Goal: Transaction & Acquisition: Book appointment/travel/reservation

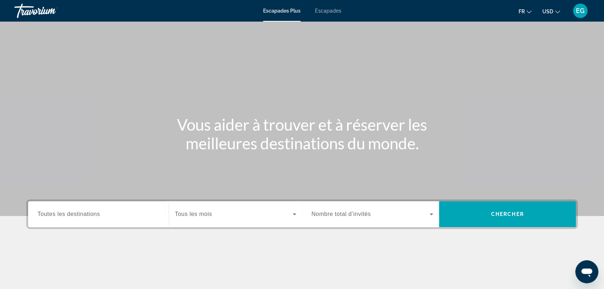
click at [555, 12] on icon "Changer de devise" at bounding box center [557, 11] width 5 height 5
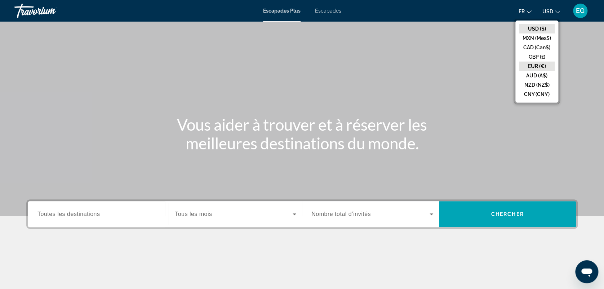
click at [534, 69] on button "EUR (€)" at bounding box center [537, 66] width 36 height 9
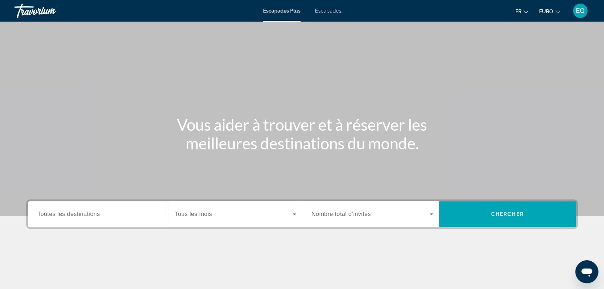
click at [71, 213] on span "Toutes les destinations" at bounding box center [68, 214] width 62 height 6
click at [71, 213] on input "Destination Toutes les destinations" at bounding box center [98, 215] width 122 height 9
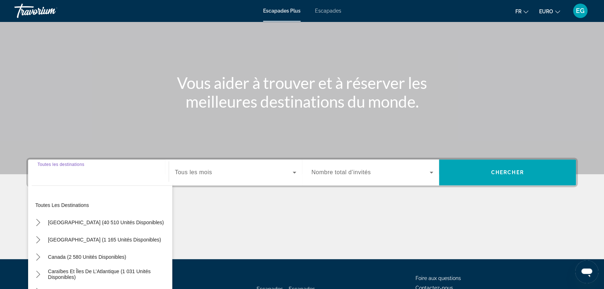
scroll to position [100, 0]
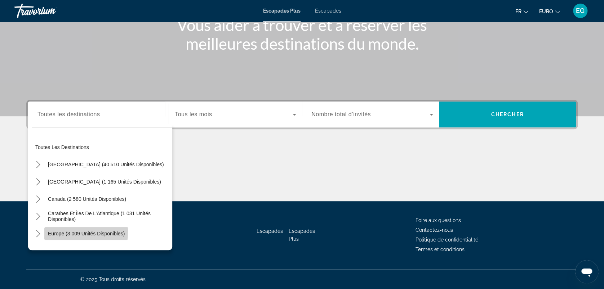
click at [63, 231] on span "Europe (3 009 unités disponibles)" at bounding box center [86, 234] width 77 height 6
type input "**********"
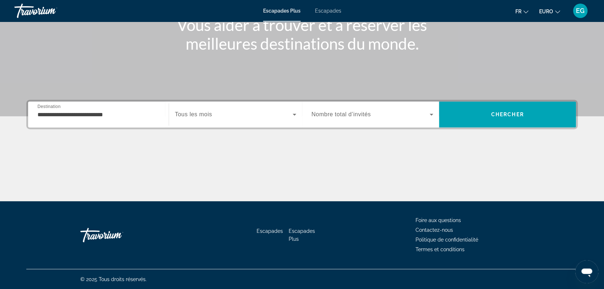
click at [186, 112] on span "Tous les mois" at bounding box center [193, 114] width 37 height 6
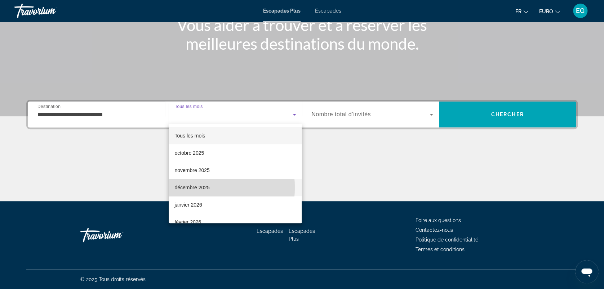
click at [185, 188] on font "décembre 2025" at bounding box center [191, 188] width 35 height 6
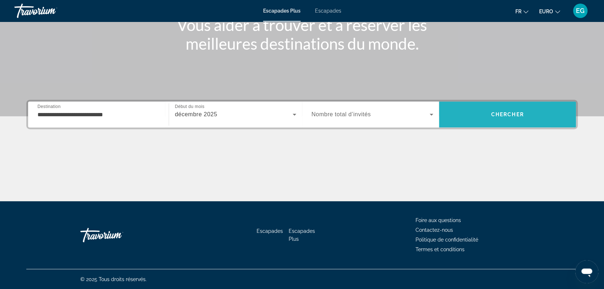
click at [473, 107] on span "Rechercher" at bounding box center [507, 114] width 137 height 17
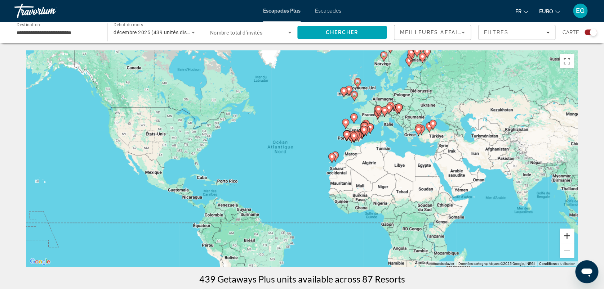
click at [568, 236] on button "Zoom avant" at bounding box center [567, 236] width 14 height 14
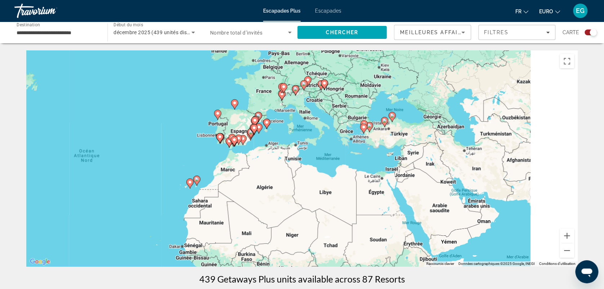
drag, startPoint x: 545, startPoint y: 145, endPoint x: 361, endPoint y: 166, distance: 185.4
click at [361, 166] on div "Pour activer le glissement avec le clavier, appuyez sur Alt+Entrée. Une fois ce…" at bounding box center [302, 158] width 552 height 216
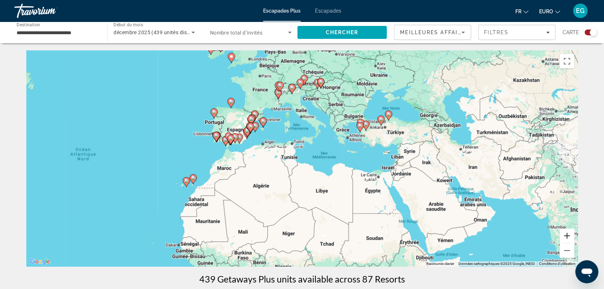
click at [568, 234] on button "Zoom avant" at bounding box center [567, 236] width 14 height 14
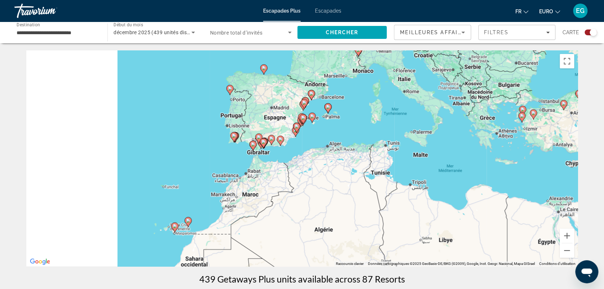
drag, startPoint x: 273, startPoint y: 103, endPoint x: 391, endPoint y: 121, distance: 119.6
click at [391, 121] on div "Pour activer le glissement avec le clavier, appuyez sur Alt+Entrée. Une fois ce…" at bounding box center [302, 158] width 552 height 216
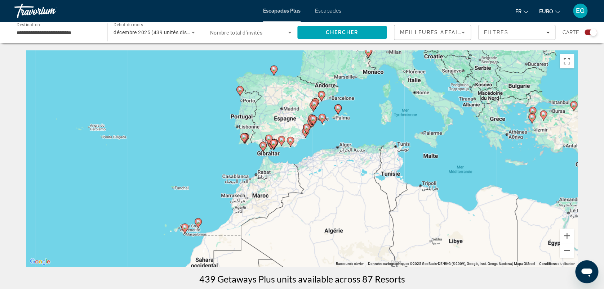
click at [197, 221] on image "Contenu principal" at bounding box center [198, 222] width 4 height 4
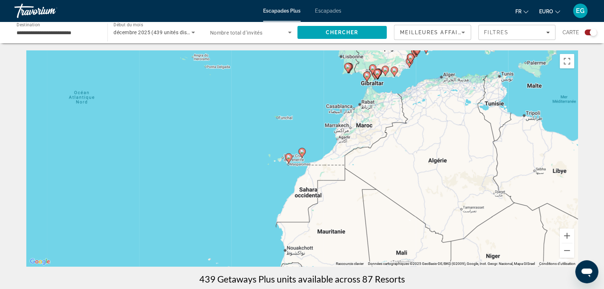
click at [300, 150] on image "Contenu principal" at bounding box center [302, 152] width 4 height 4
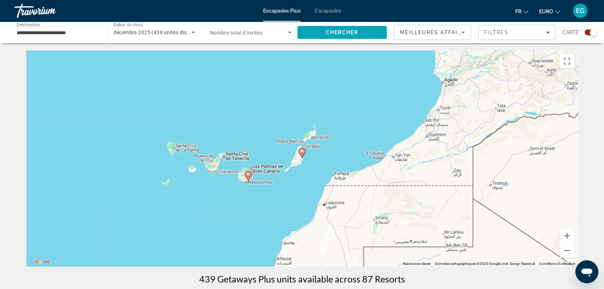
click at [300, 150] on image "Contenu principal" at bounding box center [302, 152] width 4 height 4
type input "**********"
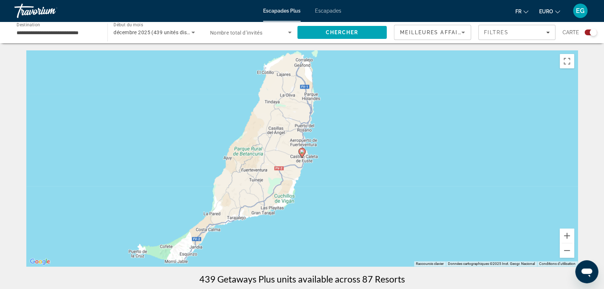
click at [300, 150] on image "Contenu principal" at bounding box center [302, 152] width 4 height 4
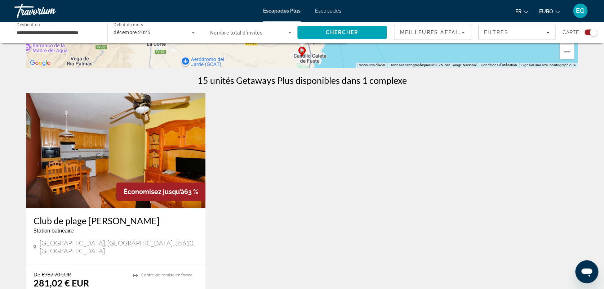
scroll to position [336, 0]
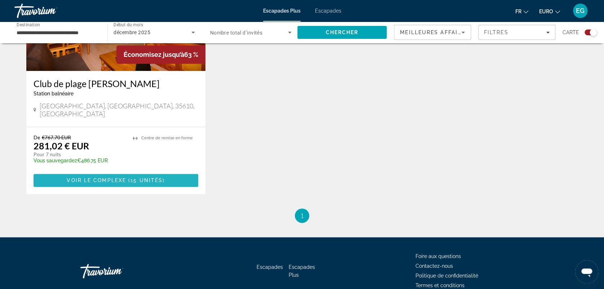
click at [155, 172] on span "Contenu principal" at bounding box center [116, 180] width 165 height 17
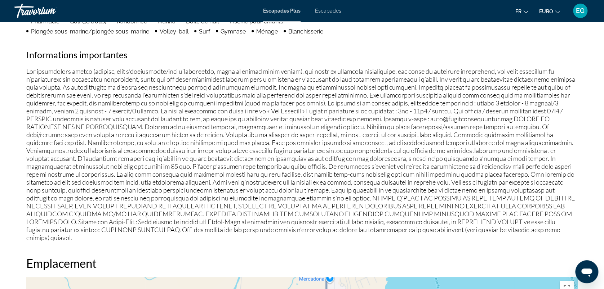
scroll to position [663, 0]
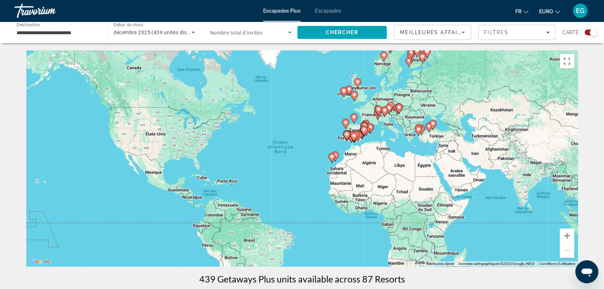
click at [331, 159] on image "Contenu principal" at bounding box center [332, 157] width 4 height 4
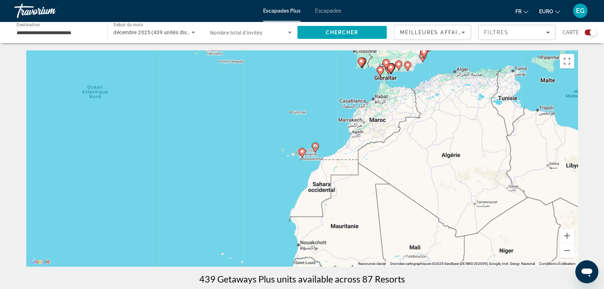
click at [302, 149] on icon "Contenu principal" at bounding box center [302, 153] width 6 height 9
type input "**********"
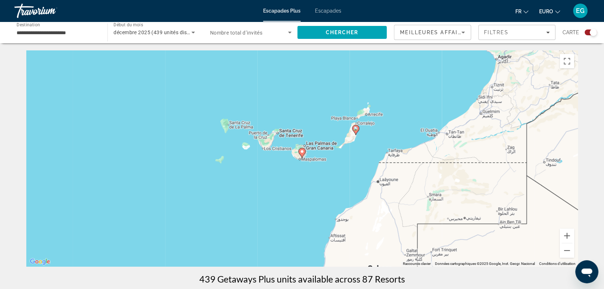
click at [302, 149] on icon "Contenu principal" at bounding box center [302, 153] width 6 height 9
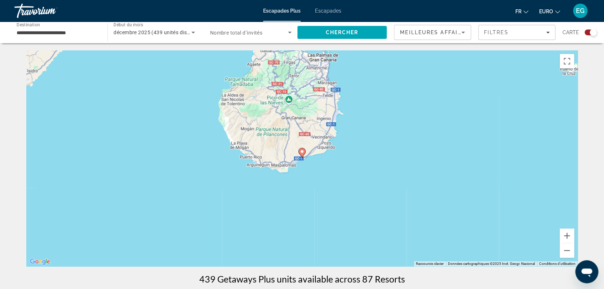
click at [302, 149] on icon "Contenu principal" at bounding box center [302, 153] width 6 height 9
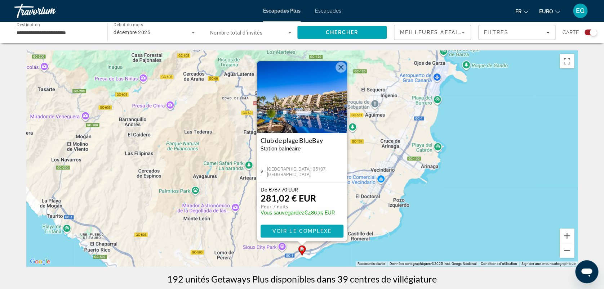
click at [291, 232] on span "Voir le complexe" at bounding box center [302, 232] width 59 height 6
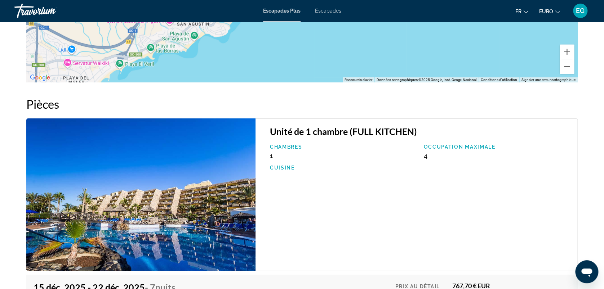
scroll to position [1119, 0]
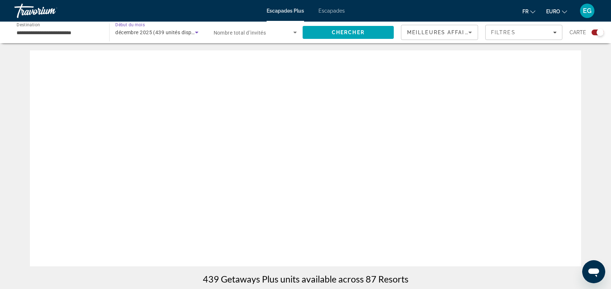
click at [147, 33] on span "décembre 2025 (439 unités disponibles)" at bounding box center [162, 33] width 95 height 6
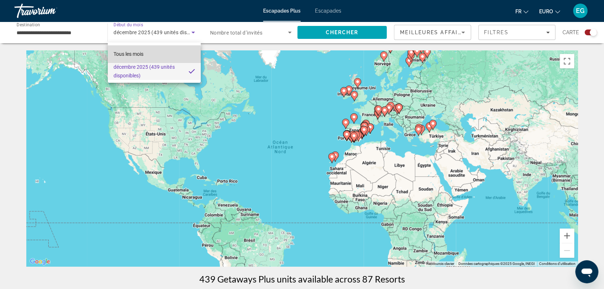
click at [136, 56] on span "Tous les mois" at bounding box center [129, 54] width 30 height 6
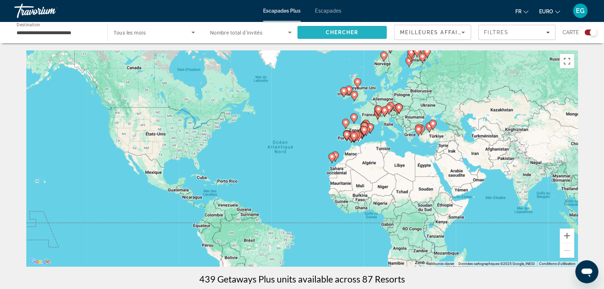
click at [323, 29] on span "Rechercher" at bounding box center [341, 32] width 89 height 17
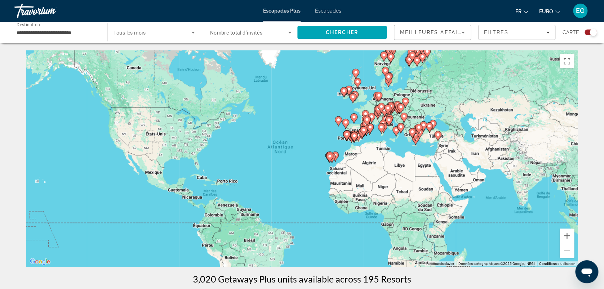
click at [136, 34] on span "Tous les mois" at bounding box center [130, 33] width 32 height 6
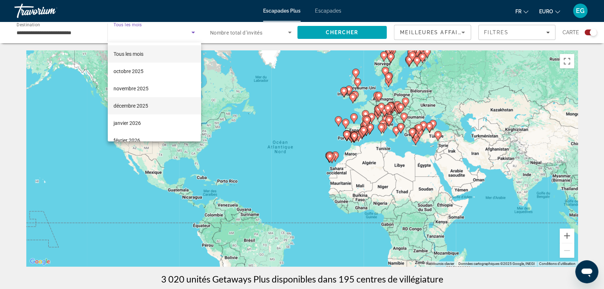
scroll to position [45, 0]
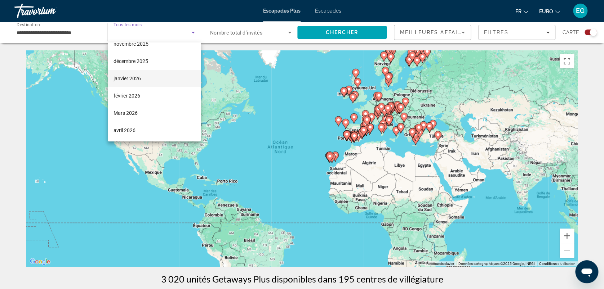
click at [130, 74] on mat-option "janvier 2026" at bounding box center [154, 78] width 93 height 17
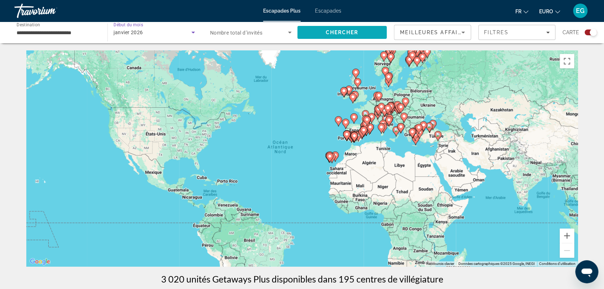
click at [349, 28] on span "Rechercher" at bounding box center [341, 32] width 89 height 17
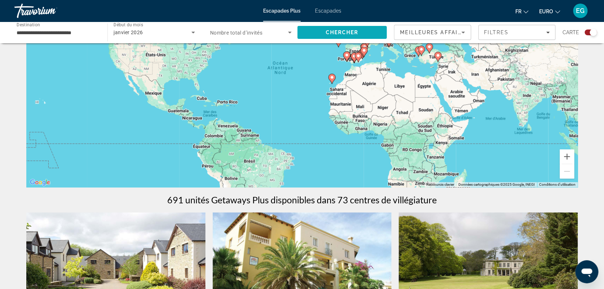
scroll to position [45, 0]
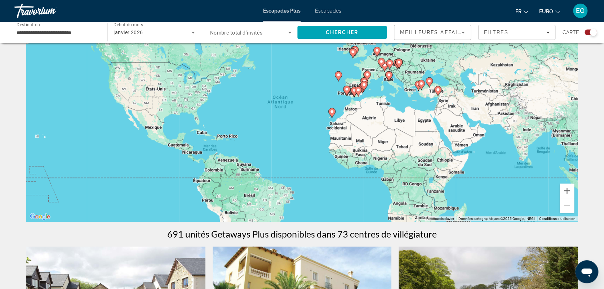
click at [331, 112] on image "Contenu principal" at bounding box center [332, 112] width 4 height 4
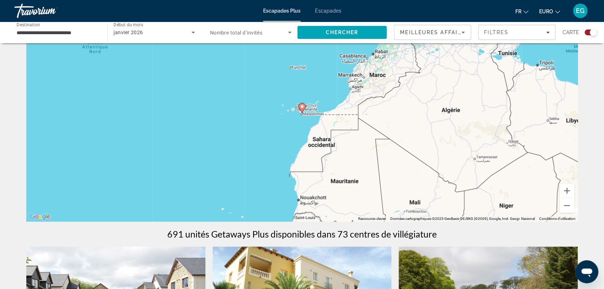
click at [302, 107] on image "Contenu principal" at bounding box center [302, 107] width 4 height 4
type input "**********"
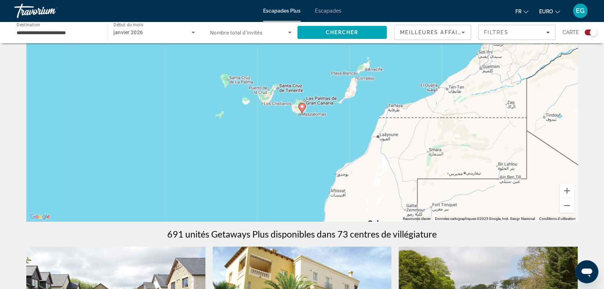
click at [302, 107] on image "Contenu principal" at bounding box center [302, 107] width 4 height 4
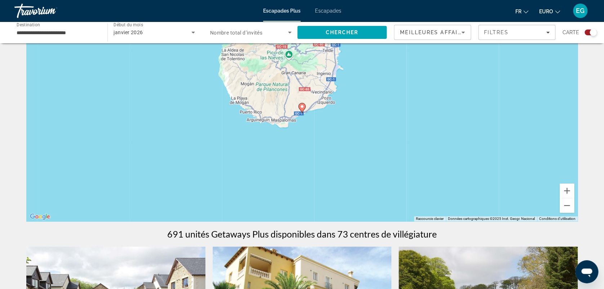
click at [302, 107] on image "Contenu principal" at bounding box center [302, 107] width 4 height 4
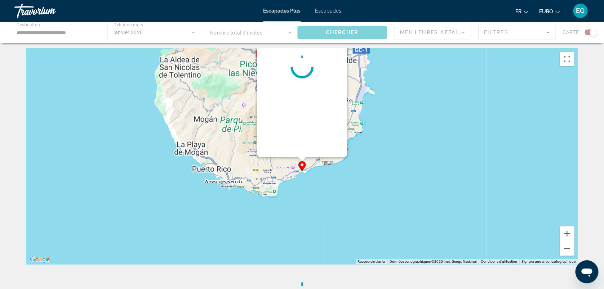
scroll to position [0, 0]
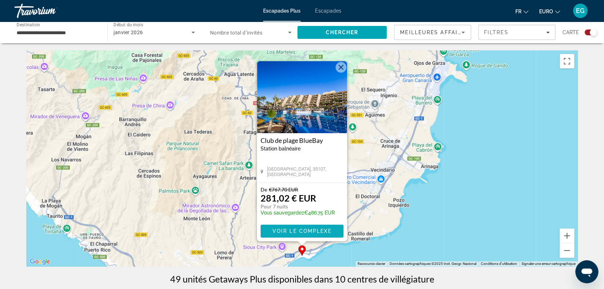
click at [286, 226] on span "Contenu principal" at bounding box center [302, 231] width 83 height 17
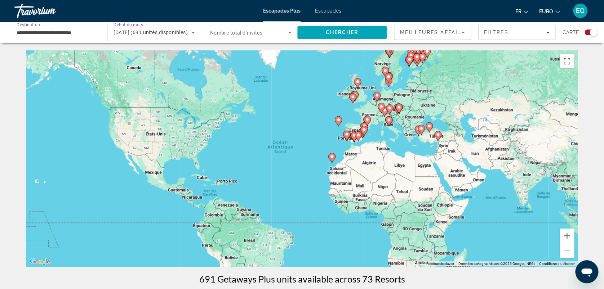
click at [124, 30] on span "janvier 2026 (691 unités disponibles)" at bounding box center [151, 33] width 74 height 6
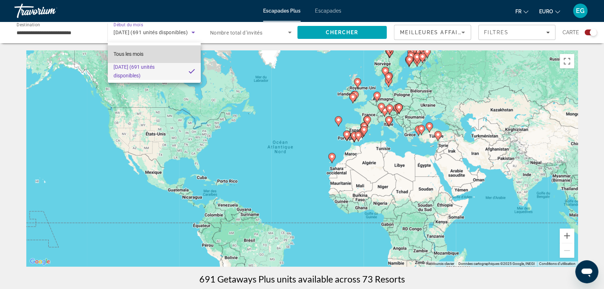
click at [128, 56] on span "Tous les mois" at bounding box center [129, 54] width 30 height 6
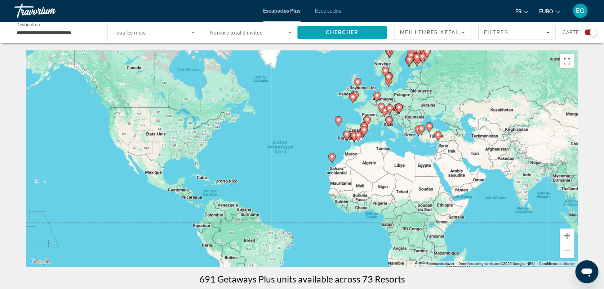
click at [129, 33] on span "Tous les mois" at bounding box center [130, 33] width 32 height 6
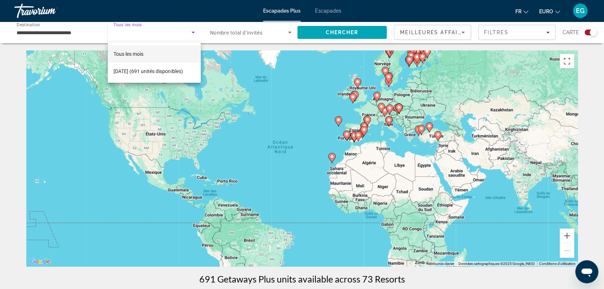
click at [327, 31] on div at bounding box center [302, 144] width 604 height 289
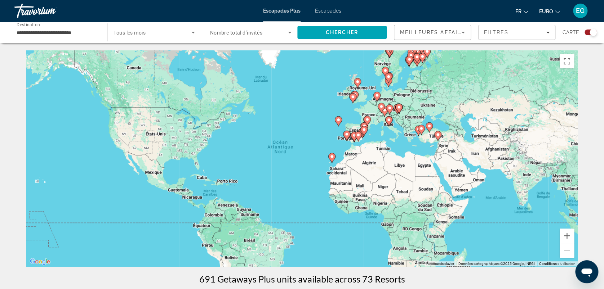
click at [327, 31] on span "Chercher" at bounding box center [342, 33] width 33 height 6
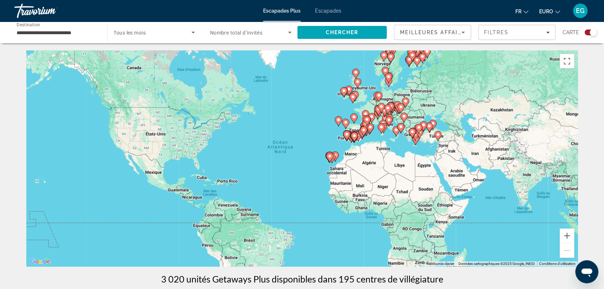
click at [136, 33] on span "Tous les mois" at bounding box center [130, 33] width 32 height 6
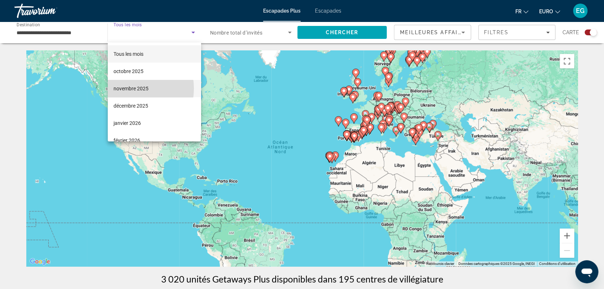
click at [128, 89] on font "novembre 2025" at bounding box center [131, 89] width 35 height 6
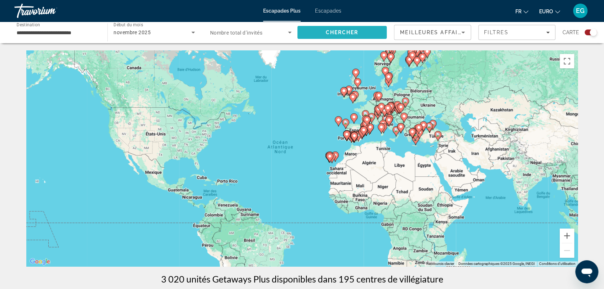
click at [349, 30] on span "Chercher" at bounding box center [342, 33] width 33 height 6
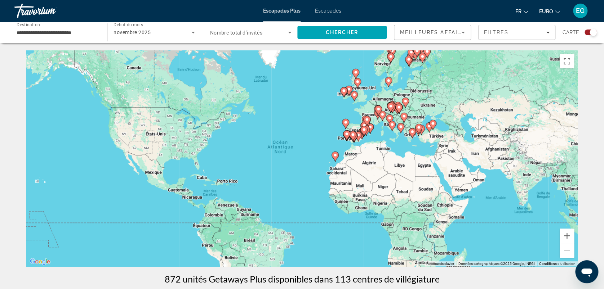
click at [336, 157] on image "Contenu principal" at bounding box center [335, 155] width 4 height 4
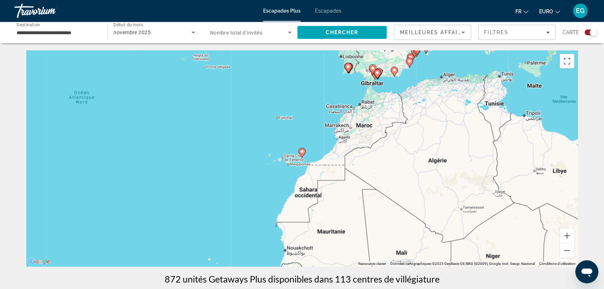
click at [301, 151] on image "Contenu principal" at bounding box center [302, 152] width 4 height 4
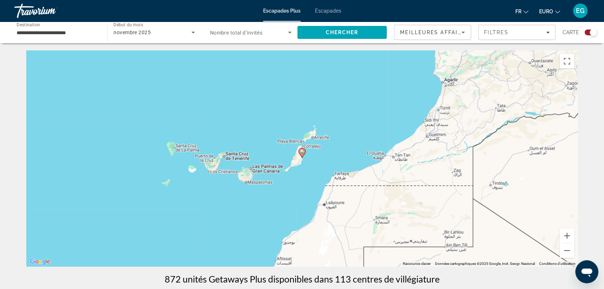
click at [301, 151] on image "Contenu principal" at bounding box center [302, 152] width 4 height 4
type input "**********"
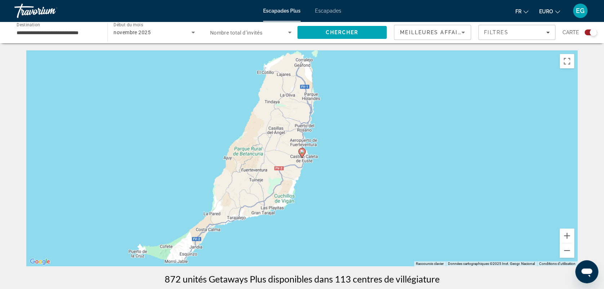
click at [301, 151] on image "Contenu principal" at bounding box center [302, 152] width 4 height 4
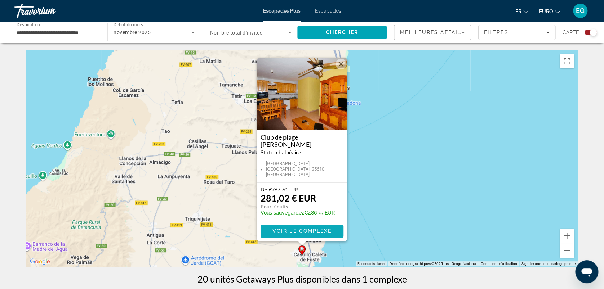
click at [294, 230] on span "Voir le complexe" at bounding box center [302, 232] width 59 height 6
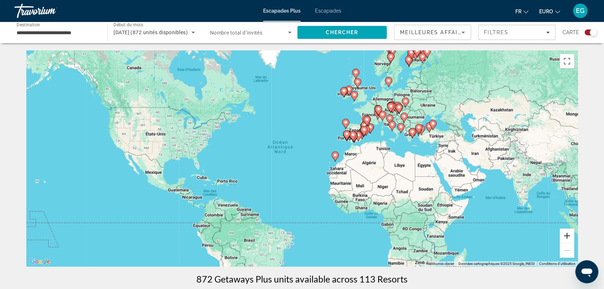
click at [566, 233] on button "Zoom avant" at bounding box center [567, 236] width 14 height 14
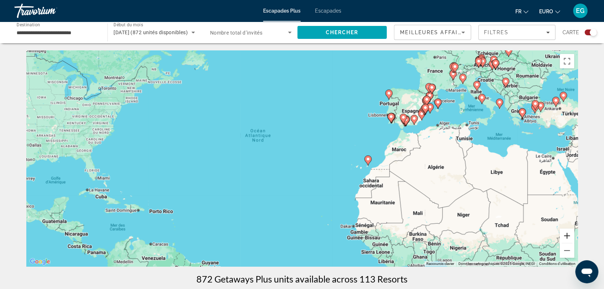
click at [566, 233] on button "Zoom avant" at bounding box center [567, 236] width 14 height 14
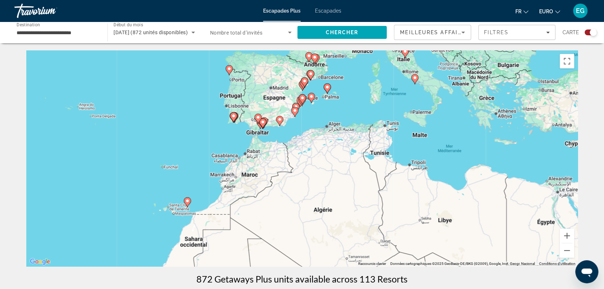
drag, startPoint x: 548, startPoint y: 132, endPoint x: 289, endPoint y: 173, distance: 261.7
click at [289, 173] on div "Pour activer le glissement avec le clavier, appuyez sur Alt+Entrée. Une fois ce…" at bounding box center [302, 158] width 552 height 216
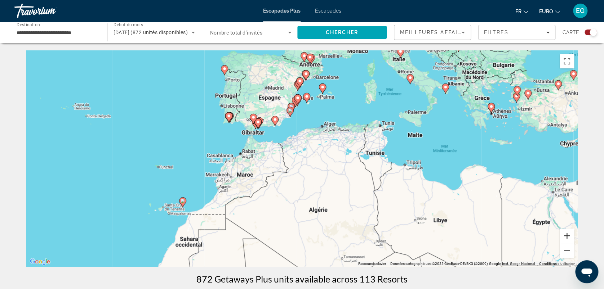
click at [567, 233] on button "Zoom avant" at bounding box center [567, 236] width 14 height 14
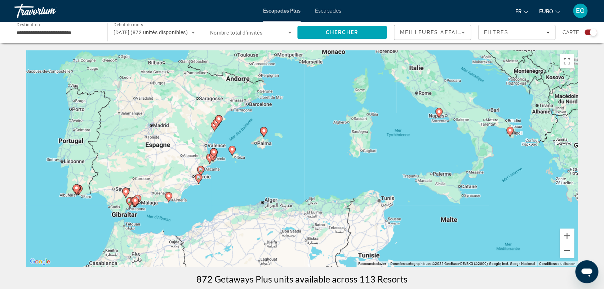
drag, startPoint x: 509, startPoint y: 106, endPoint x: 430, endPoint y: 218, distance: 137.0
click at [430, 218] on div "Pour activer le glissement avec le clavier, appuyez sur Alt+Entrée. Une fois ce…" at bounding box center [302, 158] width 552 height 216
click at [156, 30] on span "novembre 2025 (872 unités disponibles)" at bounding box center [151, 33] width 74 height 6
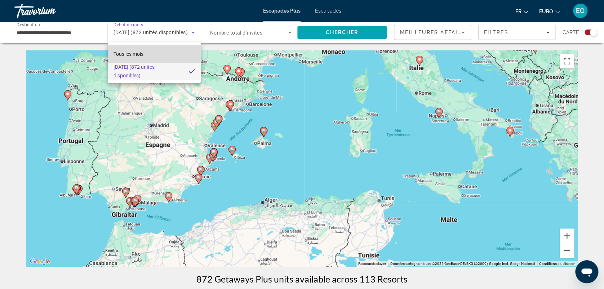
click at [149, 52] on mat-option "Tous les mois" at bounding box center [154, 53] width 93 height 17
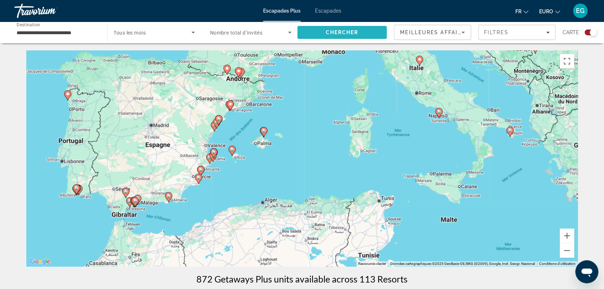
click at [327, 28] on span "Rechercher" at bounding box center [341, 32] width 89 height 17
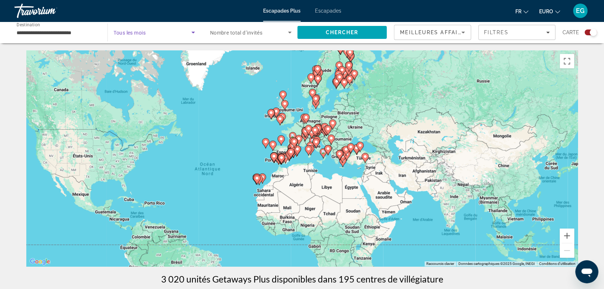
click at [150, 32] on span "Widget de recherche" at bounding box center [153, 32] width 78 height 9
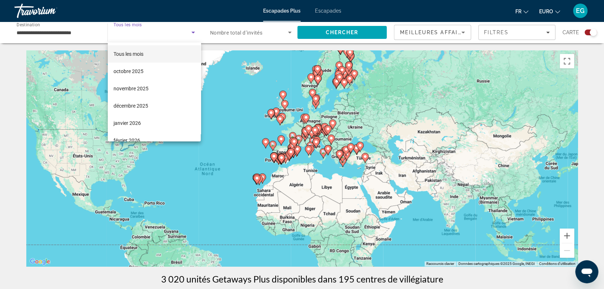
drag, startPoint x: 600, startPoint y: 203, endPoint x: 569, endPoint y: 232, distance: 42.3
click at [569, 232] on div at bounding box center [302, 144] width 604 height 289
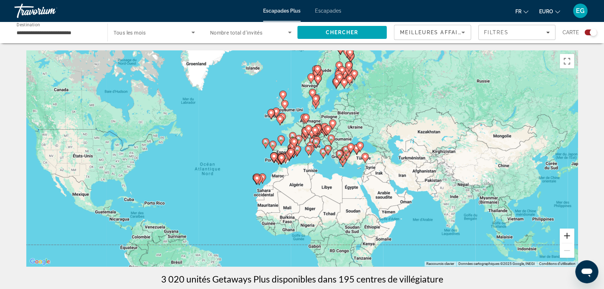
click at [569, 232] on button "Zoom avant" at bounding box center [567, 236] width 14 height 14
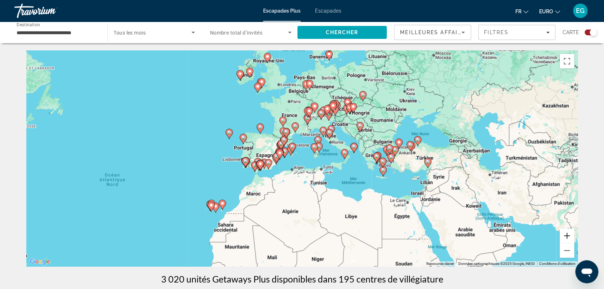
click at [569, 232] on button "Zoom avant" at bounding box center [567, 236] width 14 height 14
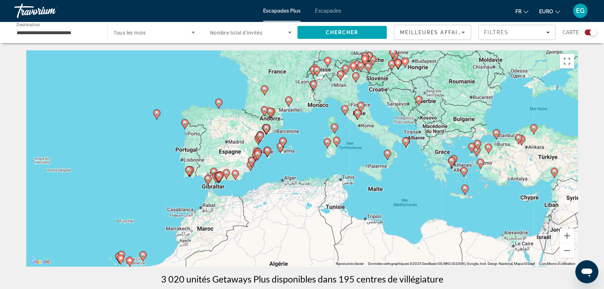
click at [143, 30] on span "Tous les mois" at bounding box center [130, 33] width 32 height 6
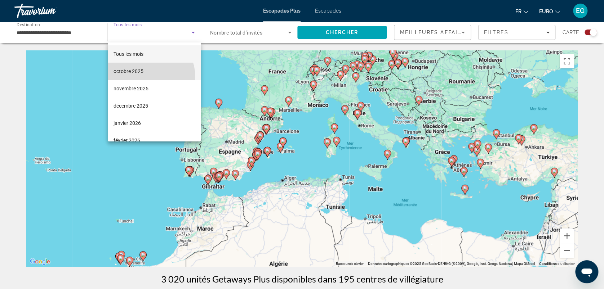
click at [141, 78] on mat-option "octobre 2025" at bounding box center [154, 71] width 93 height 17
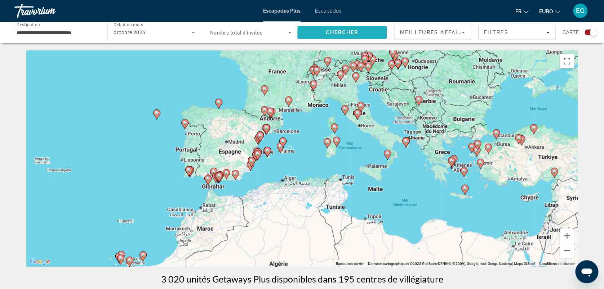
click at [331, 26] on span "Rechercher" at bounding box center [341, 32] width 89 height 17
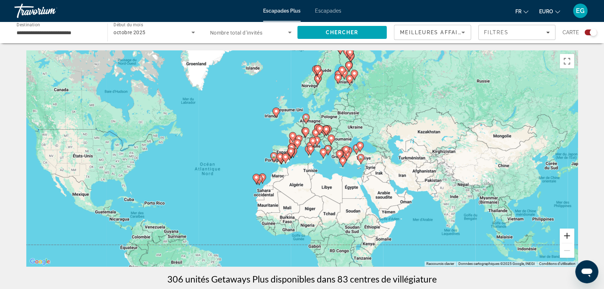
click at [564, 234] on button "Zoom avant" at bounding box center [567, 236] width 14 height 14
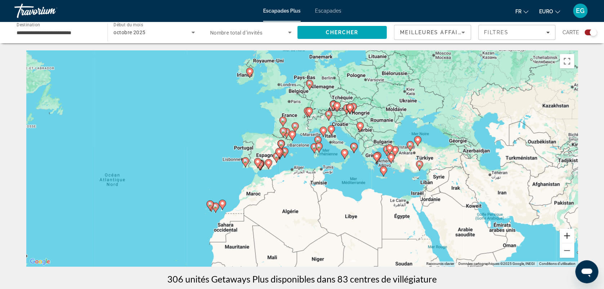
click at [564, 234] on button "Zoom avant" at bounding box center [567, 236] width 14 height 14
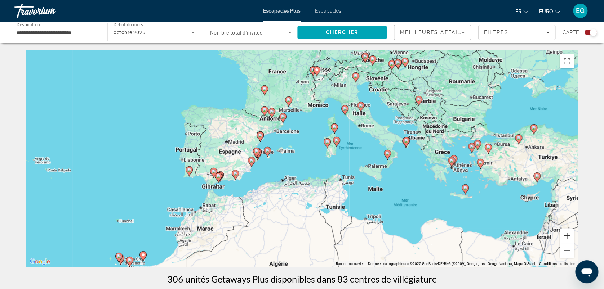
click at [565, 235] on button "Zoom avant" at bounding box center [567, 236] width 14 height 14
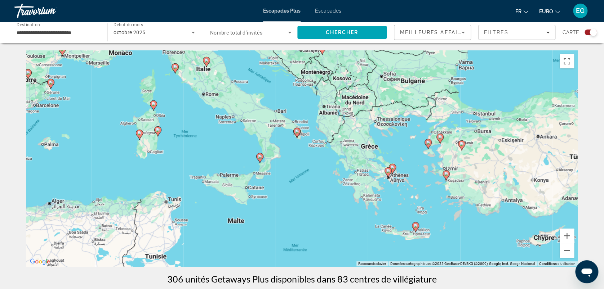
drag, startPoint x: 513, startPoint y: 205, endPoint x: 291, endPoint y: 206, distance: 222.4
click at [569, 235] on button "Zoom avant" at bounding box center [567, 236] width 14 height 14
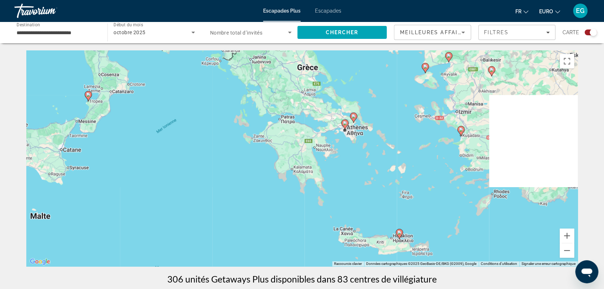
drag, startPoint x: 502, startPoint y: 179, endPoint x: 370, endPoint y: 114, distance: 147.2
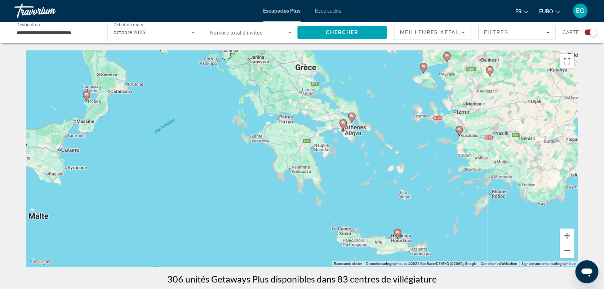
click at [342, 124] on image "Contenu principal" at bounding box center [343, 123] width 4 height 4
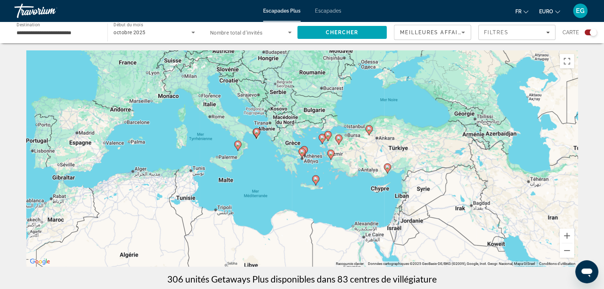
click at [301, 150] on image "Contenu principal" at bounding box center [302, 152] width 4 height 4
type input "**********"
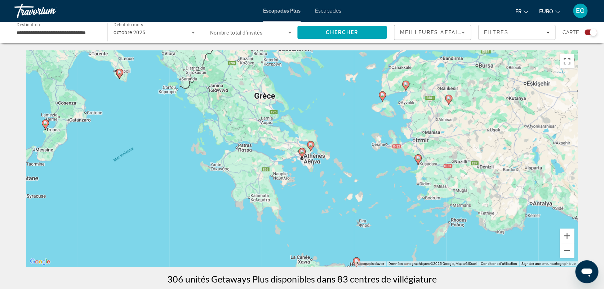
click at [301, 150] on image "Contenu principal" at bounding box center [302, 152] width 4 height 4
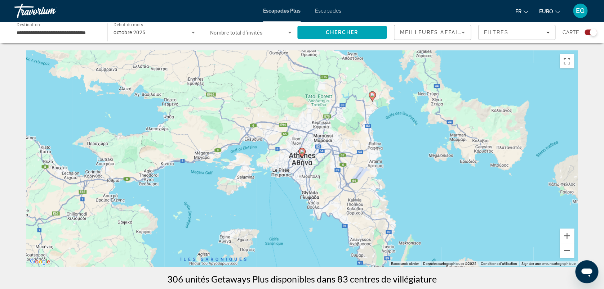
click at [301, 150] on image "Contenu principal" at bounding box center [302, 152] width 4 height 4
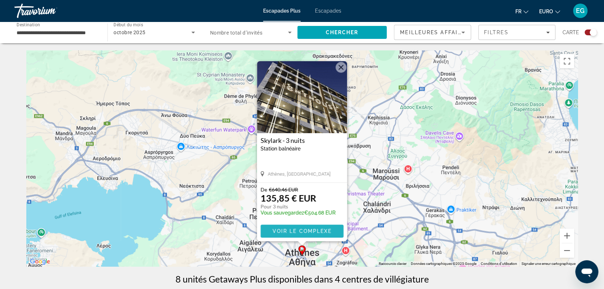
click at [287, 230] on span "Voir le complexe" at bounding box center [302, 232] width 59 height 6
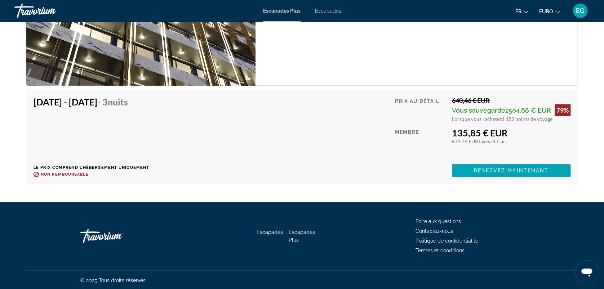
scroll to position [1240, 0]
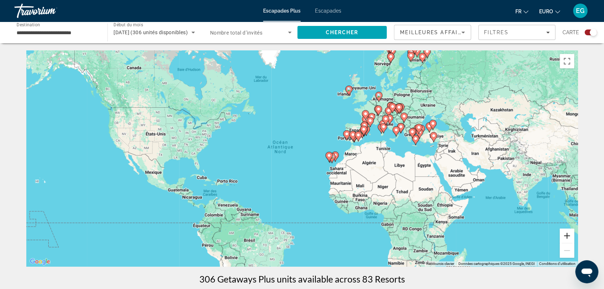
click at [571, 236] on button "Zoom avant" at bounding box center [567, 236] width 14 height 14
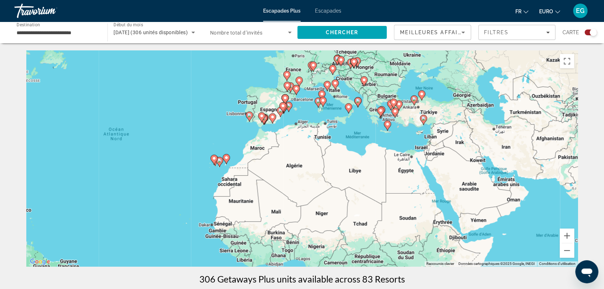
drag, startPoint x: 526, startPoint y: 176, endPoint x: 379, endPoint y: 176, distance: 146.4
click at [566, 238] on button "Zoom avant" at bounding box center [567, 236] width 14 height 14
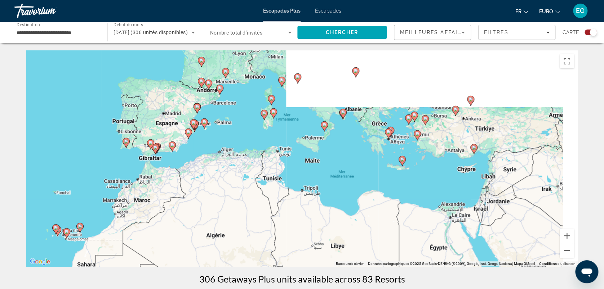
drag, startPoint x: 536, startPoint y: 136, endPoint x: 460, endPoint y: 205, distance: 102.8
click at [460, 205] on div "Pour activer le glissement avec le clavier, appuyez sur Alt+Entrée. Une fois ce…" at bounding box center [302, 158] width 552 height 216
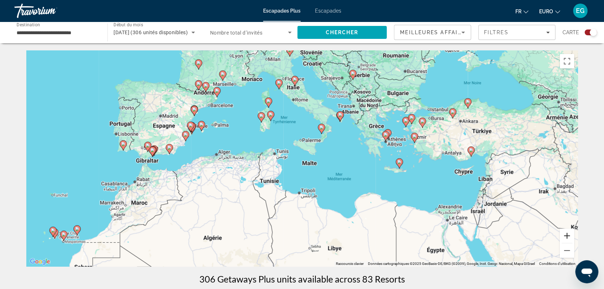
click at [568, 235] on button "Zoom avant" at bounding box center [567, 236] width 14 height 14
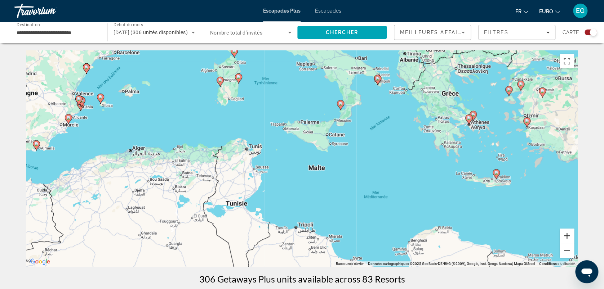
click at [568, 235] on button "Zoom avant" at bounding box center [567, 236] width 14 height 14
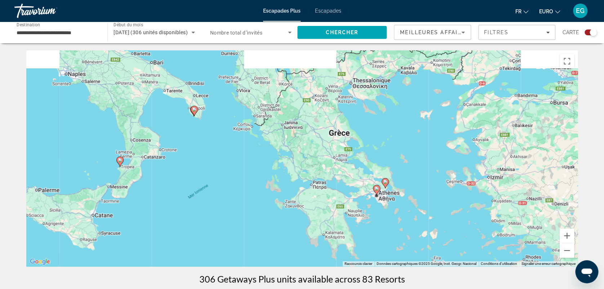
drag, startPoint x: 566, startPoint y: 176, endPoint x: 304, endPoint y: 282, distance: 282.2
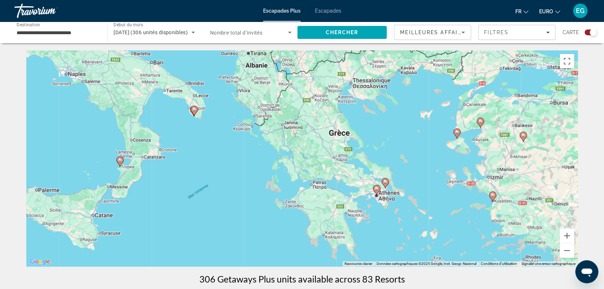
click at [386, 182] on image "Contenu principal" at bounding box center [385, 182] width 4 height 4
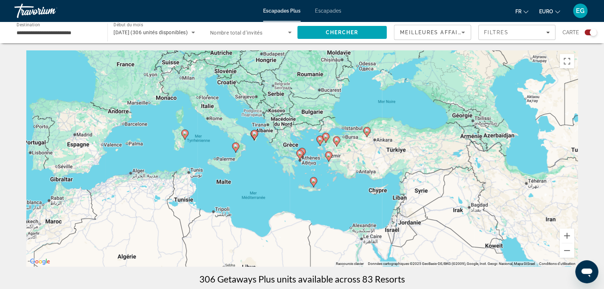
click at [303, 149] on icon "Contenu principal" at bounding box center [302, 153] width 6 height 9
type input "**********"
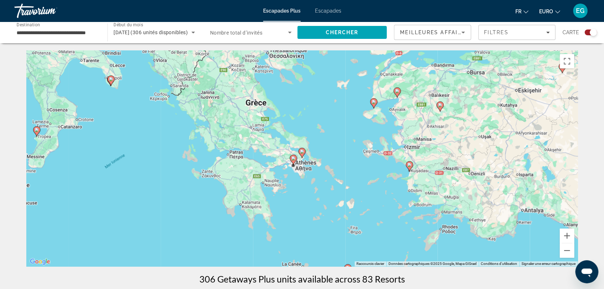
click at [303, 149] on icon "Contenu principal" at bounding box center [302, 153] width 6 height 9
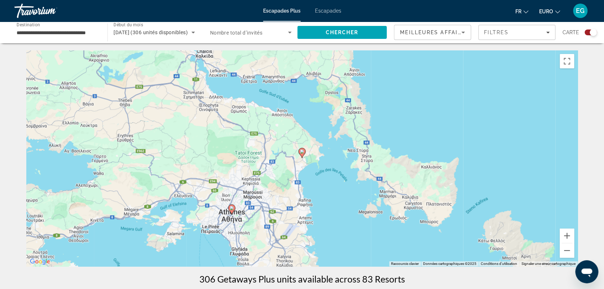
click at [303, 149] on icon "Contenu principal" at bounding box center [302, 153] width 6 height 9
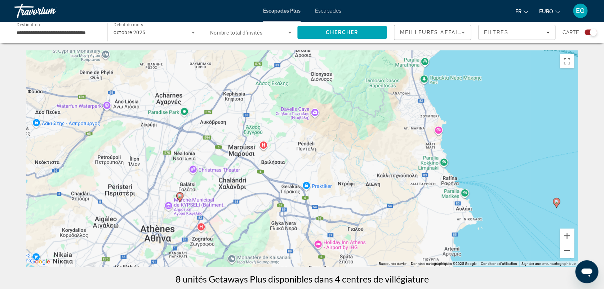
drag, startPoint x: 177, startPoint y: 219, endPoint x: 314, endPoint y: -36, distance: 289.4
click at [314, 0] on html "**********" at bounding box center [302, 144] width 604 height 289
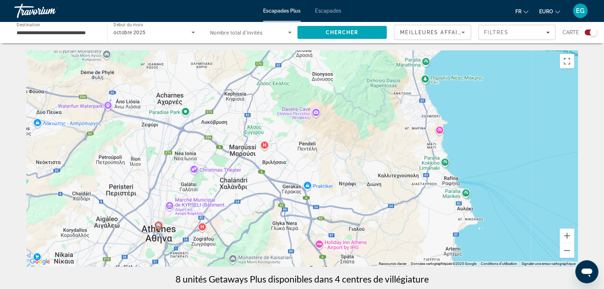
click at [553, 129] on div "Pour activer le glissement avec le clavier, appuyez sur Alt+Entrée. Une fois ce…" at bounding box center [302, 158] width 552 height 216
click at [564, 249] on button "Zoom arrière" at bounding box center [567, 251] width 14 height 14
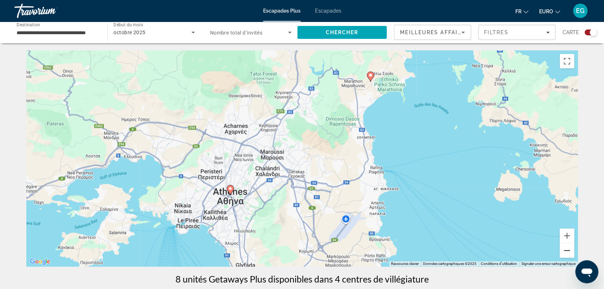
click at [564, 249] on button "Zoom arrière" at bounding box center [567, 251] width 14 height 14
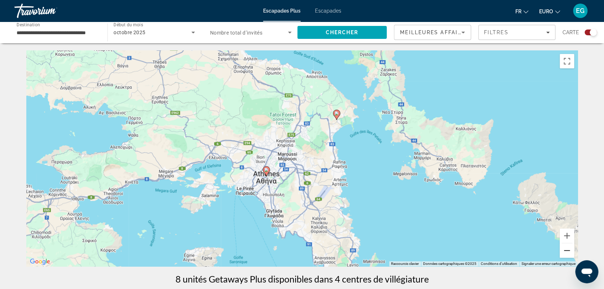
click at [564, 249] on button "Zoom arrière" at bounding box center [567, 251] width 14 height 14
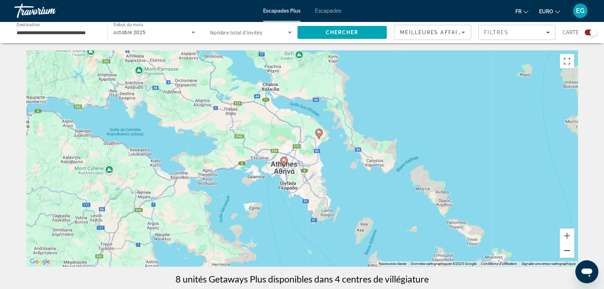
click at [564, 249] on button "Zoom arrière" at bounding box center [567, 251] width 14 height 14
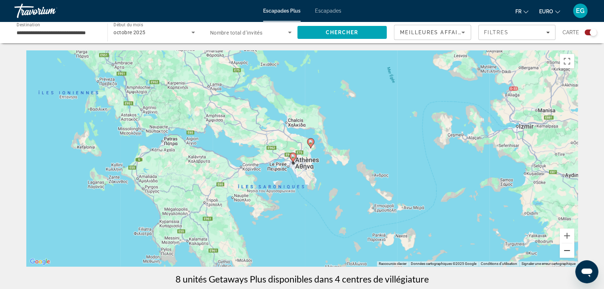
click at [564, 249] on button "Zoom arrière" at bounding box center [567, 251] width 14 height 14
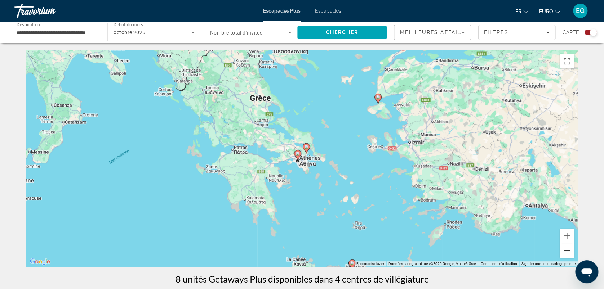
click at [566, 249] on button "Zoom arrière" at bounding box center [567, 251] width 14 height 14
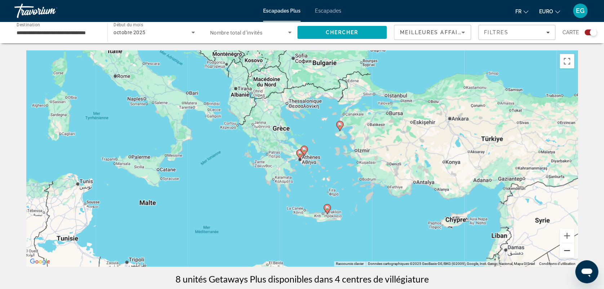
click at [566, 249] on button "Zoom arrière" at bounding box center [567, 251] width 14 height 14
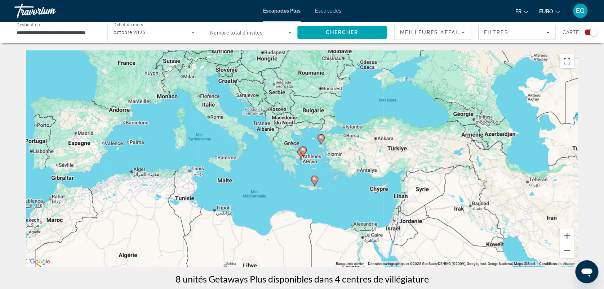
click at [314, 176] on gmp-advanced-marker "Contenu principal" at bounding box center [314, 181] width 7 height 11
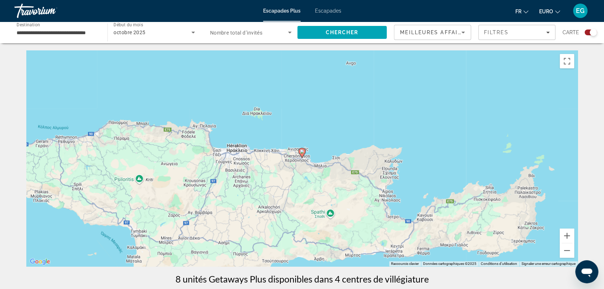
click at [302, 153] on image "Contenu principal" at bounding box center [302, 152] width 4 height 4
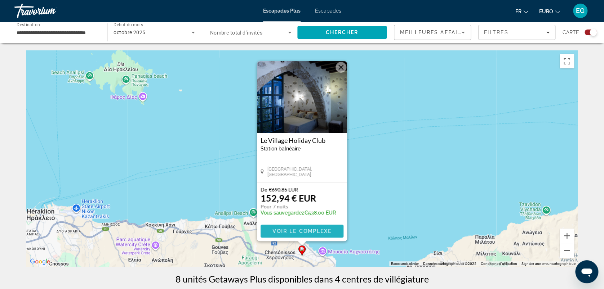
click at [286, 228] on span "Contenu principal" at bounding box center [302, 231] width 83 height 17
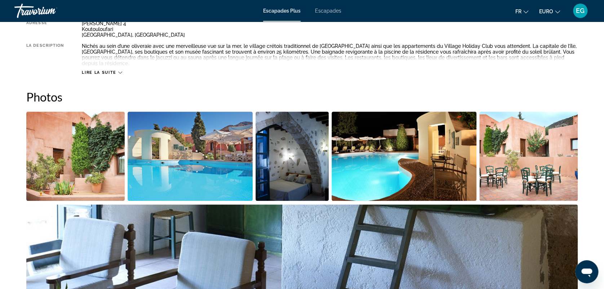
scroll to position [286, 0]
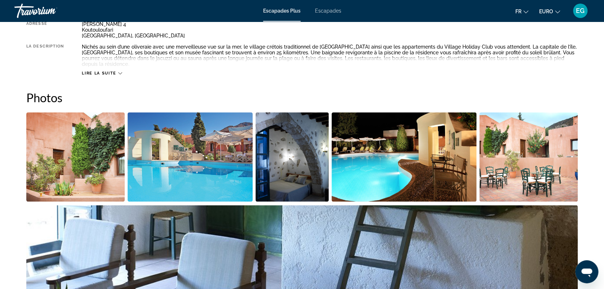
click at [156, 160] on img "Ouvrir le curseur d’image en plein écran" at bounding box center [190, 156] width 125 height 89
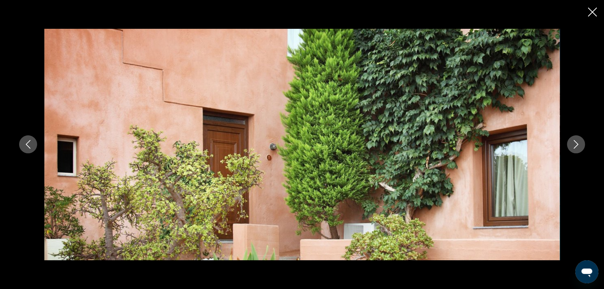
click at [577, 142] on icon "Image suivante" at bounding box center [576, 144] width 9 height 9
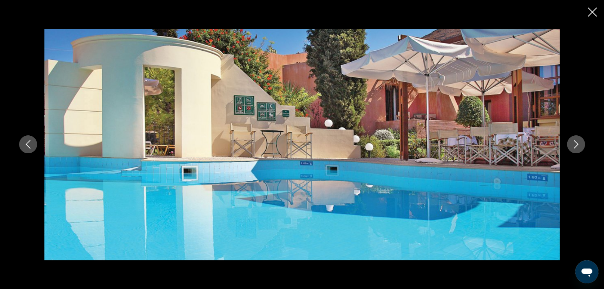
click at [577, 142] on icon "Image suivante" at bounding box center [576, 144] width 9 height 9
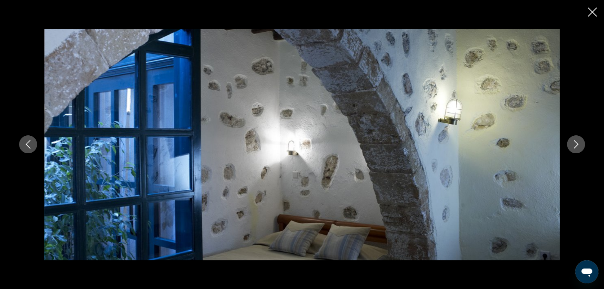
click at [577, 142] on icon "Image suivante" at bounding box center [576, 144] width 9 height 9
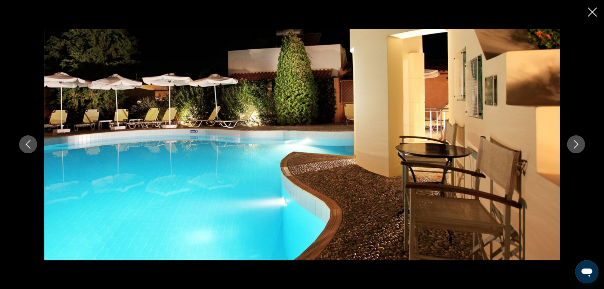
click at [577, 142] on icon "Image suivante" at bounding box center [576, 144] width 9 height 9
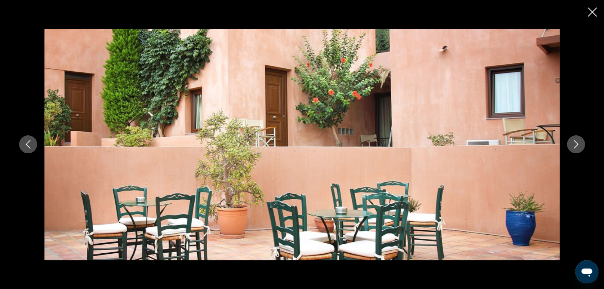
click at [577, 142] on icon "Image suivante" at bounding box center [576, 144] width 9 height 9
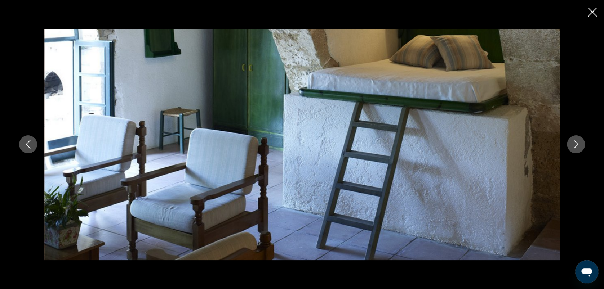
click at [577, 142] on icon "Image suivante" at bounding box center [576, 144] width 9 height 9
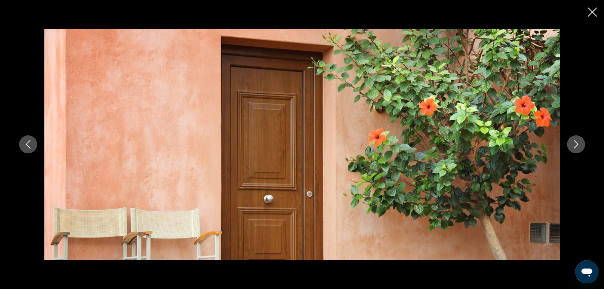
click at [577, 142] on icon "Image suivante" at bounding box center [576, 144] width 9 height 9
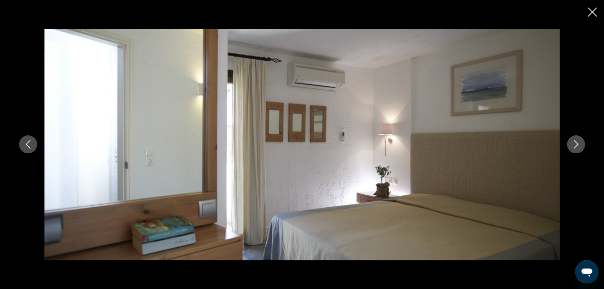
click at [577, 142] on icon "Image suivante" at bounding box center [576, 144] width 9 height 9
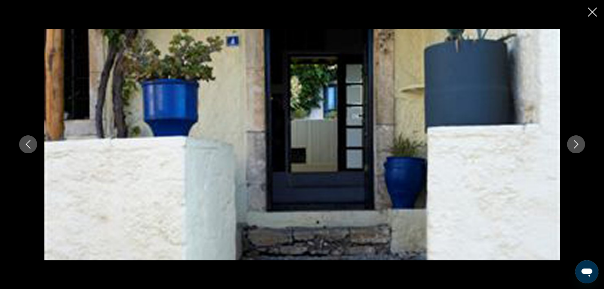
click at [577, 142] on icon "Image suivante" at bounding box center [576, 144] width 9 height 9
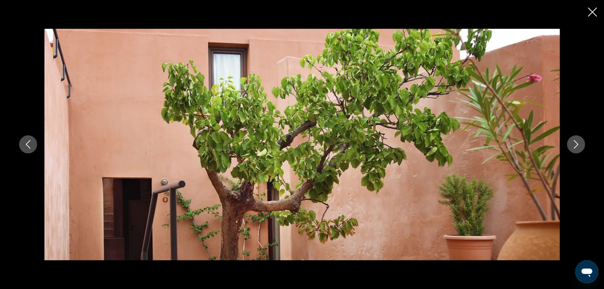
click at [577, 142] on icon "Image suivante" at bounding box center [576, 144] width 9 height 9
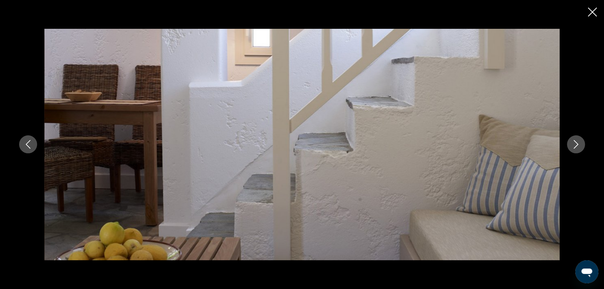
click at [577, 142] on icon "Image suivante" at bounding box center [576, 144] width 9 height 9
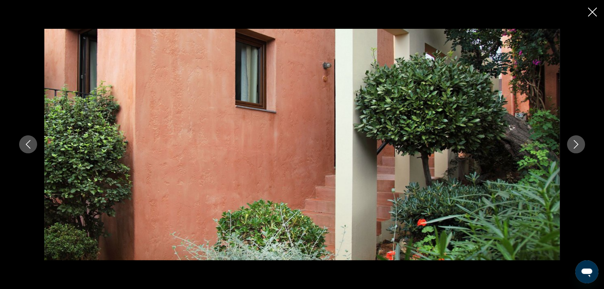
click at [577, 142] on icon "Image suivante" at bounding box center [576, 144] width 9 height 9
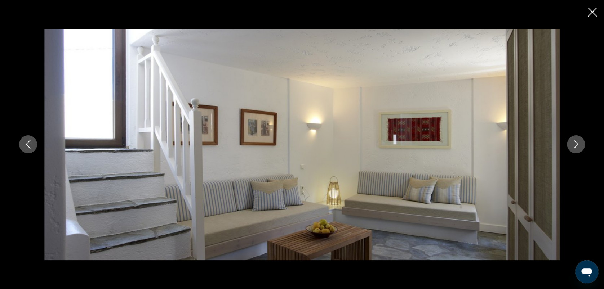
click at [577, 142] on icon "Image suivante" at bounding box center [576, 144] width 9 height 9
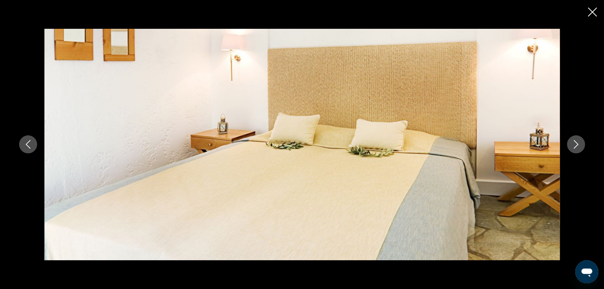
click at [577, 142] on icon "Image suivante" at bounding box center [576, 144] width 9 height 9
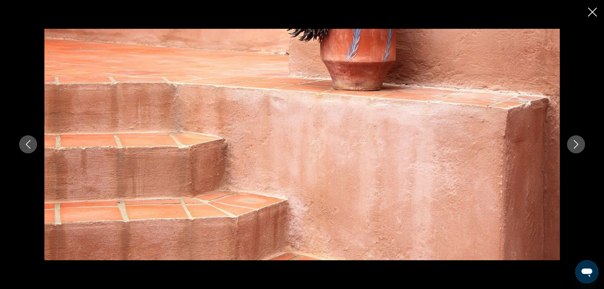
click at [593, 6] on div "prev next" at bounding box center [302, 144] width 604 height 289
click at [592, 9] on icon "Fermer le diaporama" at bounding box center [592, 12] width 9 height 9
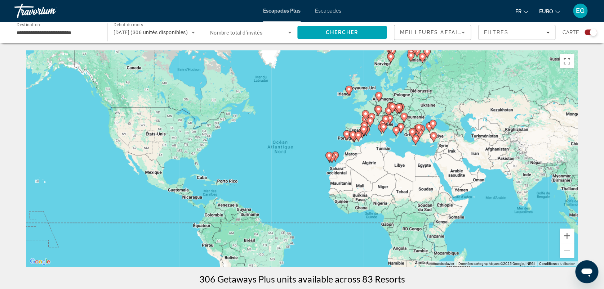
click at [329, 9] on span "Escapades" at bounding box center [328, 11] width 26 height 6
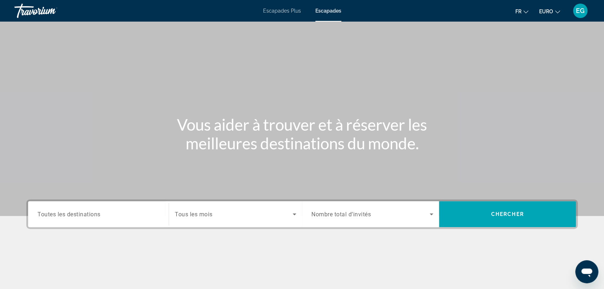
click at [94, 215] on span "Toutes les destinations" at bounding box center [68, 214] width 63 height 7
click at [94, 215] on input "Destination Toutes les destinations" at bounding box center [98, 215] width 122 height 9
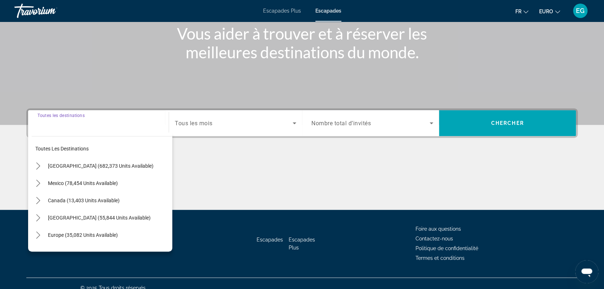
scroll to position [100, 0]
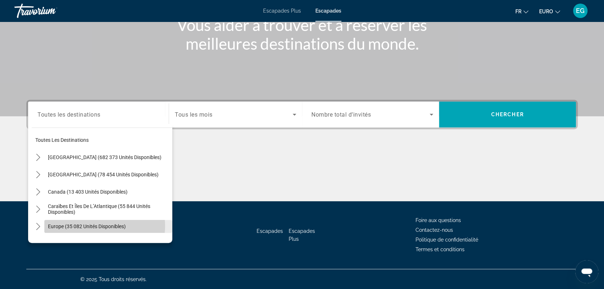
click at [93, 226] on span "Europe (35 082 unités disponibles)" at bounding box center [87, 227] width 78 height 6
type input "**********"
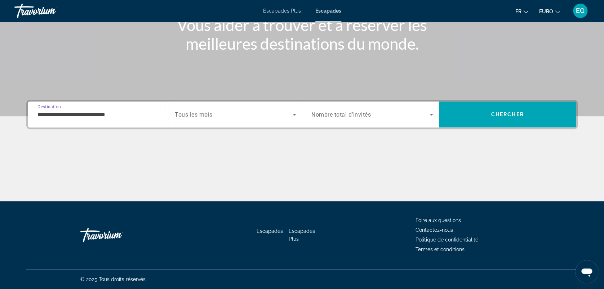
click at [215, 108] on div "Widget de recherche" at bounding box center [235, 115] width 121 height 20
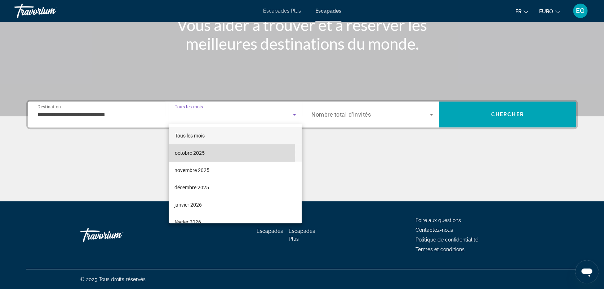
click at [202, 152] on font "octobre 2025" at bounding box center [189, 153] width 30 height 6
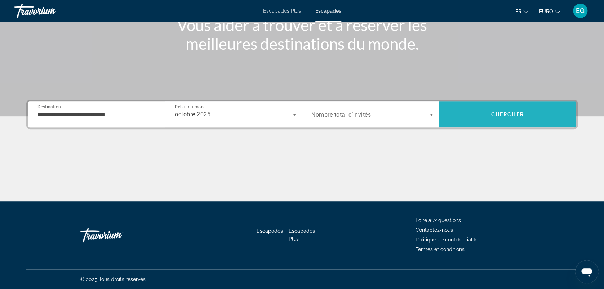
click at [509, 106] on span "Rechercher" at bounding box center [507, 114] width 137 height 17
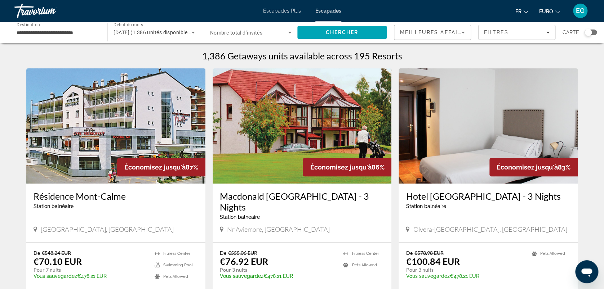
click at [588, 31] on div "Widget de recherche" at bounding box center [588, 32] width 7 height 7
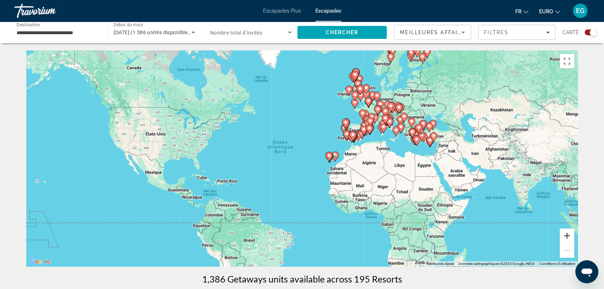
click at [568, 235] on button "Zoom avant" at bounding box center [567, 236] width 14 height 14
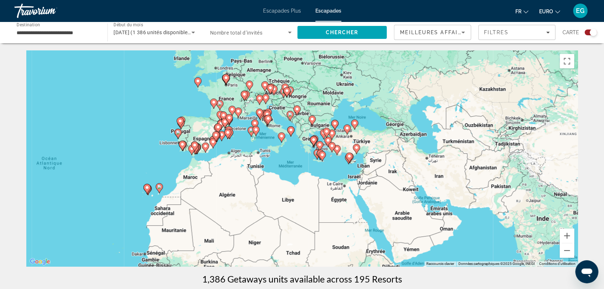
drag, startPoint x: 560, startPoint y: 180, endPoint x: 336, endPoint y: 208, distance: 225.6
click at [336, 208] on div "Pour activer le glissement avec le clavier, appuyez sur Alt+Entrée. Une fois ce…" at bounding box center [302, 158] width 552 height 216
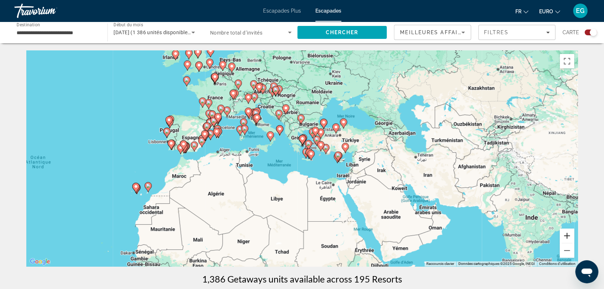
click at [567, 239] on button "Zoom avant" at bounding box center [567, 236] width 14 height 14
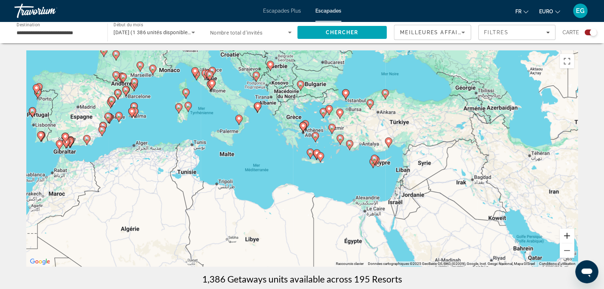
click at [567, 239] on button "Zoom avant" at bounding box center [567, 236] width 14 height 14
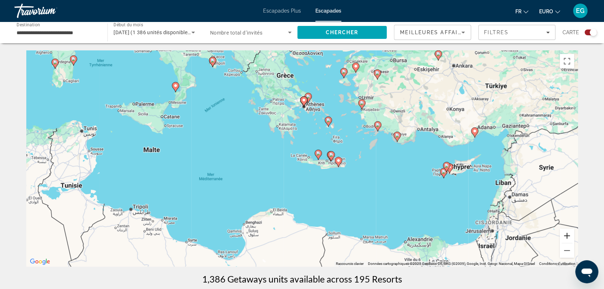
click at [567, 239] on button "Zoom avant" at bounding box center [567, 236] width 14 height 14
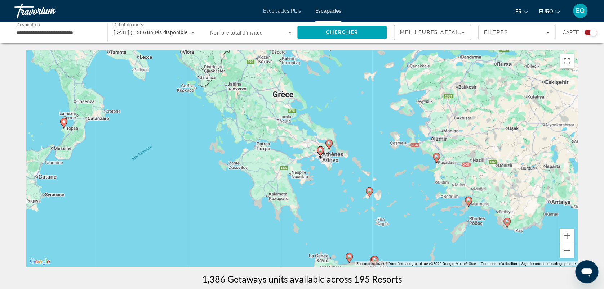
drag, startPoint x: 421, startPoint y: 110, endPoint x: 437, endPoint y: 217, distance: 108.9
click at [437, 217] on div "Pour activer le glissement avec le clavier, appuyez sur Alt+Entrée. Une fois ce…" at bounding box center [302, 158] width 552 height 216
click at [322, 153] on icon "Contenu principal" at bounding box center [320, 151] width 6 height 9
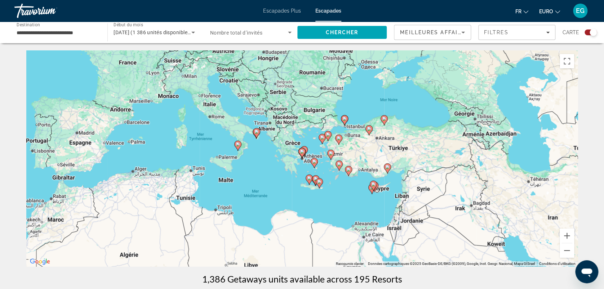
click at [302, 150] on icon "Contenu principal" at bounding box center [302, 153] width 6 height 9
type input "**********"
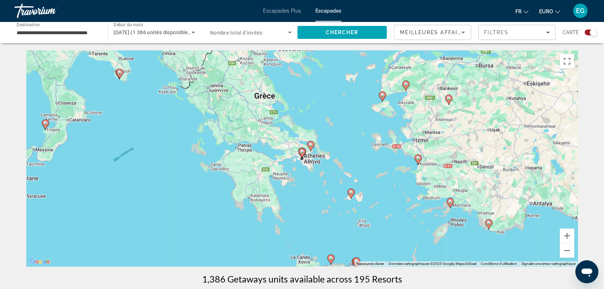
click at [302, 150] on icon "Contenu principal" at bounding box center [302, 153] width 6 height 9
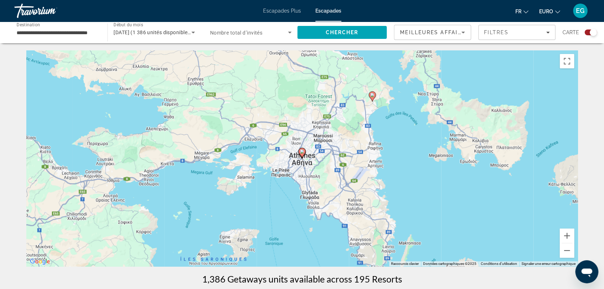
click at [302, 150] on icon "Contenu principal" at bounding box center [302, 153] width 6 height 9
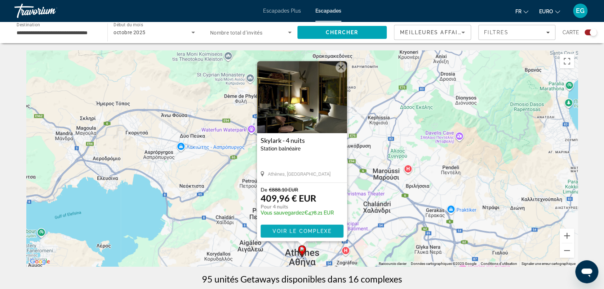
click at [289, 233] on span "Voir le complexe" at bounding box center [302, 232] width 59 height 6
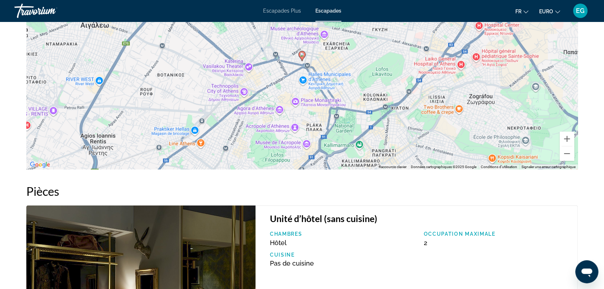
scroll to position [945, 0]
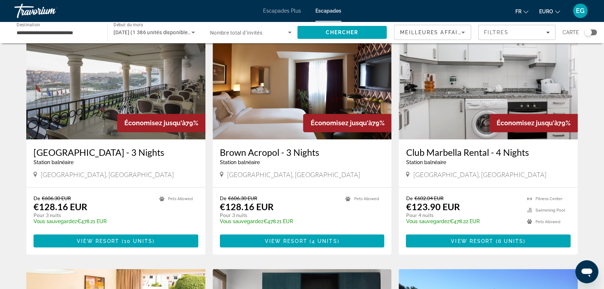
scroll to position [547, 0]
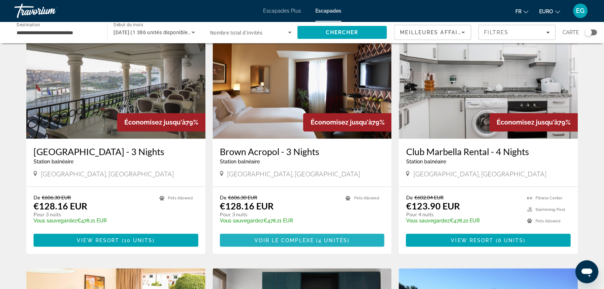
click at [296, 238] on span "Voir le complexe" at bounding box center [284, 241] width 59 height 6
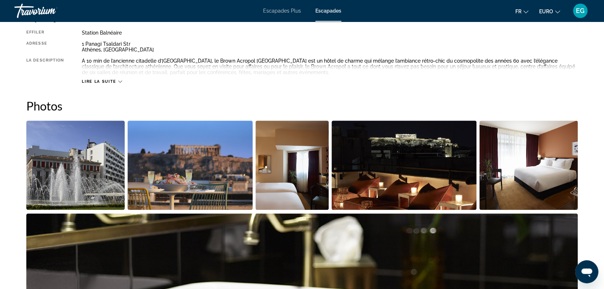
scroll to position [266, 0]
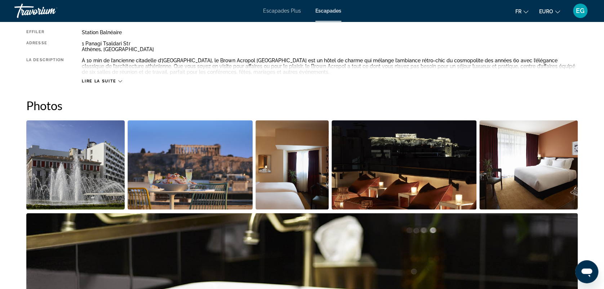
click at [84, 176] on img "Ouvrir le curseur d’image en plein écran" at bounding box center [75, 164] width 98 height 89
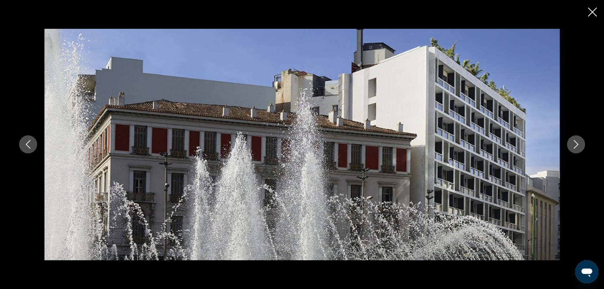
click at [573, 141] on icon "Image suivante" at bounding box center [576, 144] width 9 height 9
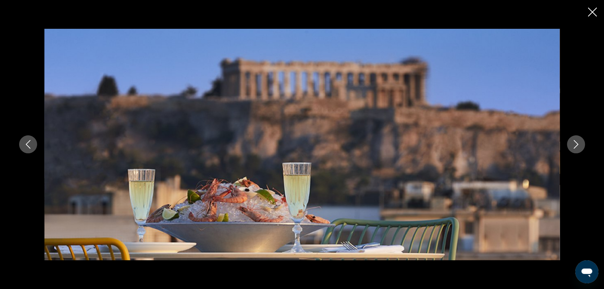
click at [573, 141] on icon "Image suivante" at bounding box center [576, 144] width 9 height 9
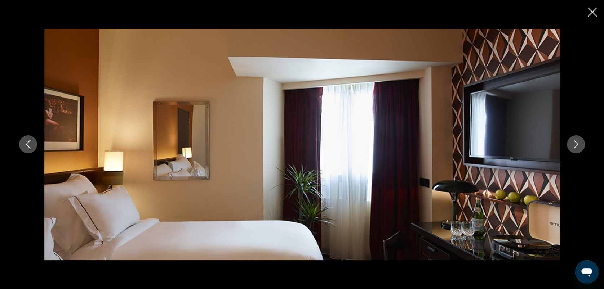
click at [573, 141] on icon "Image suivante" at bounding box center [576, 144] width 9 height 9
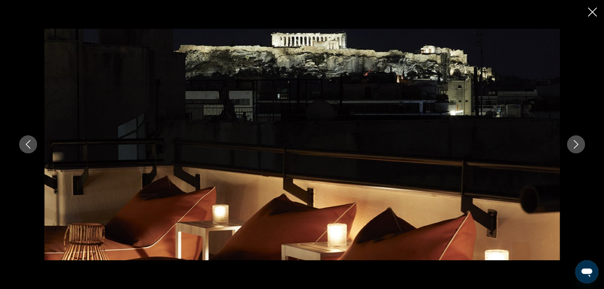
click at [573, 141] on icon "Image suivante" at bounding box center [576, 144] width 9 height 9
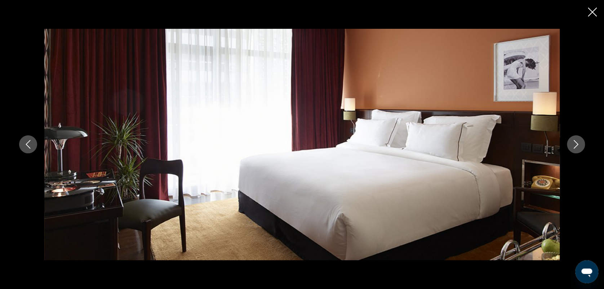
click at [573, 141] on icon "Image suivante" at bounding box center [576, 144] width 9 height 9
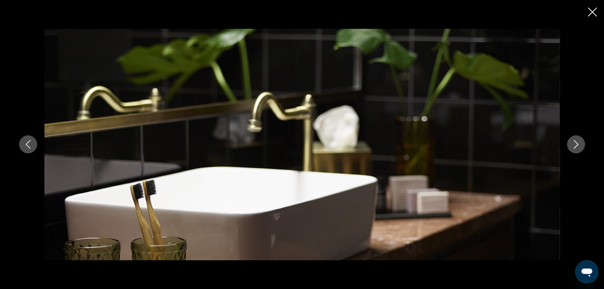
click at [573, 141] on icon "Image suivante" at bounding box center [576, 144] width 9 height 9
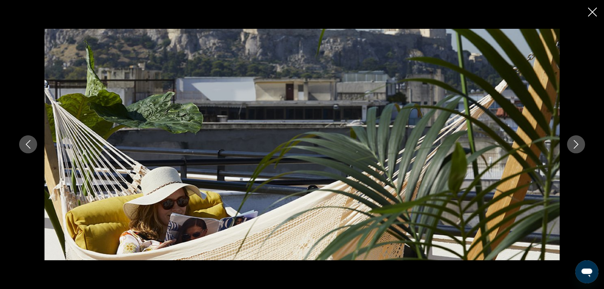
click at [573, 141] on icon "Image suivante" at bounding box center [576, 144] width 9 height 9
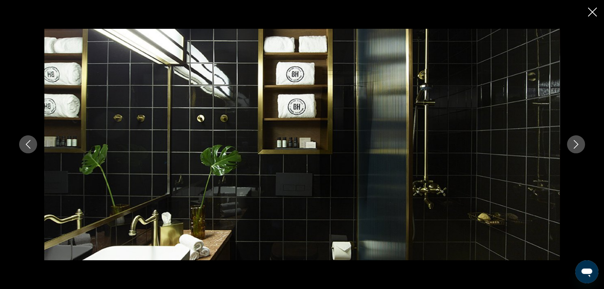
click at [573, 141] on icon "Image suivante" at bounding box center [576, 144] width 9 height 9
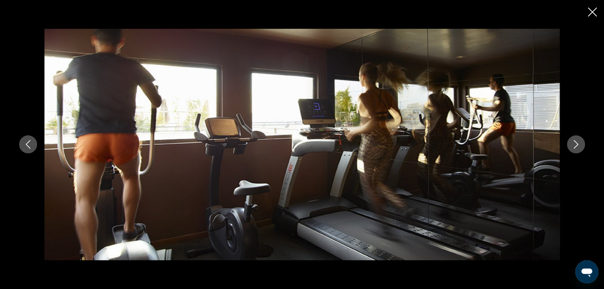
click at [573, 141] on icon "Image suivante" at bounding box center [576, 144] width 9 height 9
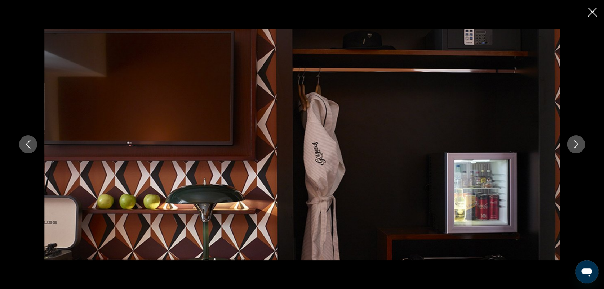
click at [573, 141] on icon "Image suivante" at bounding box center [576, 144] width 9 height 9
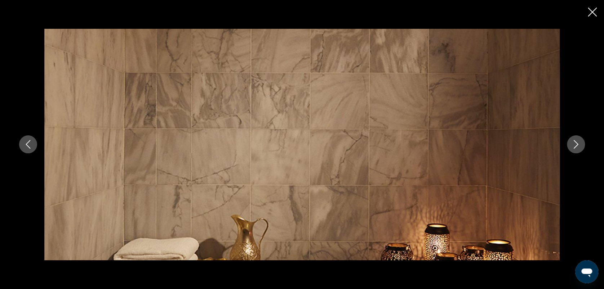
click at [573, 141] on icon "Image suivante" at bounding box center [576, 144] width 9 height 9
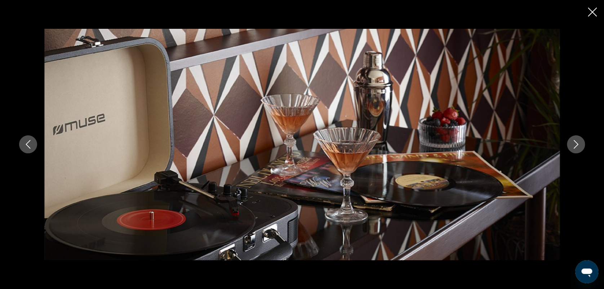
click at [573, 141] on icon "Image suivante" at bounding box center [576, 144] width 9 height 9
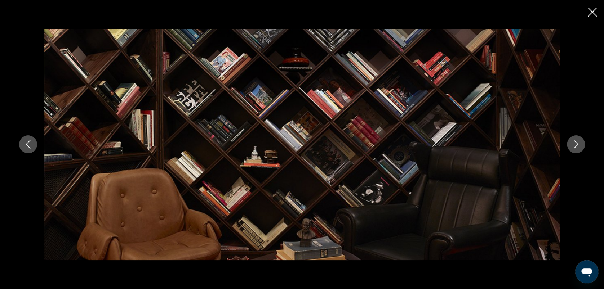
click at [573, 141] on icon "Image suivante" at bounding box center [576, 144] width 9 height 9
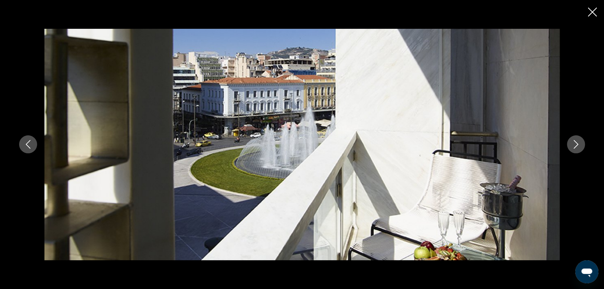
click at [573, 141] on icon "Image suivante" at bounding box center [576, 144] width 9 height 9
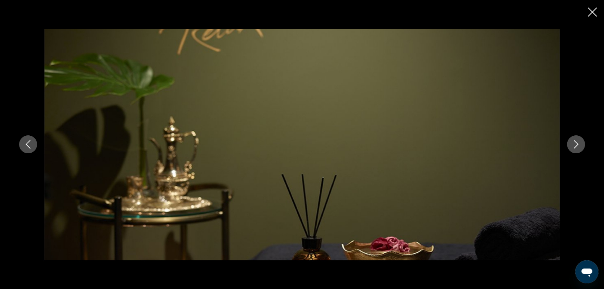
click at [573, 141] on icon "Image suivante" at bounding box center [576, 144] width 9 height 9
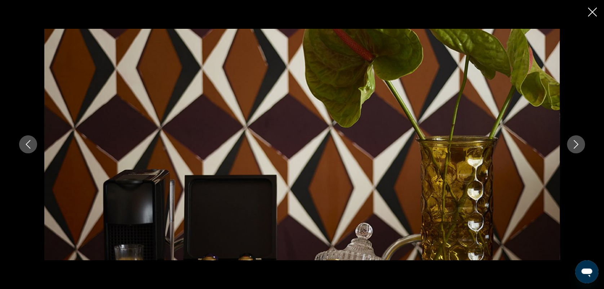
click at [573, 141] on icon "Image suivante" at bounding box center [576, 144] width 9 height 9
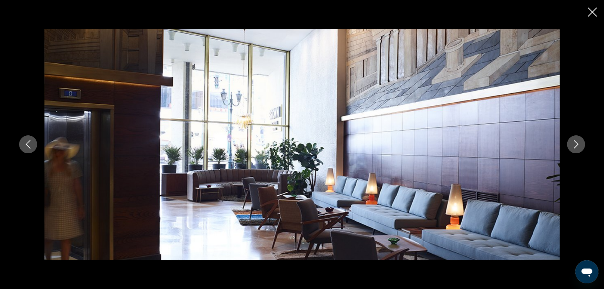
click at [573, 141] on icon "Image suivante" at bounding box center [576, 144] width 9 height 9
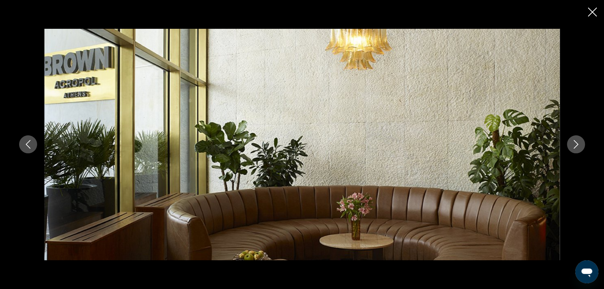
click at [573, 141] on icon "Image suivante" at bounding box center [576, 144] width 9 height 9
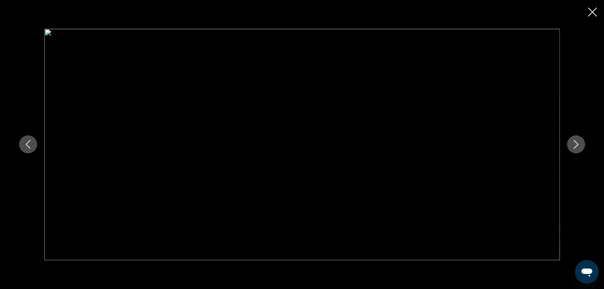
click at [573, 141] on icon "Image suivante" at bounding box center [576, 144] width 9 height 9
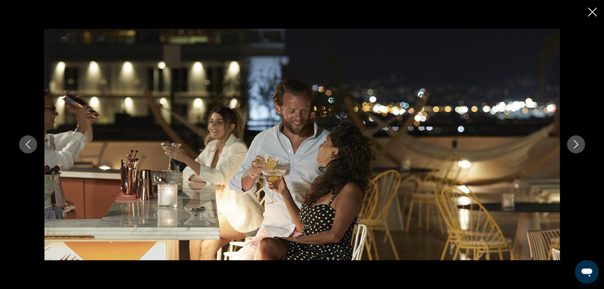
click at [573, 141] on icon "Image suivante" at bounding box center [576, 144] width 9 height 9
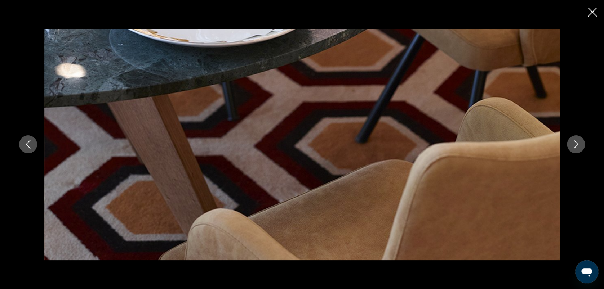
click at [573, 141] on icon "Image suivante" at bounding box center [576, 144] width 9 height 9
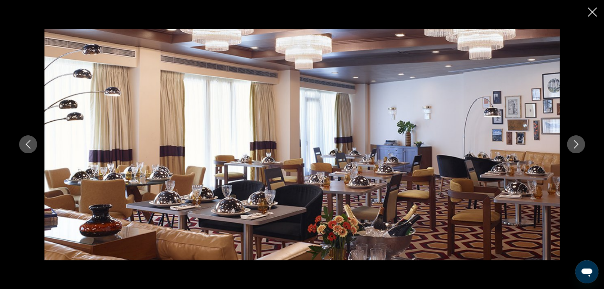
click at [573, 141] on icon "Image suivante" at bounding box center [576, 144] width 9 height 9
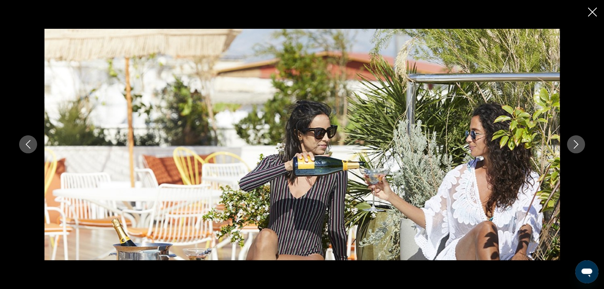
click at [573, 141] on icon "Image suivante" at bounding box center [576, 144] width 9 height 9
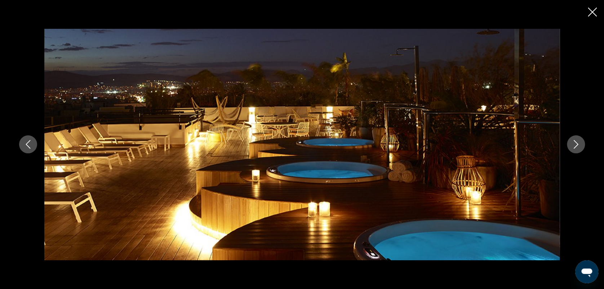
click at [573, 141] on icon "Image suivante" at bounding box center [576, 144] width 9 height 9
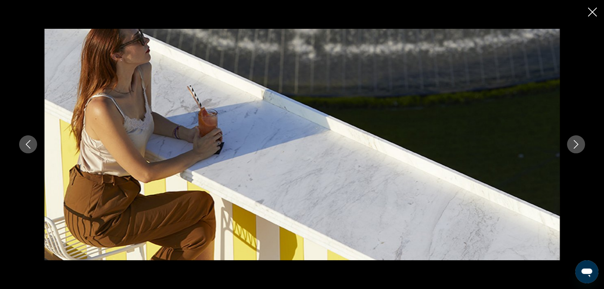
click at [573, 141] on icon "Image suivante" at bounding box center [576, 144] width 9 height 9
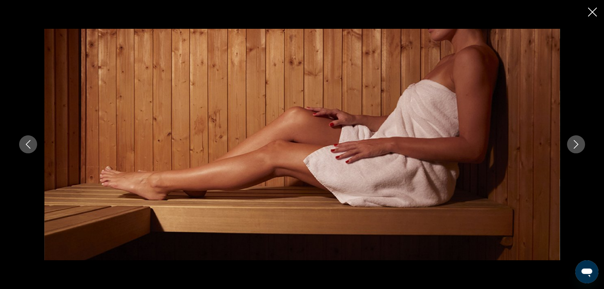
click at [573, 141] on icon "Image suivante" at bounding box center [576, 144] width 9 height 9
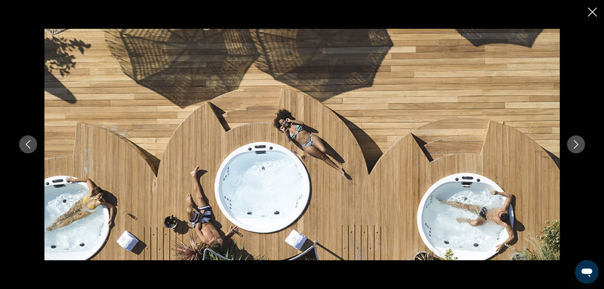
click at [573, 141] on icon "Image suivante" at bounding box center [576, 144] width 9 height 9
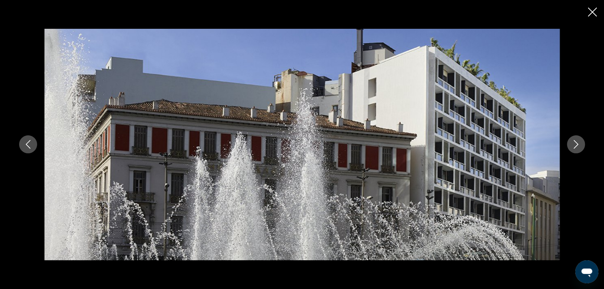
click at [573, 141] on icon "Image suivante" at bounding box center [576, 144] width 9 height 9
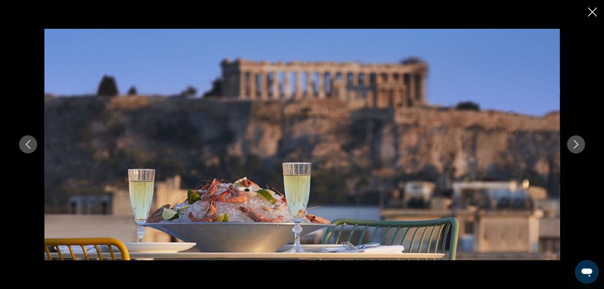
click at [591, 14] on icon "Fermer le diaporama" at bounding box center [592, 12] width 9 height 9
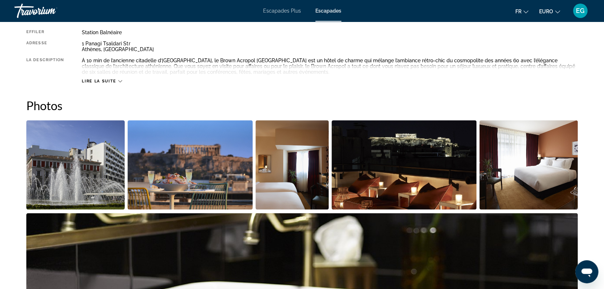
click at [120, 81] on icon "Contenu principal" at bounding box center [120, 81] width 4 height 2
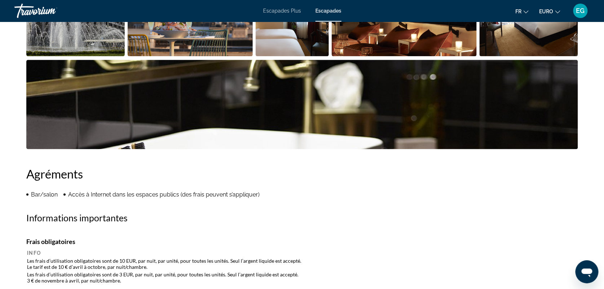
scroll to position [0, 0]
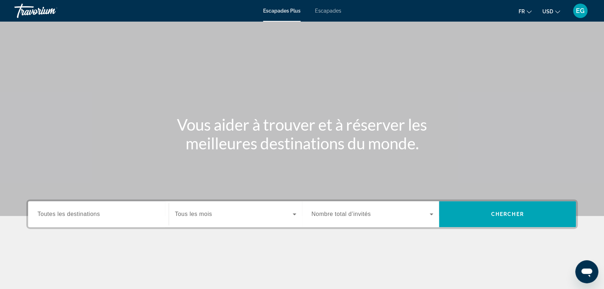
click at [334, 11] on span "Escapades" at bounding box center [328, 11] width 26 height 6
click at [554, 10] on button "USD USD ($) MXN (Mex$) CAD (Can$) GBP (£) EUR (€) AUD (A$) NZD (NZ$) CNY (CN¥)" at bounding box center [552, 11] width 18 height 10
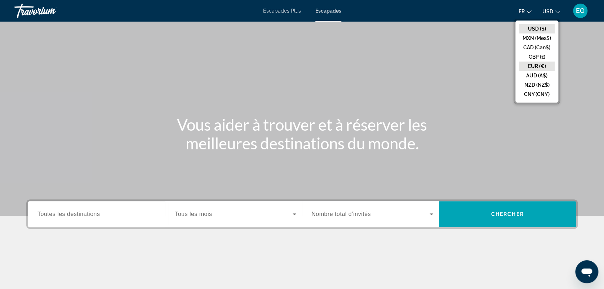
click at [547, 67] on button "EUR (€)" at bounding box center [537, 66] width 36 height 9
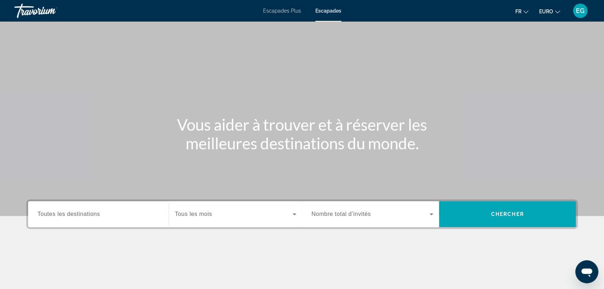
click at [100, 213] on span "Toutes les destinations" at bounding box center [68, 214] width 62 height 6
click at [100, 213] on input "Destination Toutes les destinations" at bounding box center [98, 215] width 122 height 9
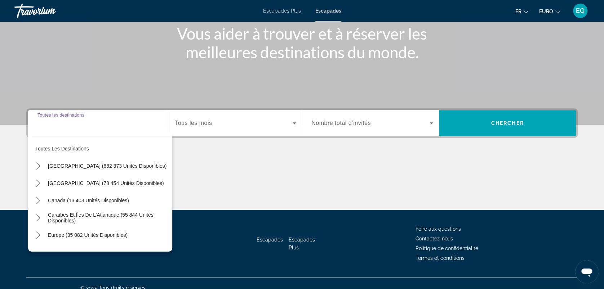
scroll to position [100, 0]
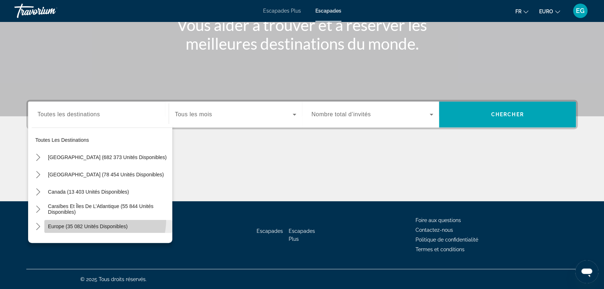
click at [97, 220] on span "Sélectionnez la destination : Europe (35 082 unités disponibles)" at bounding box center [108, 226] width 128 height 17
type input "**********"
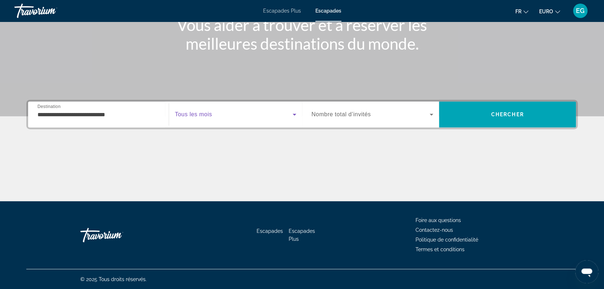
click at [224, 114] on span "Widget de recherche" at bounding box center [234, 114] width 118 height 9
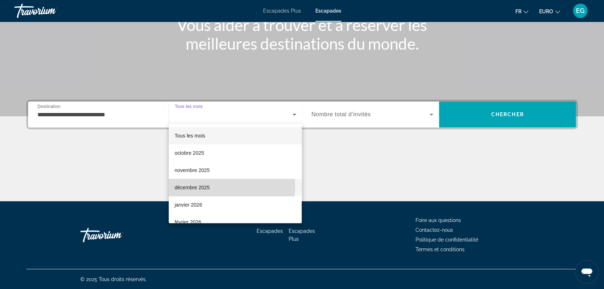
click at [204, 186] on font "décembre 2025" at bounding box center [191, 188] width 35 height 6
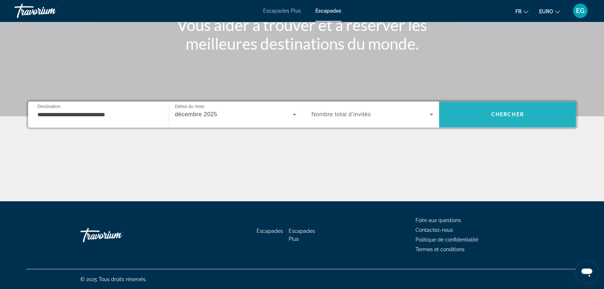
click at [505, 112] on span "Chercher" at bounding box center [507, 115] width 33 height 6
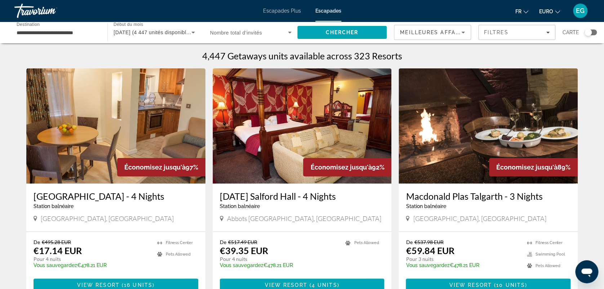
click at [591, 31] on div "Widget de recherche" at bounding box center [588, 32] width 7 height 7
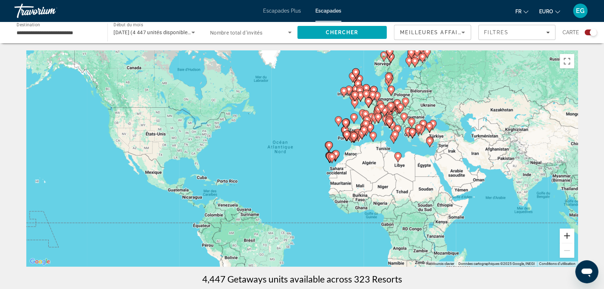
click at [566, 234] on button "Zoom avant" at bounding box center [567, 236] width 14 height 14
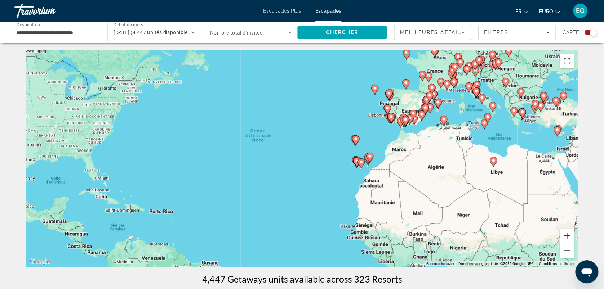
click at [566, 234] on button "Zoom avant" at bounding box center [567, 236] width 14 height 14
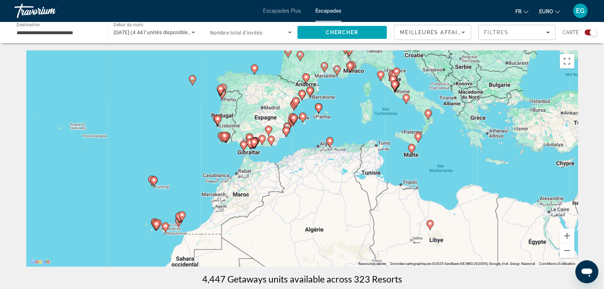
drag, startPoint x: 547, startPoint y: 192, endPoint x: 289, endPoint y: 246, distance: 263.0
click at [289, 246] on div "Pour activer le glissement avec le clavier, appuyez sur Alt+Entrée. Une fois ce…" at bounding box center [302, 158] width 552 height 216
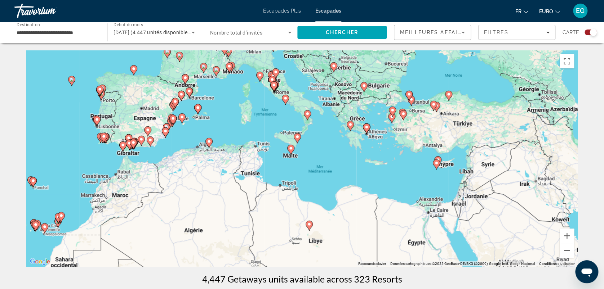
drag, startPoint x: 513, startPoint y: 175, endPoint x: 383, endPoint y: 176, distance: 129.8
click at [383, 176] on div "Pour activer le glissement avec le clavier, appuyez sur Alt+Entrée. Une fois ce…" at bounding box center [302, 158] width 552 height 216
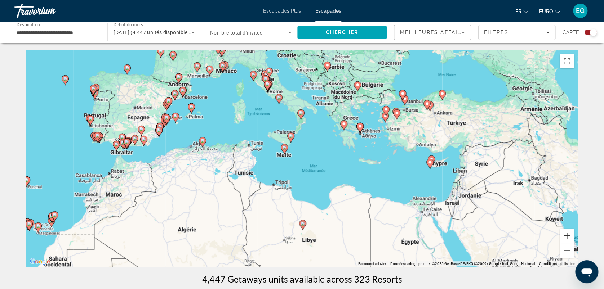
click at [571, 234] on button "Zoom avant" at bounding box center [567, 236] width 14 height 14
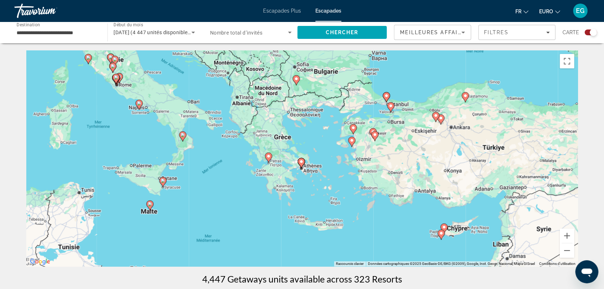
drag, startPoint x: 495, startPoint y: 134, endPoint x: 374, endPoint y: 195, distance: 135.9
click at [374, 195] on div "Pour activer le glissement avec le clavier, appuyez sur Alt+Entrée. Une fois ce…" at bounding box center [302, 158] width 552 height 216
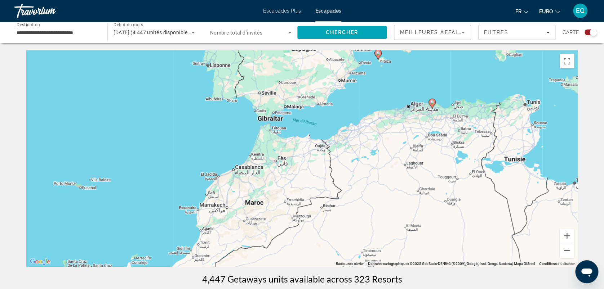
drag, startPoint x: 160, startPoint y: 215, endPoint x: 613, endPoint y: 124, distance: 462.0
click at [604, 124] on html "**********" at bounding box center [302, 144] width 604 height 289
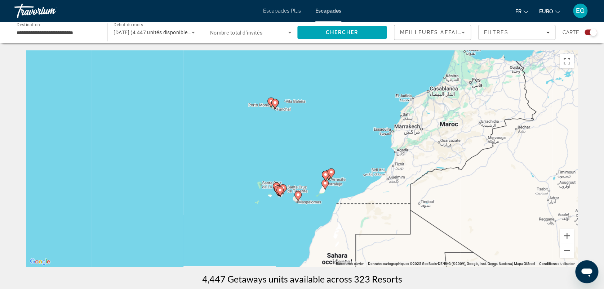
drag, startPoint x: 230, startPoint y: 120, endPoint x: 421, endPoint y: 47, distance: 204.9
click at [568, 233] on button "Zoom avant" at bounding box center [567, 236] width 14 height 14
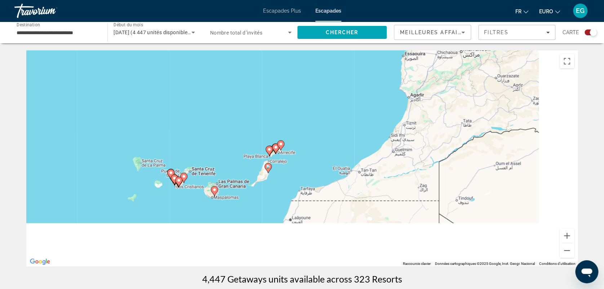
drag, startPoint x: 417, startPoint y: 182, endPoint x: 331, endPoint y: 131, distance: 99.9
click at [331, 131] on div "Pour activer le glissement avec le clavier, appuyez sur Alt+Entrée. Une fois ce…" at bounding box center [302, 158] width 552 height 216
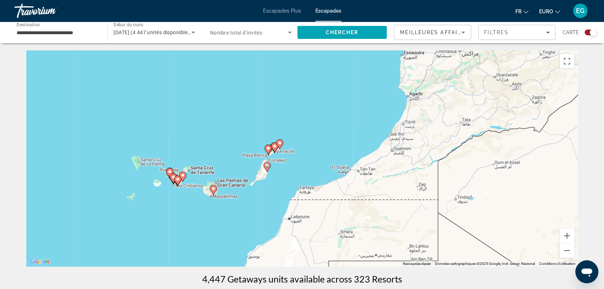
click at [269, 151] on icon "Contenu principal" at bounding box center [268, 149] width 6 height 9
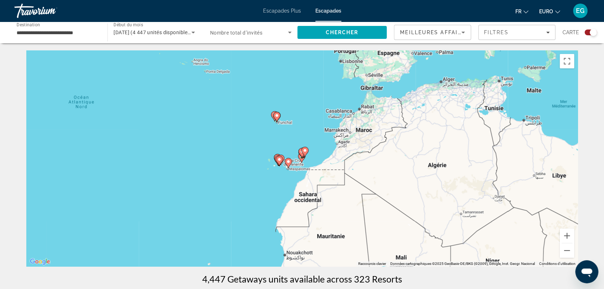
click at [305, 151] on image "Contenu principal" at bounding box center [305, 151] width 4 height 4
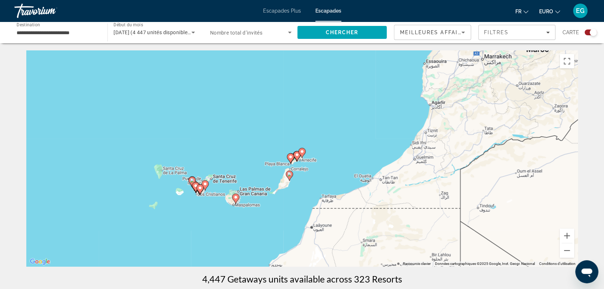
click at [288, 156] on image "Contenu principal" at bounding box center [290, 157] width 4 height 4
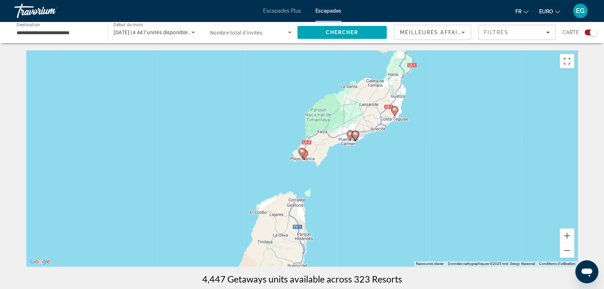
click at [351, 131] on gmp-advanced-marker "Contenu principal" at bounding box center [350, 136] width 7 height 11
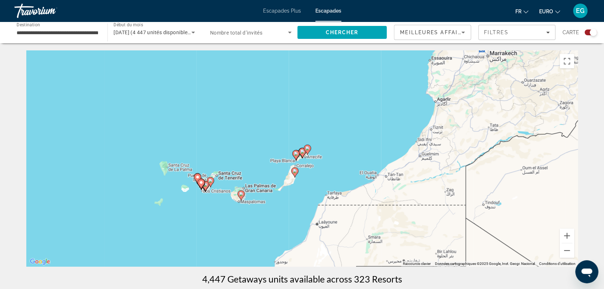
click at [301, 150] on icon "Contenu principal" at bounding box center [302, 153] width 6 height 9
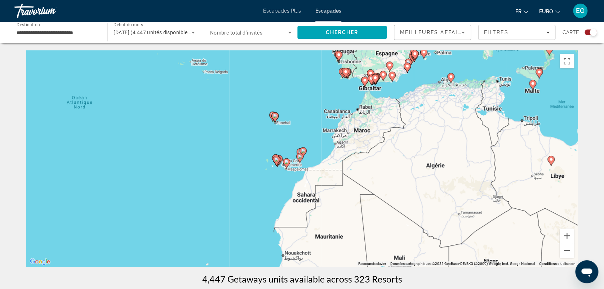
click at [301, 150] on icon "Contenu principal" at bounding box center [303, 152] width 6 height 9
type input "**********"
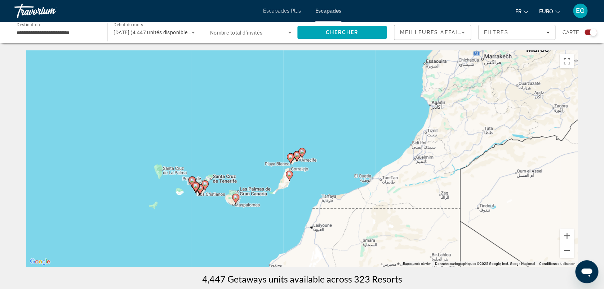
click at [301, 150] on icon "Contenu principal" at bounding box center [302, 153] width 6 height 9
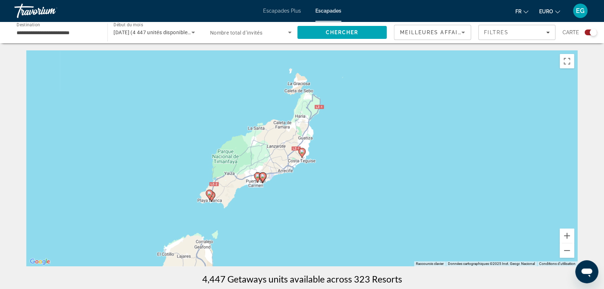
click at [301, 150] on icon "Contenu principal" at bounding box center [302, 153] width 6 height 9
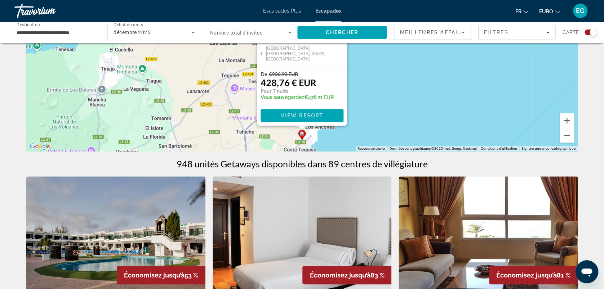
scroll to position [115, 0]
click at [286, 115] on span "View Resort" at bounding box center [302, 116] width 43 height 6
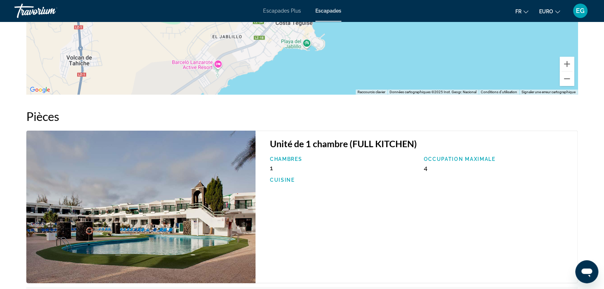
scroll to position [1026, 0]
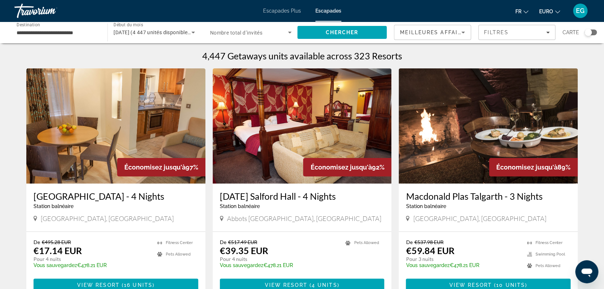
click at [587, 31] on div "Widget de recherche" at bounding box center [588, 32] width 7 height 7
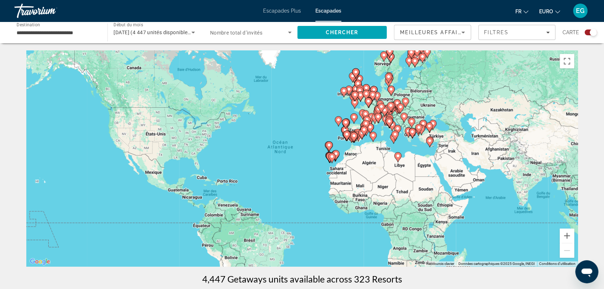
click at [335, 151] on icon "Contenu principal" at bounding box center [336, 155] width 6 height 9
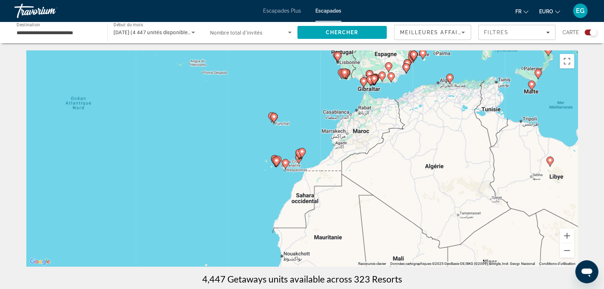
click at [301, 151] on image "Contenu principal" at bounding box center [302, 152] width 4 height 4
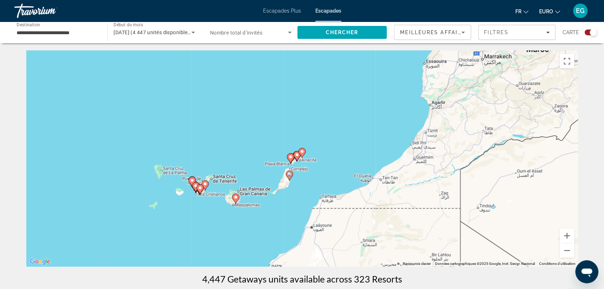
click at [296, 153] on image "Contenu principal" at bounding box center [297, 155] width 4 height 4
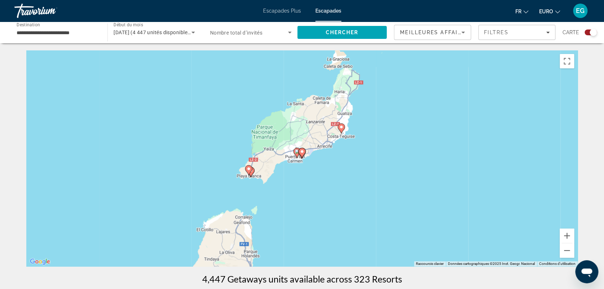
click at [300, 151] on image "Contenu principal" at bounding box center [302, 152] width 4 height 4
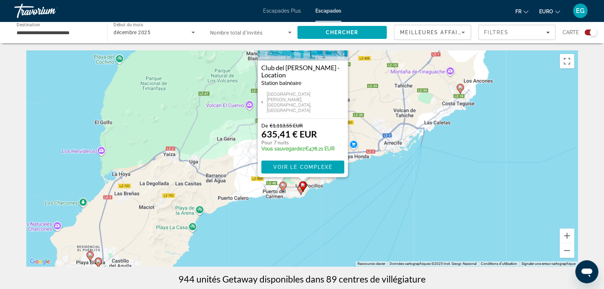
drag, startPoint x: 459, startPoint y: 246, endPoint x: 460, endPoint y: 187, distance: 59.1
click at [460, 187] on div "Pour activer le glissement avec le clavier, appuyez sur Alt+Entrée. Une fois ce…" at bounding box center [302, 158] width 552 height 216
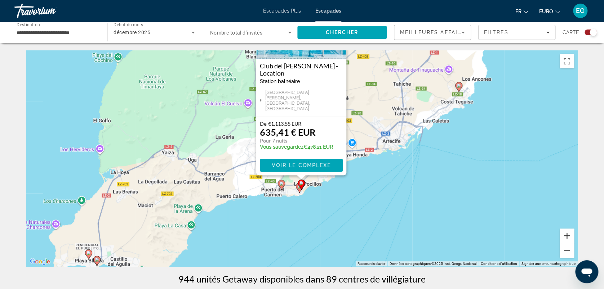
click at [569, 233] on button "Zoom avant" at bounding box center [567, 236] width 14 height 14
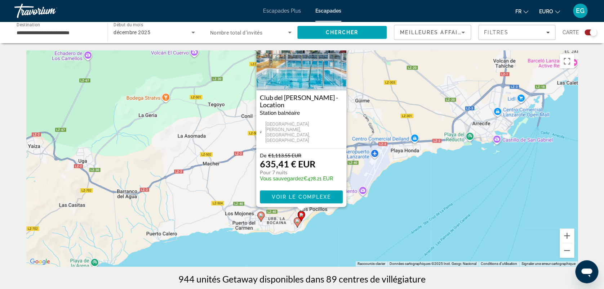
click at [297, 221] on image "Contenu principal" at bounding box center [297, 221] width 4 height 4
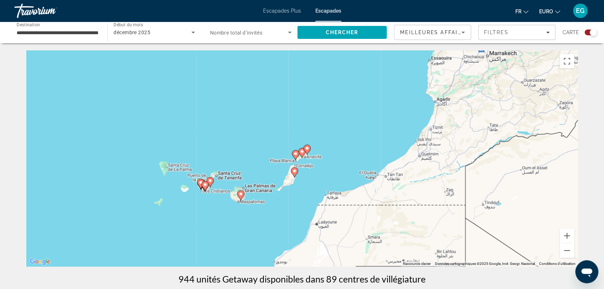
click at [302, 150] on icon "Contenu principal" at bounding box center [302, 153] width 6 height 9
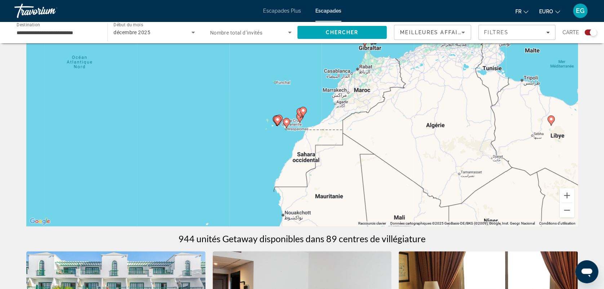
scroll to position [36, 0]
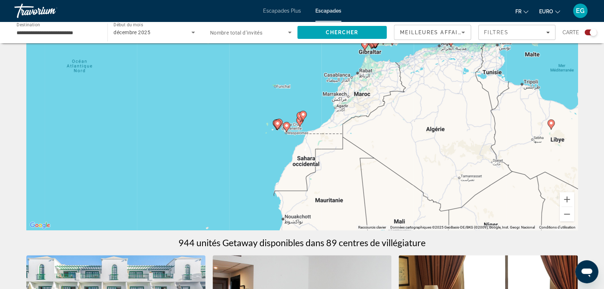
click at [301, 116] on image "Contenu principal" at bounding box center [303, 114] width 4 height 4
type input "**********"
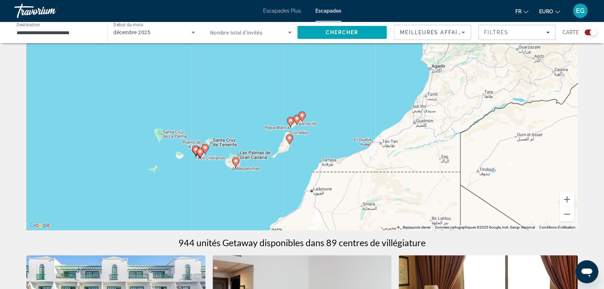
click at [296, 115] on gmp-advanced-marker "Contenu principal" at bounding box center [296, 120] width 7 height 11
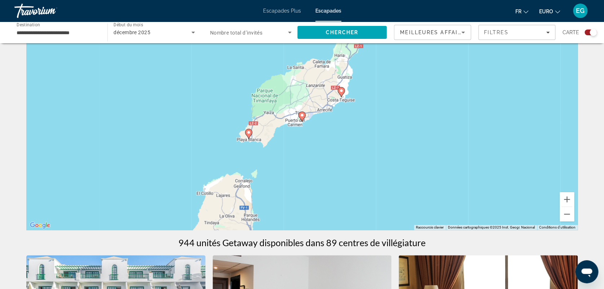
click at [303, 120] on gmp-advanced-marker "Contenu principal" at bounding box center [302, 116] width 7 height 11
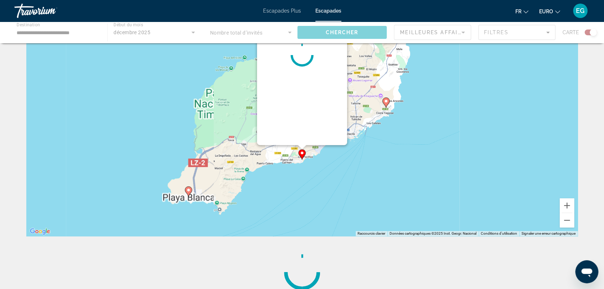
scroll to position [0, 0]
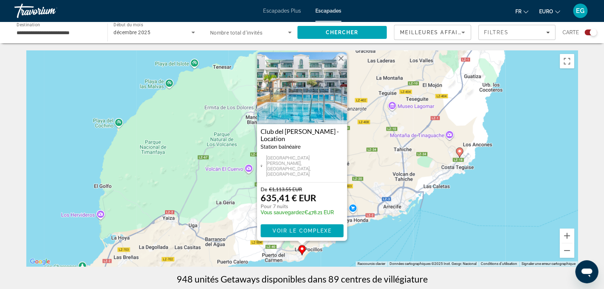
click at [374, 238] on div "Pour activer le glissement avec le clavier, appuyez sur Alt+Entrée. Une fois ce…" at bounding box center [302, 158] width 552 height 216
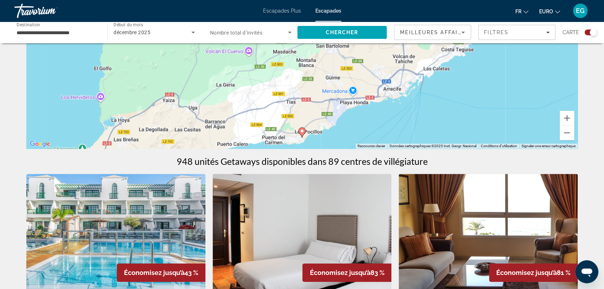
scroll to position [10, 0]
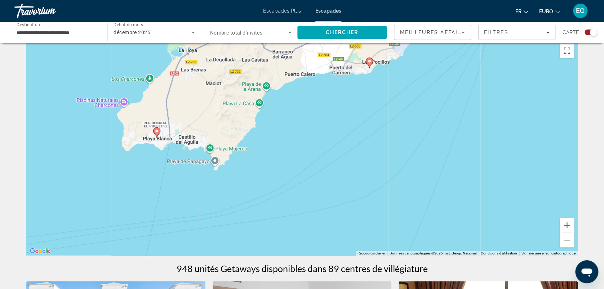
drag, startPoint x: 374, startPoint y: 238, endPoint x: 442, endPoint y: 57, distance: 193.7
click at [442, 57] on div "Pour activer le glissement avec le clavier, appuyez sur Alt+Entrée. Une fois ce…" at bounding box center [302, 148] width 552 height 216
click at [155, 129] on icon "Contenu principal" at bounding box center [157, 132] width 6 height 9
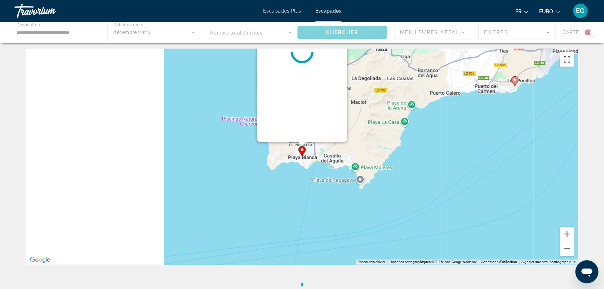
scroll to position [0, 0]
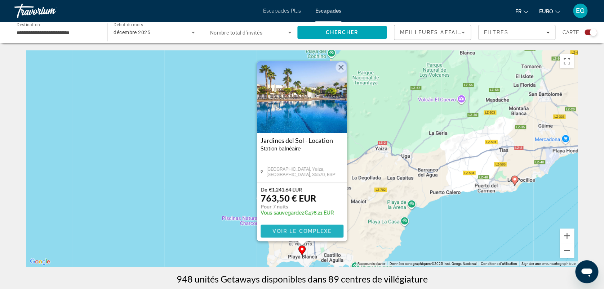
click at [296, 228] on span "Contenu principal" at bounding box center [302, 231] width 83 height 17
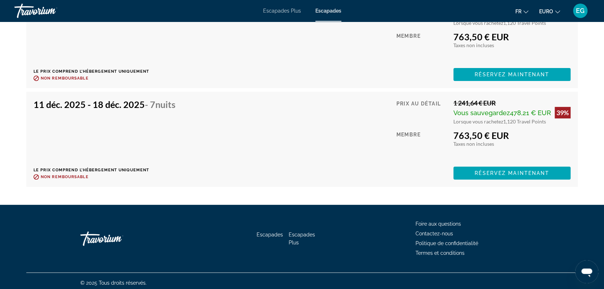
scroll to position [1352, 0]
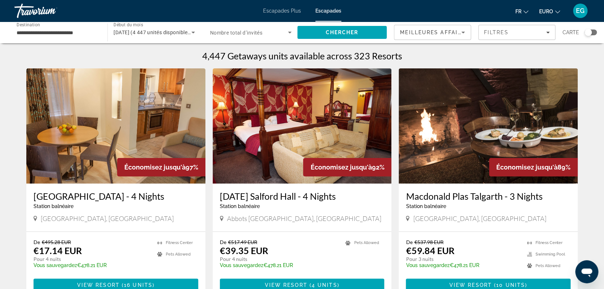
click at [86, 31] on input "**********" at bounding box center [57, 32] width 81 height 9
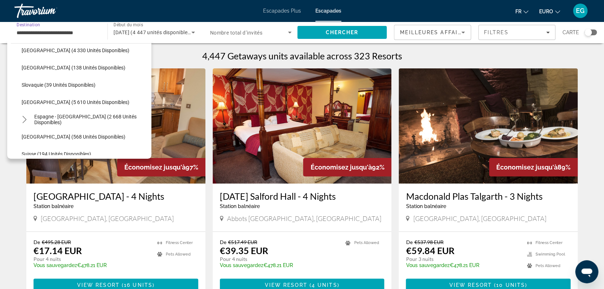
scroll to position [334, 0]
click at [43, 117] on span "Espagne - [GEOGRAPHIC_DATA] (2 668 unités disponibles)" at bounding box center [91, 120] width 114 height 12
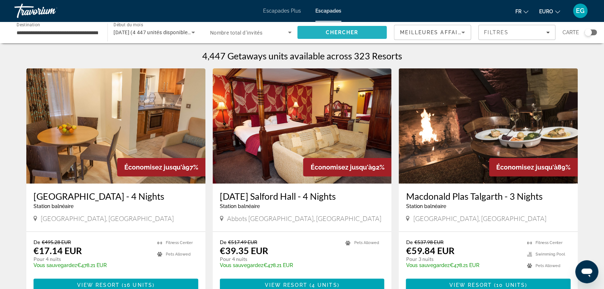
click at [315, 27] on span "Rechercher" at bounding box center [341, 32] width 89 height 17
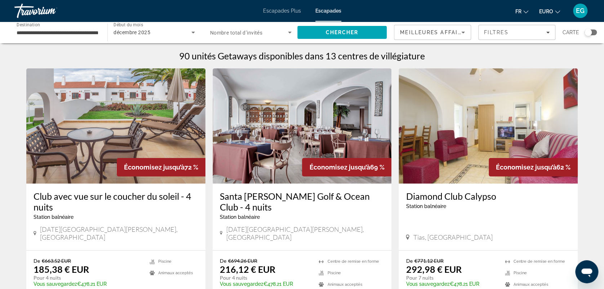
click at [589, 31] on div "Widget de recherche" at bounding box center [588, 32] width 7 height 7
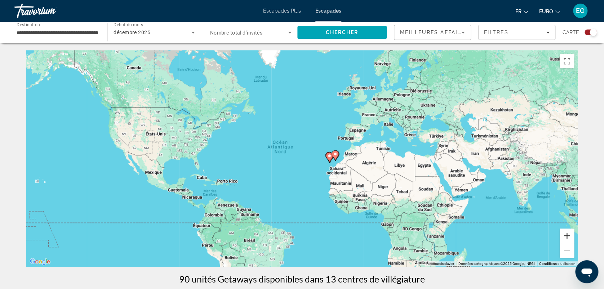
click at [565, 234] on button "Zoom avant" at bounding box center [567, 236] width 14 height 14
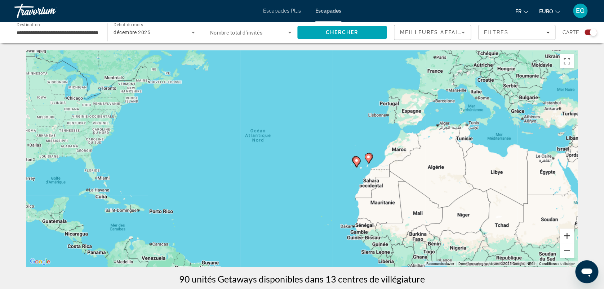
click at [565, 234] on button "Zoom avant" at bounding box center [567, 236] width 14 height 14
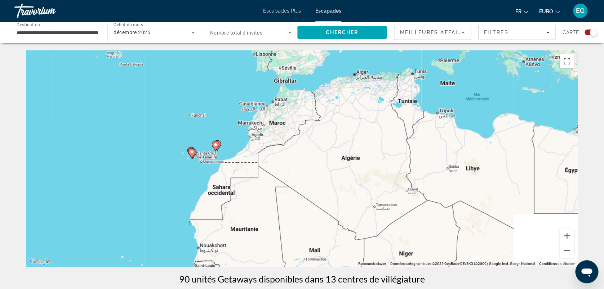
drag, startPoint x: 503, startPoint y: 203, endPoint x: 256, endPoint y: 181, distance: 247.9
click at [256, 181] on div "Pour activer le glissement avec le clavier, appuyez sur Alt+Entrée. Une fois ce…" at bounding box center [302, 158] width 552 height 216
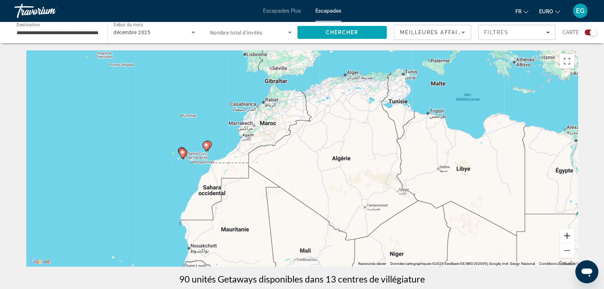
click at [566, 231] on button "Zoom avant" at bounding box center [567, 236] width 14 height 14
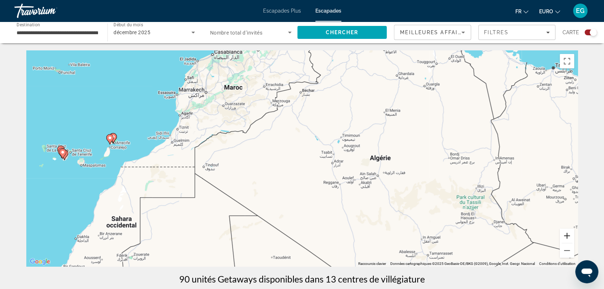
click at [566, 231] on button "Zoom avant" at bounding box center [567, 236] width 14 height 14
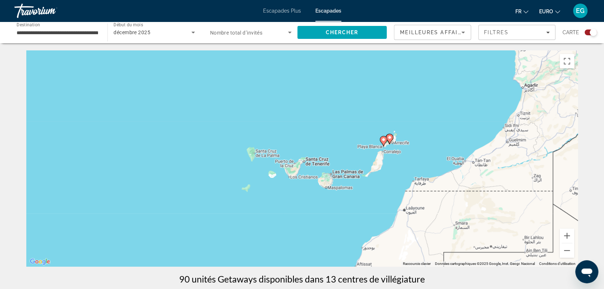
drag, startPoint x: 78, startPoint y: 153, endPoint x: 548, endPoint y: 168, distance: 470.0
click at [548, 168] on div "Pour activer le glissement avec le clavier, appuyez sur Alt+Entrée. Une fois ce…" at bounding box center [302, 158] width 552 height 216
click at [566, 236] on button "Zoom avant" at bounding box center [567, 236] width 14 height 14
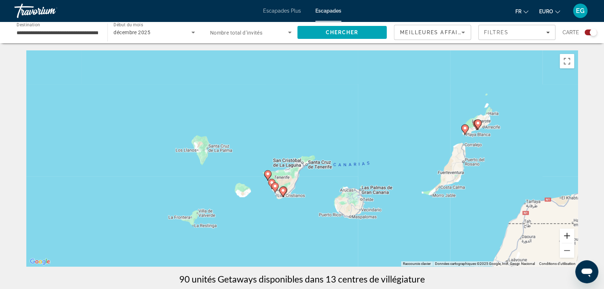
click at [566, 236] on button "Zoom avant" at bounding box center [567, 236] width 14 height 14
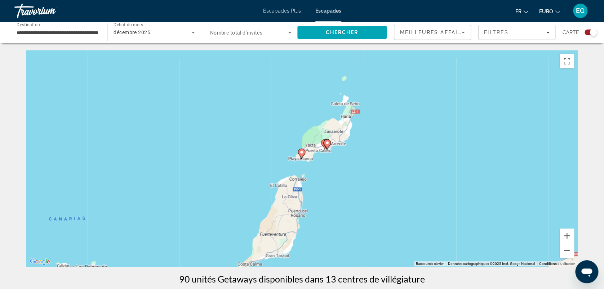
drag, startPoint x: 484, startPoint y: 133, endPoint x: 152, endPoint y: 181, distance: 335.1
click at [152, 181] on div "Pour activer le glissement avec le clavier, appuyez sur Alt+Entrée. Une fois ce…" at bounding box center [302, 158] width 552 height 216
click at [565, 235] on button "Zoom avant" at bounding box center [567, 236] width 14 height 14
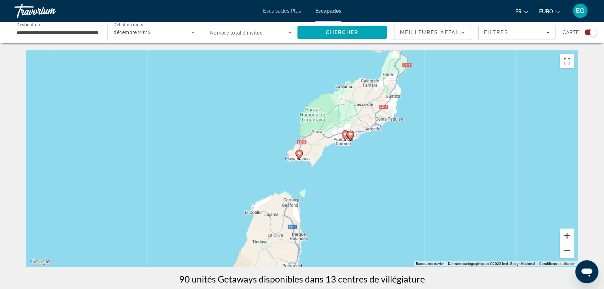
click at [565, 235] on button "Zoom avant" at bounding box center [567, 236] width 14 height 14
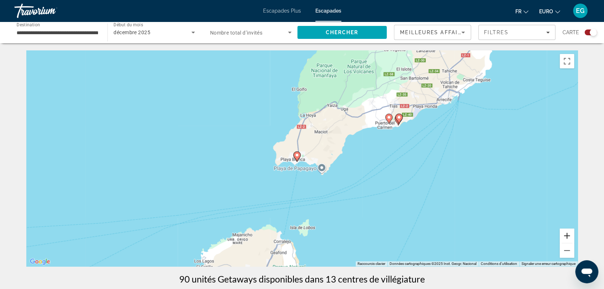
click at [565, 235] on button "Zoom avant" at bounding box center [567, 236] width 14 height 14
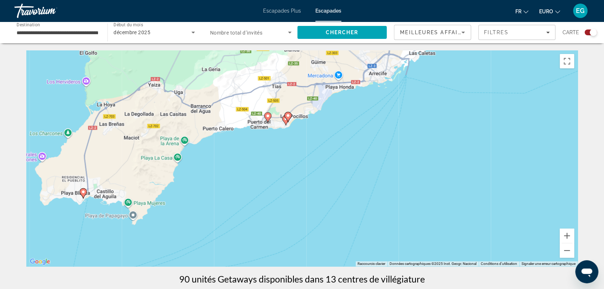
drag, startPoint x: 516, startPoint y: 124, endPoint x: 307, endPoint y: 169, distance: 214.2
click at [307, 169] on div "Pour activer le glissement avec le clavier, appuyez sur Alt+Entrée. Une fois ce…" at bounding box center [302, 158] width 552 height 216
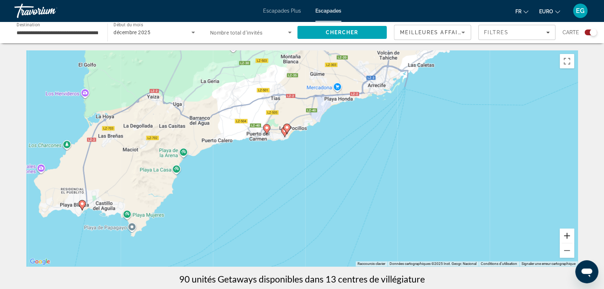
click at [567, 231] on button "Zoom avant" at bounding box center [567, 236] width 14 height 14
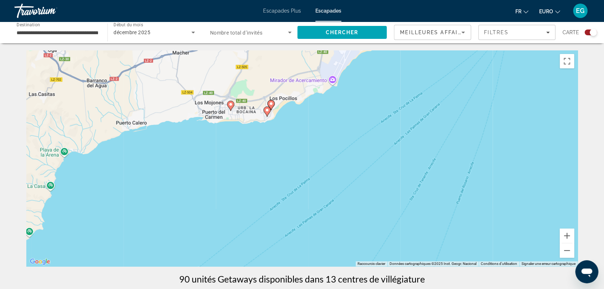
click at [268, 108] on gmp-advanced-marker "Contenu principal" at bounding box center [270, 105] width 7 height 11
type input "**********"
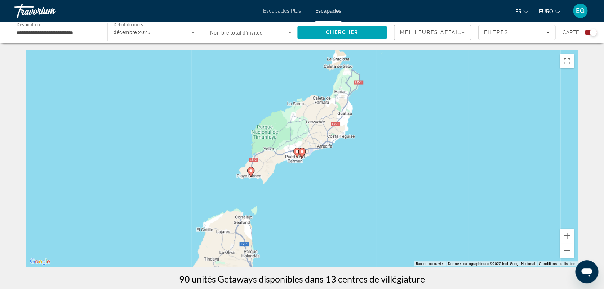
click at [303, 154] on image "Contenu principal" at bounding box center [302, 152] width 4 height 4
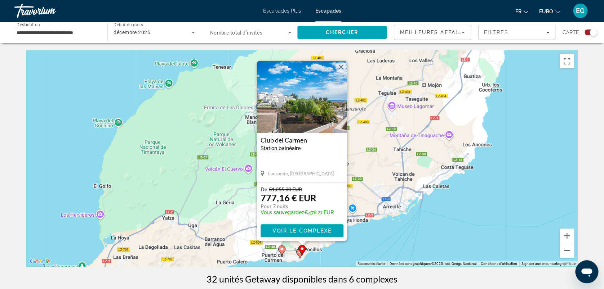
click at [342, 66] on button "Fermer" at bounding box center [341, 67] width 11 height 11
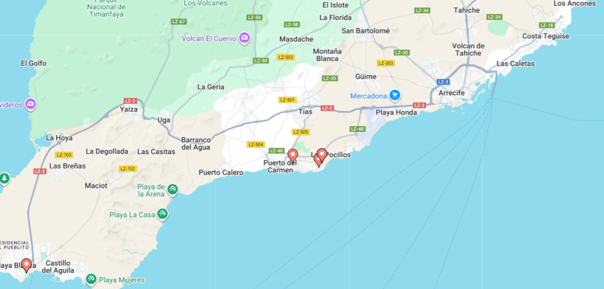
drag, startPoint x: 374, startPoint y: 171, endPoint x: 412, endPoint y: 65, distance: 112.5
click at [412, 65] on div "Pour activer le glissement avec le clavier, appuyez sur Alt+Entrée. Une fois ce…" at bounding box center [302, 158] width 552 height 216
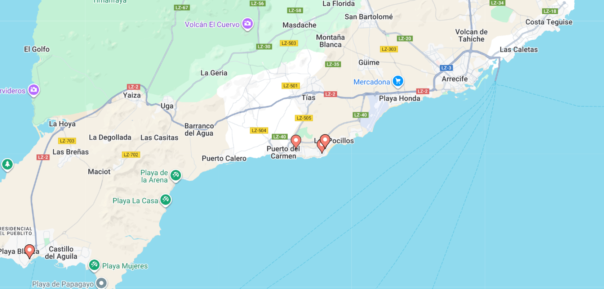
click at [336, 155] on icon "Contenu principal" at bounding box center [338, 153] width 6 height 9
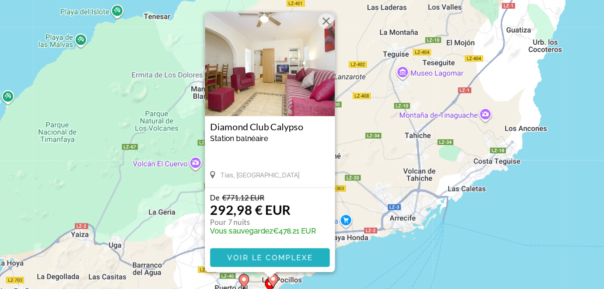
click at [300, 232] on span "Voir le complexe" at bounding box center [302, 231] width 59 height 6
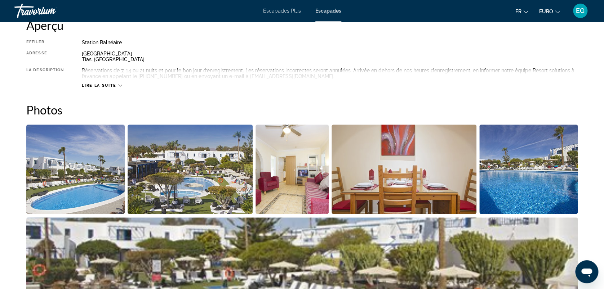
scroll to position [283, 0]
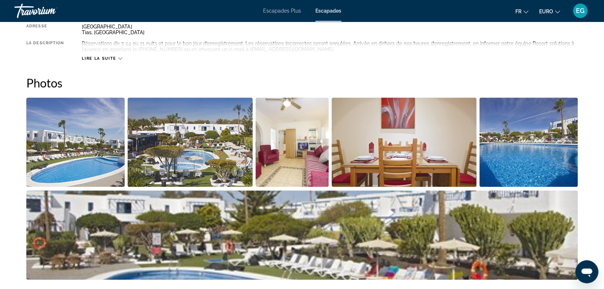
click at [77, 160] on img "Ouvrir le curseur d’image en plein écran" at bounding box center [75, 142] width 98 height 89
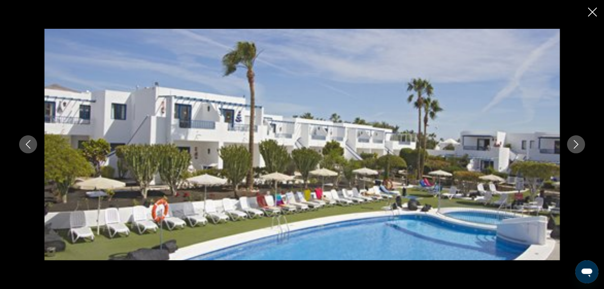
click at [576, 138] on button "Image suivante" at bounding box center [576, 145] width 18 height 18
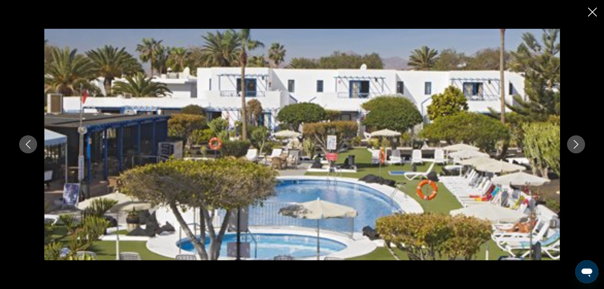
click at [576, 138] on button "Image suivante" at bounding box center [576, 145] width 18 height 18
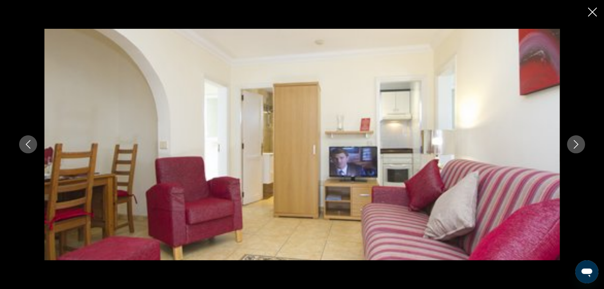
click at [576, 138] on button "Image suivante" at bounding box center [576, 145] width 18 height 18
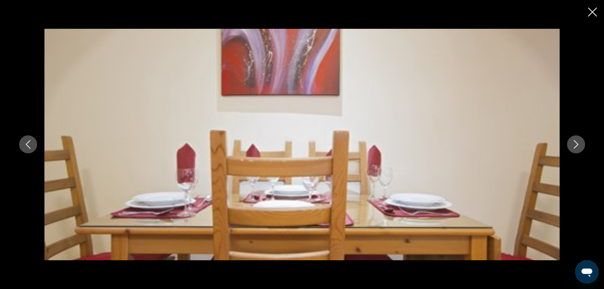
click at [576, 138] on button "Image suivante" at bounding box center [576, 145] width 18 height 18
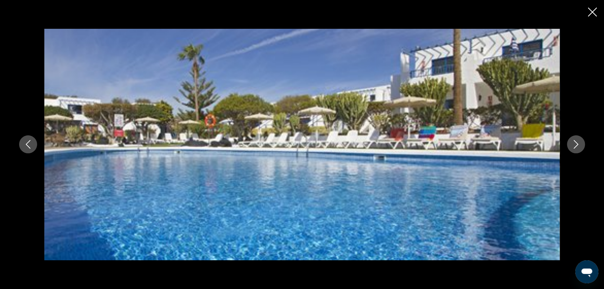
click at [576, 138] on button "Image suivante" at bounding box center [576, 145] width 18 height 18
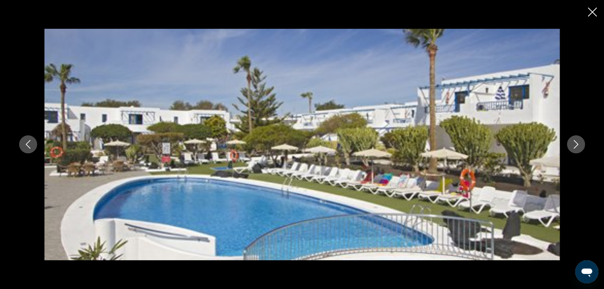
click at [576, 138] on button "Image suivante" at bounding box center [576, 145] width 18 height 18
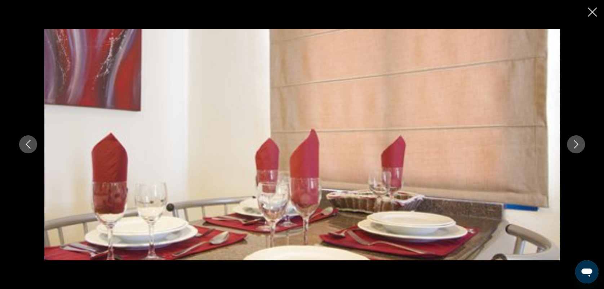
click at [576, 138] on button "Image suivante" at bounding box center [576, 145] width 18 height 18
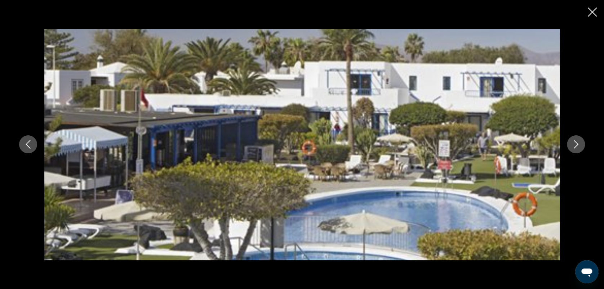
click at [576, 138] on button "Image suivante" at bounding box center [576, 145] width 18 height 18
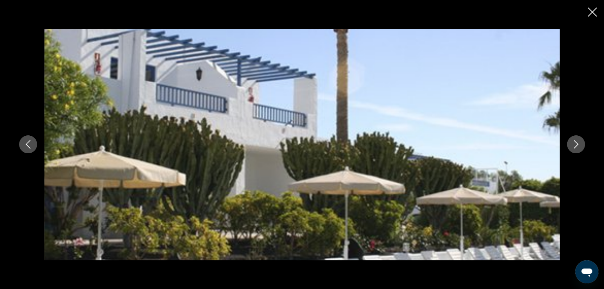
click at [576, 138] on button "Image suivante" at bounding box center [576, 145] width 18 height 18
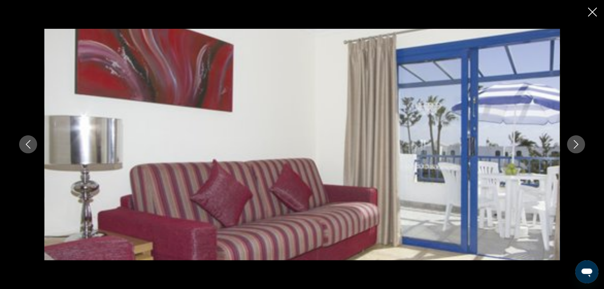
click at [576, 138] on button "Image suivante" at bounding box center [576, 145] width 18 height 18
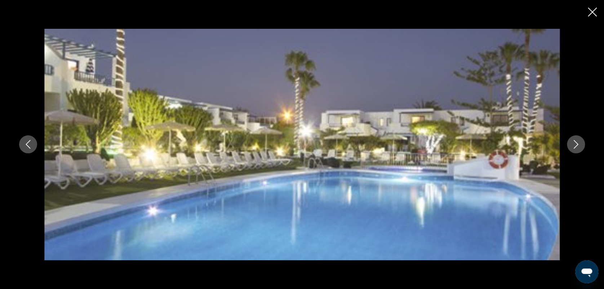
click at [576, 138] on button "Image suivante" at bounding box center [576, 145] width 18 height 18
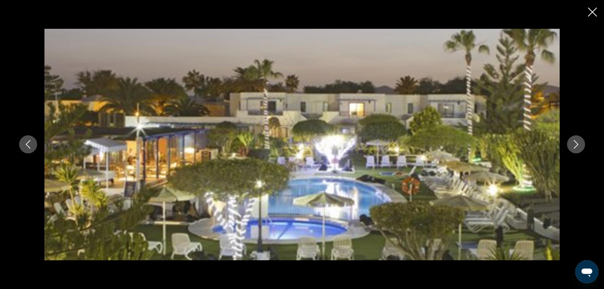
click at [576, 138] on button "Image suivante" at bounding box center [576, 145] width 18 height 18
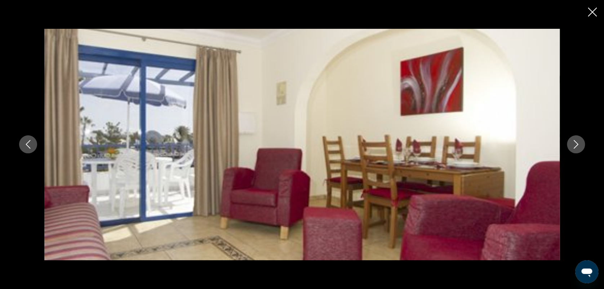
click at [576, 138] on button "Image suivante" at bounding box center [576, 145] width 18 height 18
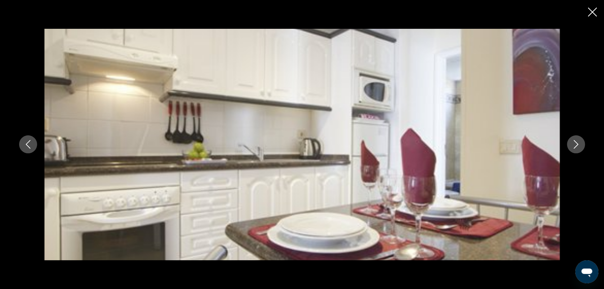
click at [576, 138] on button "Image suivante" at bounding box center [576, 145] width 18 height 18
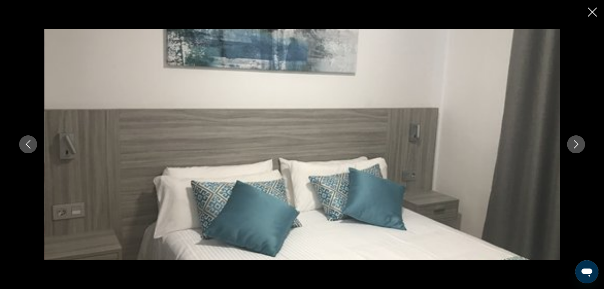
click at [576, 138] on button "Image suivante" at bounding box center [576, 145] width 18 height 18
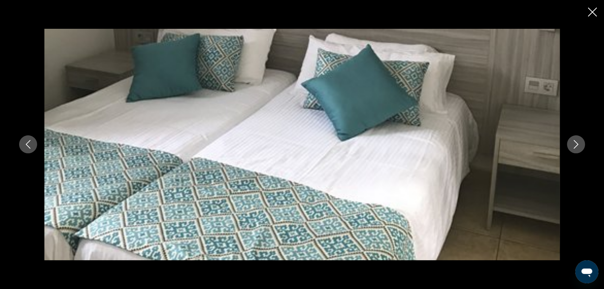
click at [576, 138] on button "Image suivante" at bounding box center [576, 145] width 18 height 18
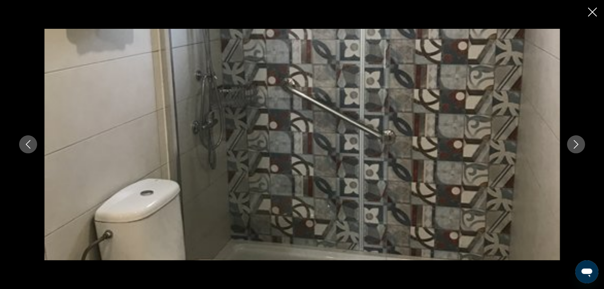
click at [576, 138] on button "Image suivante" at bounding box center [576, 145] width 18 height 18
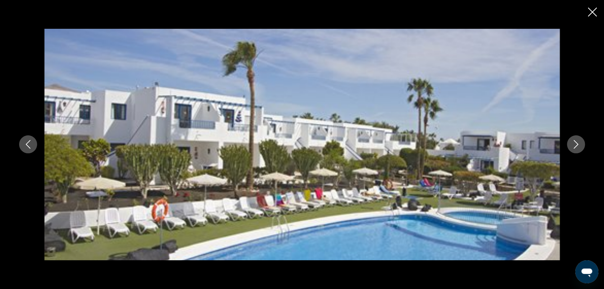
click at [576, 138] on button "Image suivante" at bounding box center [576, 145] width 18 height 18
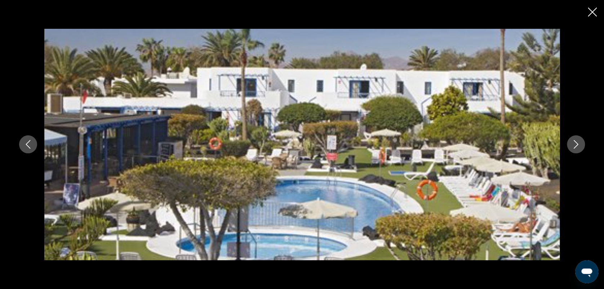
click at [576, 138] on button "Image suivante" at bounding box center [576, 145] width 18 height 18
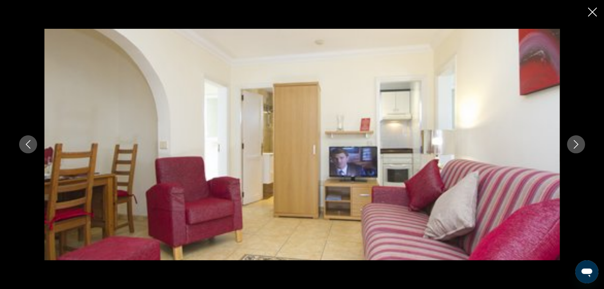
click at [589, 14] on icon "Fermer le diaporama" at bounding box center [592, 12] width 9 height 9
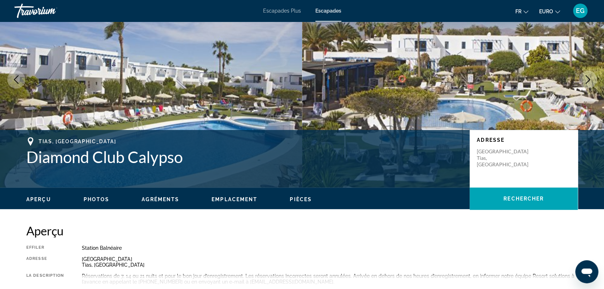
scroll to position [34, 0]
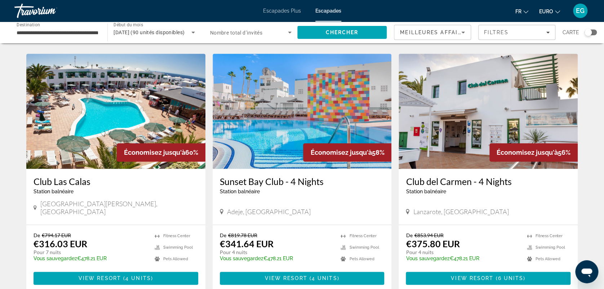
scroll to position [287, 0]
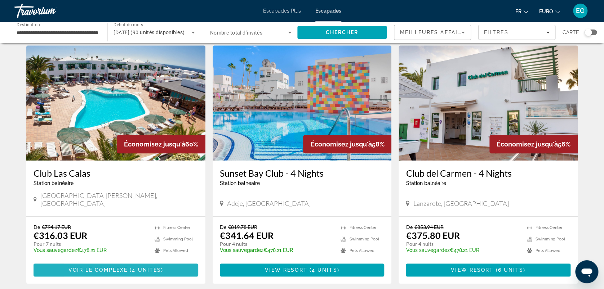
click at [85, 267] on span "Voir le complexe" at bounding box center [97, 270] width 59 height 6
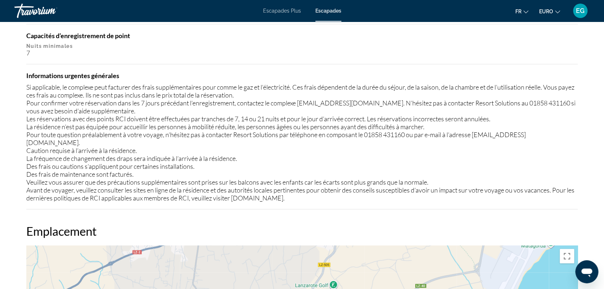
scroll to position [786, 0]
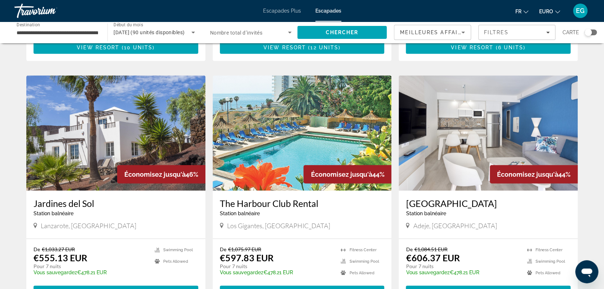
scroll to position [888, 0]
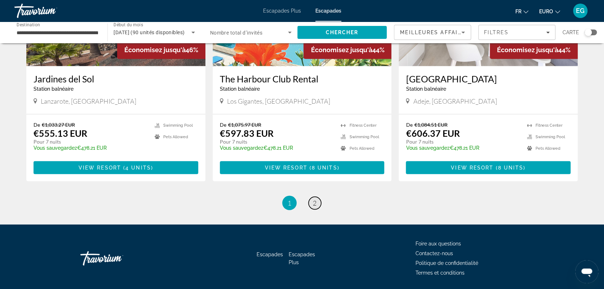
click at [314, 199] on span "2" at bounding box center [315, 203] width 4 height 8
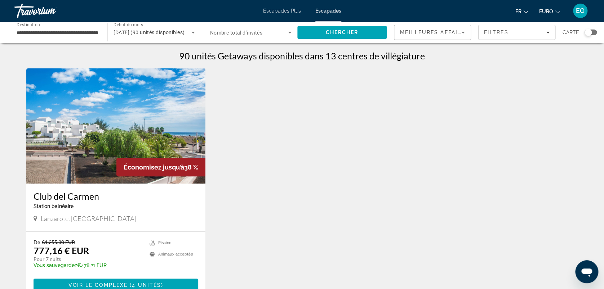
scroll to position [141, 0]
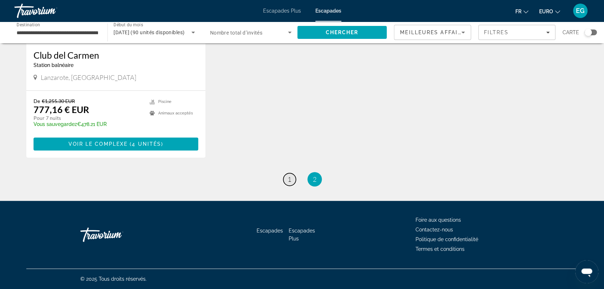
click at [291, 179] on span "1" at bounding box center [290, 180] width 4 height 8
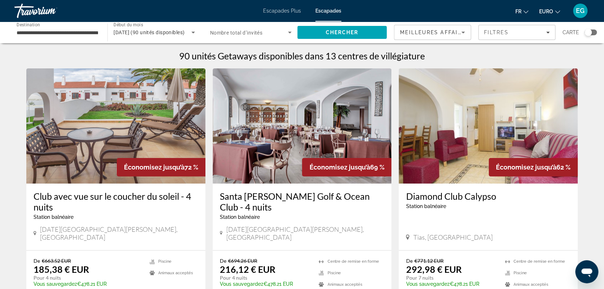
click at [458, 143] on img "Contenu principal" at bounding box center [488, 125] width 179 height 115
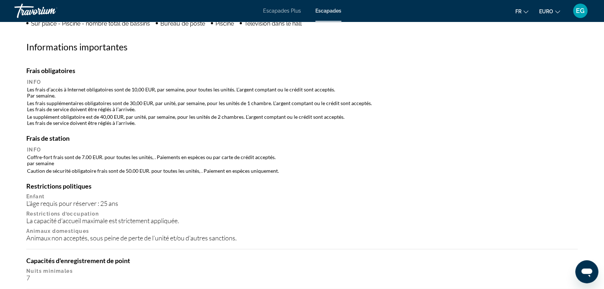
scroll to position [657, 0]
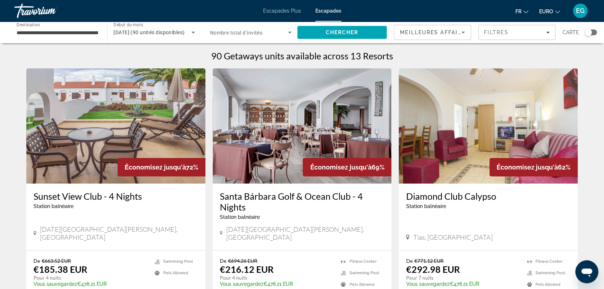
click at [272, 128] on img "Contenu principal" at bounding box center [302, 125] width 179 height 115
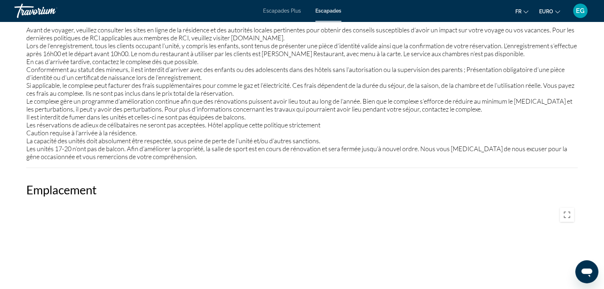
scroll to position [817, 0]
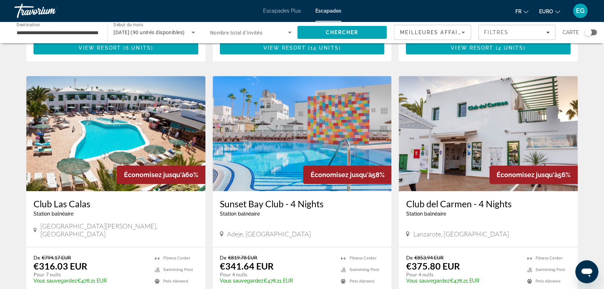
scroll to position [269, 0]
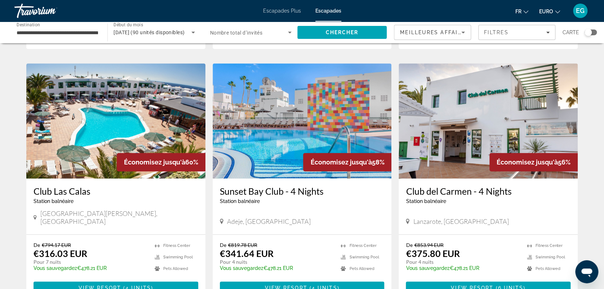
click at [442, 124] on img "Contenu principal" at bounding box center [488, 120] width 179 height 115
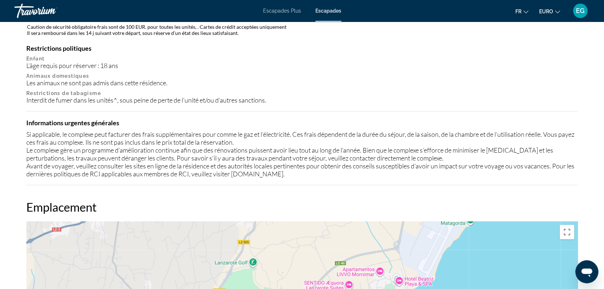
scroll to position [740, 0]
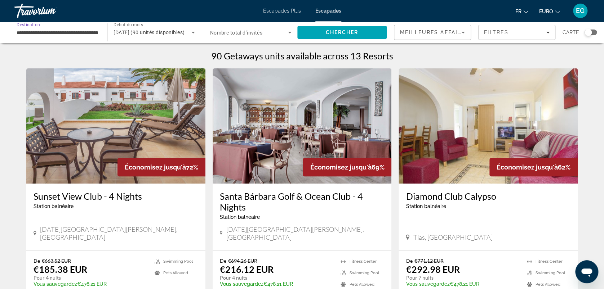
click at [53, 34] on input "**********" at bounding box center [57, 32] width 81 height 9
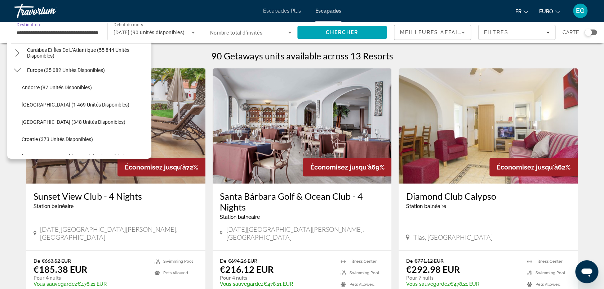
scroll to position [72, 0]
click at [29, 71] on span "Europe (35 082 unités disponibles)" at bounding box center [66, 71] width 78 height 6
type input "**********"
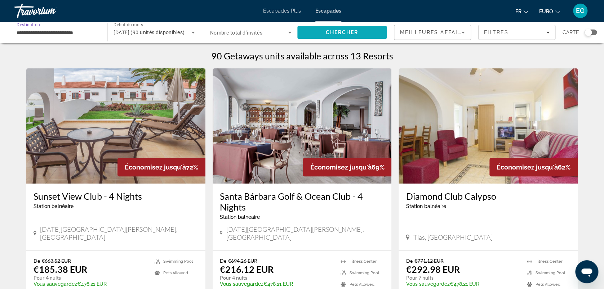
click at [341, 31] on span "Chercher" at bounding box center [342, 33] width 33 height 6
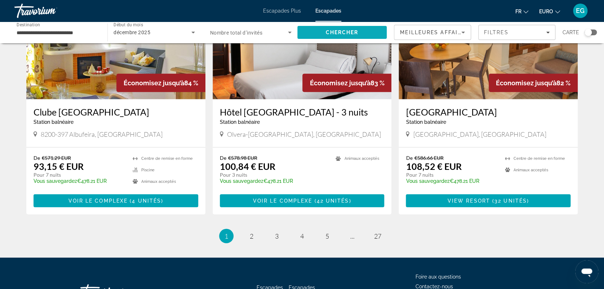
scroll to position [870, 0]
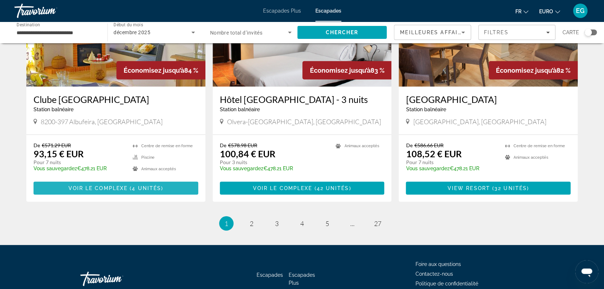
click at [81, 186] on span "Voir le complexe" at bounding box center [97, 189] width 59 height 6
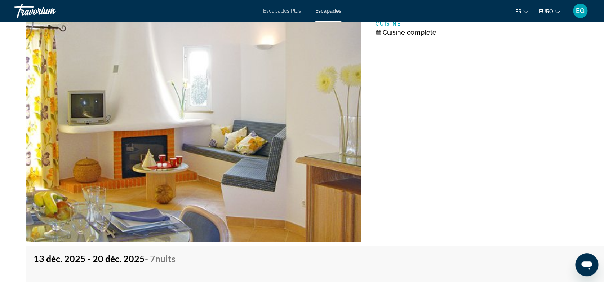
scroll to position [1250, 0]
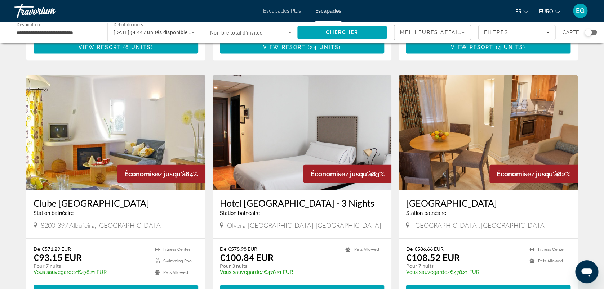
scroll to position [877, 0]
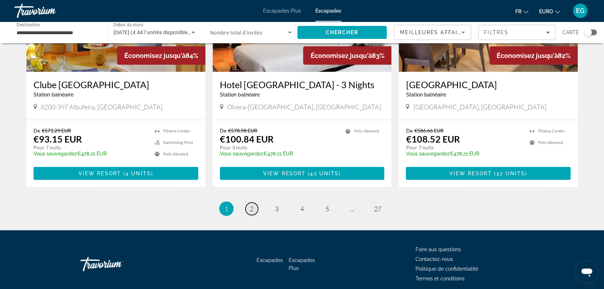
click at [248, 203] on link "page 2" at bounding box center [252, 209] width 13 height 13
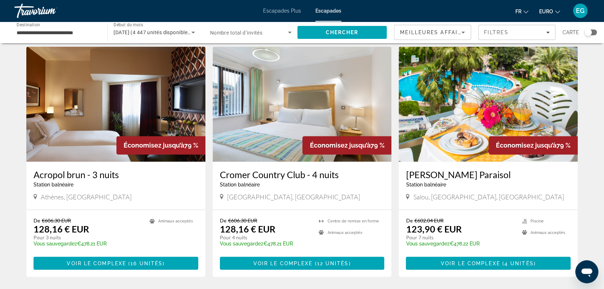
scroll to position [531, 0]
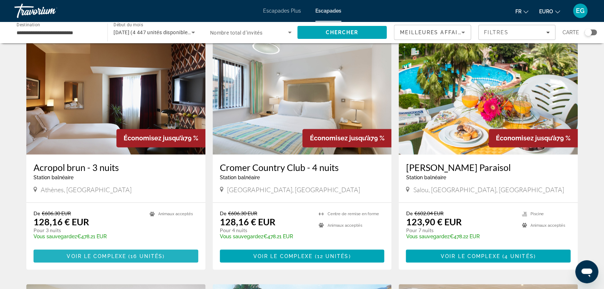
click at [67, 253] on span "Voir le complexe" at bounding box center [96, 256] width 59 height 6
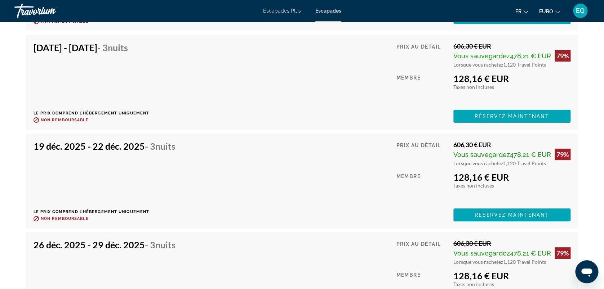
scroll to position [1332, 0]
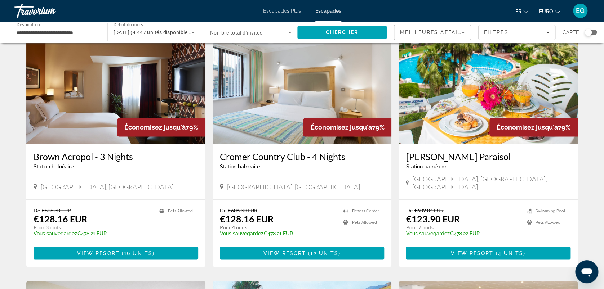
scroll to position [535, 0]
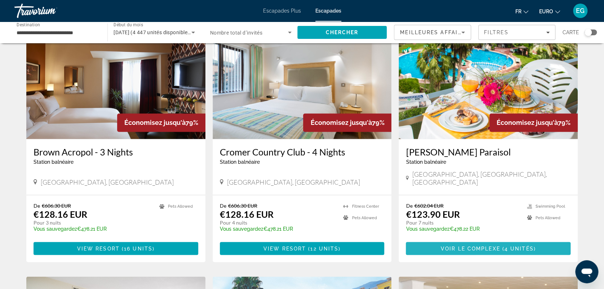
click at [432, 241] on span "Contenu principal" at bounding box center [488, 248] width 165 height 17
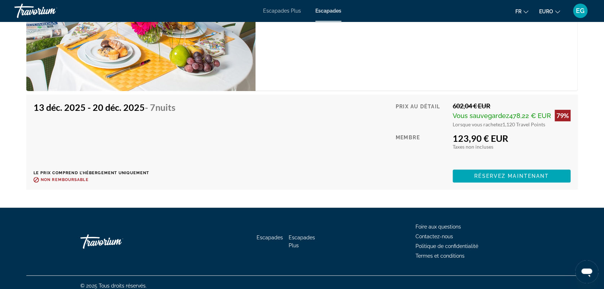
scroll to position [1212, 0]
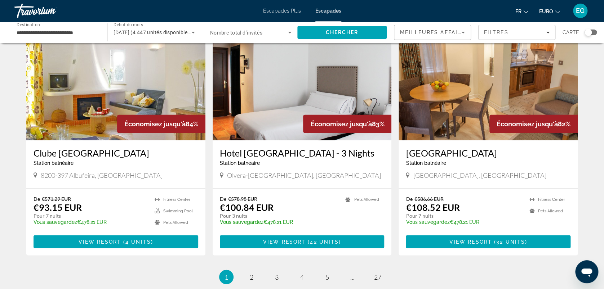
scroll to position [805, 0]
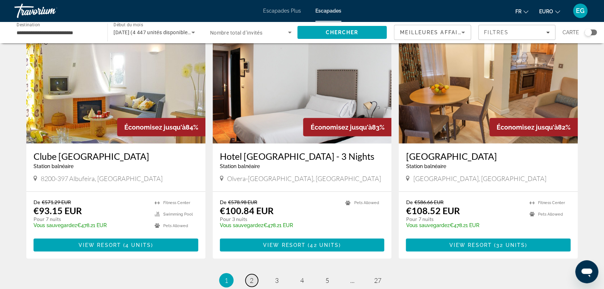
click at [250, 277] on span "2" at bounding box center [252, 281] width 4 height 8
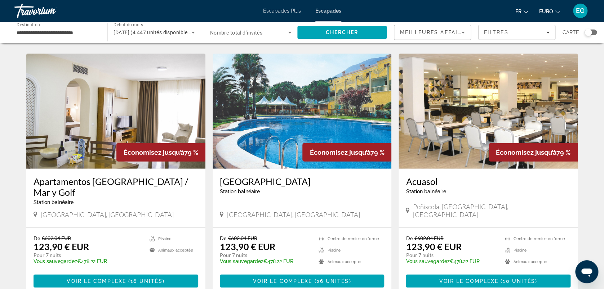
scroll to position [774, 0]
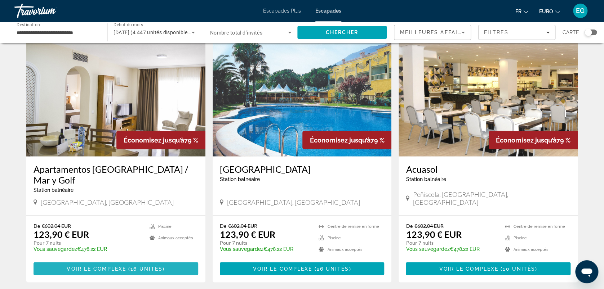
click at [70, 266] on span "Voir le complexe" at bounding box center [96, 269] width 59 height 6
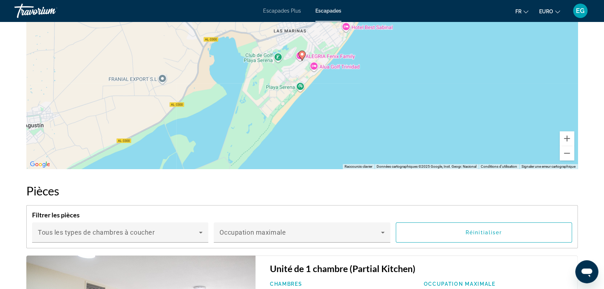
scroll to position [1097, 0]
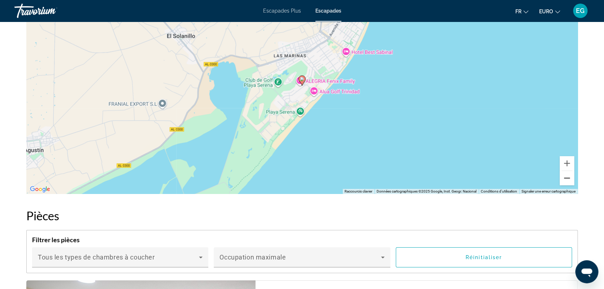
click at [568, 179] on button "Zoom arrière" at bounding box center [567, 178] width 14 height 14
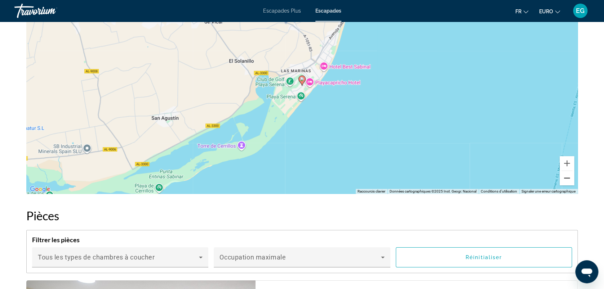
click at [568, 179] on button "Zoom arrière" at bounding box center [567, 178] width 14 height 14
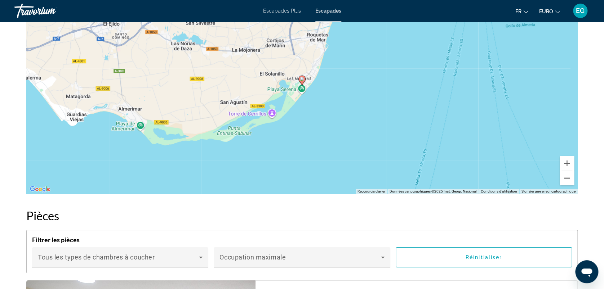
click at [568, 179] on button "Zoom arrière" at bounding box center [567, 178] width 14 height 14
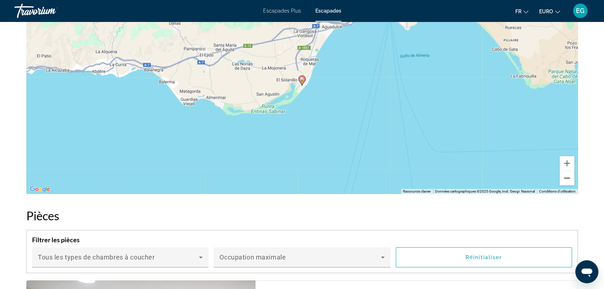
click at [568, 179] on button "Zoom arrière" at bounding box center [567, 178] width 14 height 14
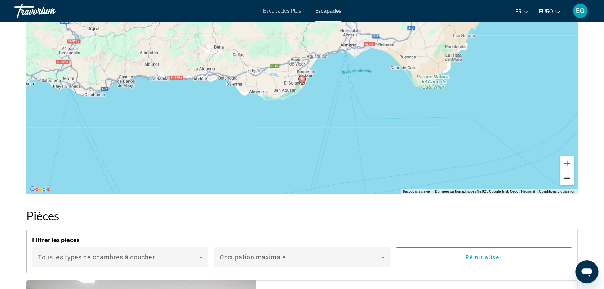
click at [568, 179] on button "Zoom arrière" at bounding box center [567, 178] width 14 height 14
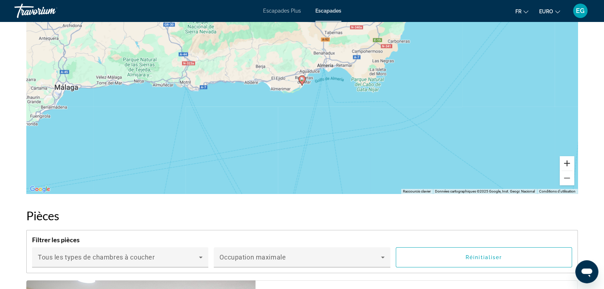
click at [567, 160] on button "Zoom avant" at bounding box center [567, 163] width 14 height 14
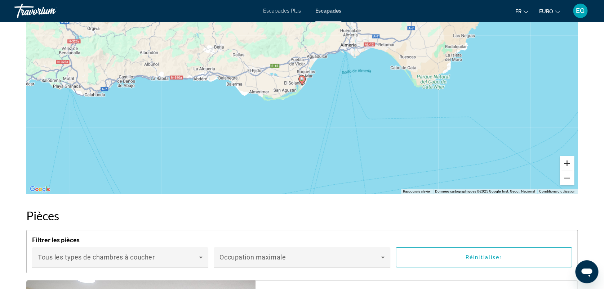
click at [567, 160] on button "Zoom avant" at bounding box center [567, 163] width 14 height 14
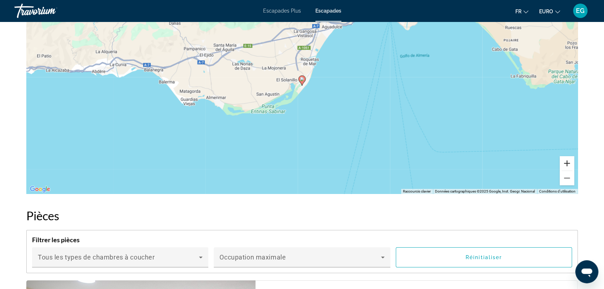
click at [567, 160] on button "Zoom avant" at bounding box center [567, 163] width 14 height 14
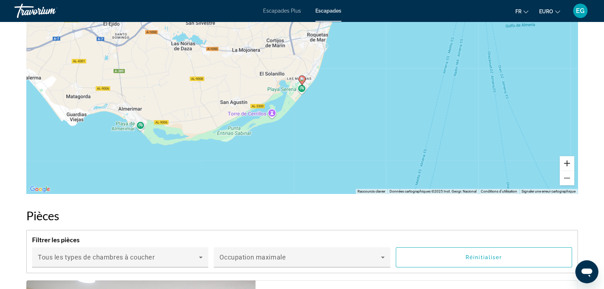
click at [567, 160] on button "Zoom avant" at bounding box center [567, 163] width 14 height 14
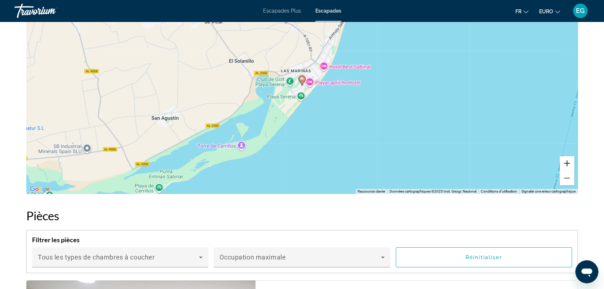
click at [567, 160] on button "Zoom avant" at bounding box center [567, 163] width 14 height 14
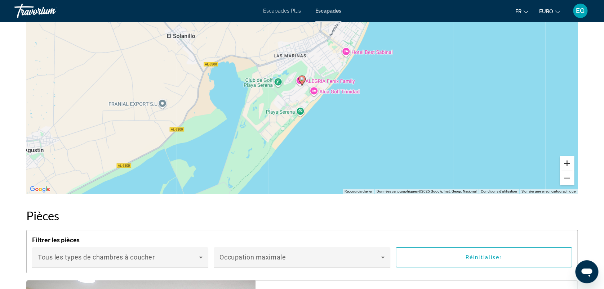
click at [567, 160] on button "Zoom avant" at bounding box center [567, 163] width 14 height 14
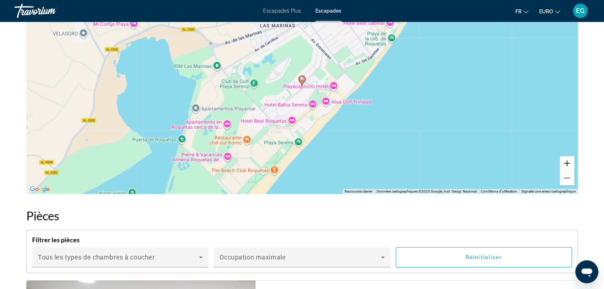
click at [567, 160] on button "Zoom avant" at bounding box center [567, 163] width 14 height 14
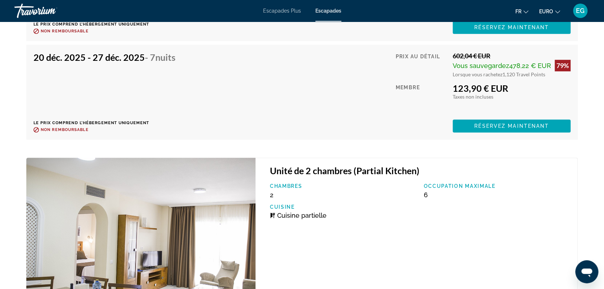
scroll to position [1575, 0]
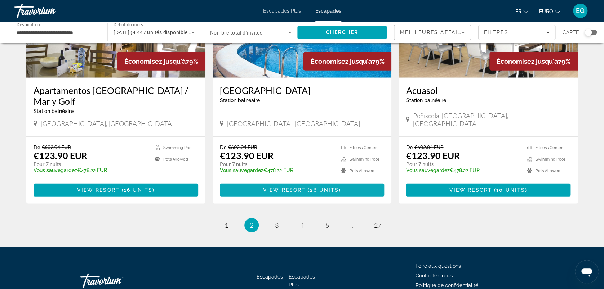
scroll to position [848, 0]
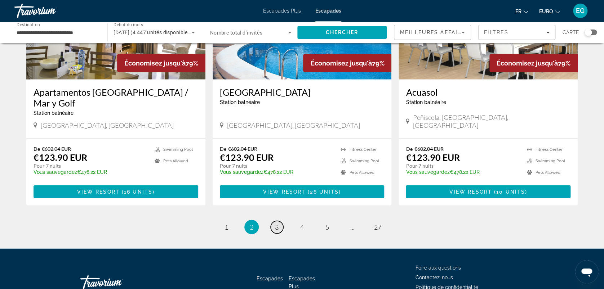
click at [275, 224] on span "3" at bounding box center [277, 228] width 4 height 8
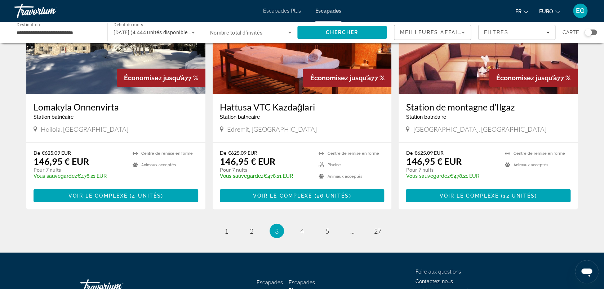
scroll to position [845, 0]
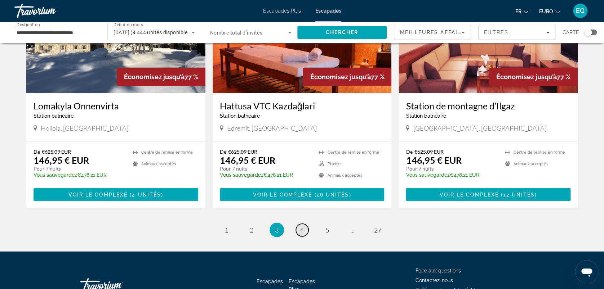
click at [303, 226] on span "4" at bounding box center [302, 230] width 4 height 8
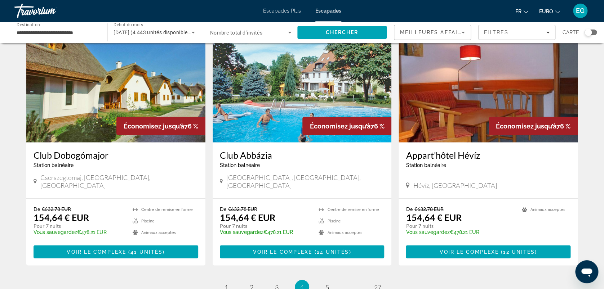
scroll to position [877, 0]
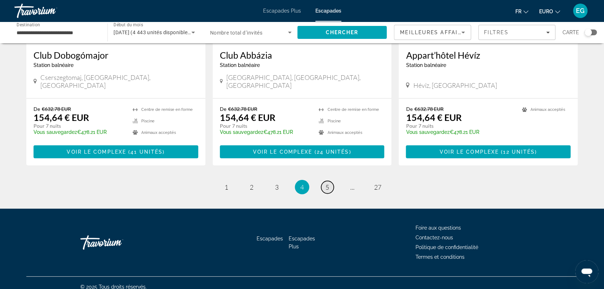
click at [326, 183] on span "5" at bounding box center [328, 187] width 4 height 8
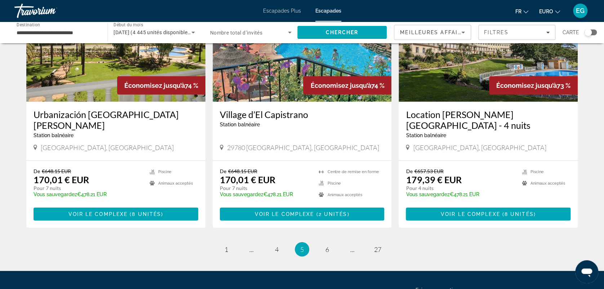
scroll to position [833, 0]
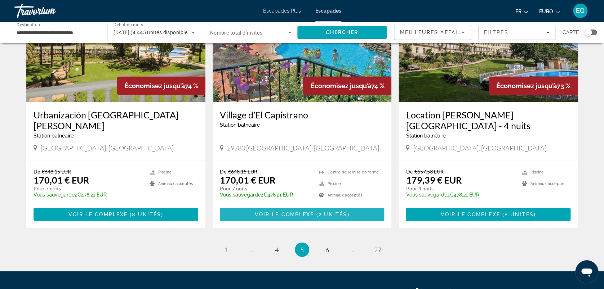
click at [258, 212] on span "Voir le complexe" at bounding box center [284, 215] width 59 height 6
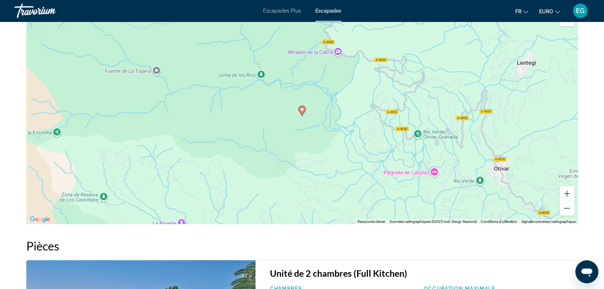
scroll to position [1007, 0]
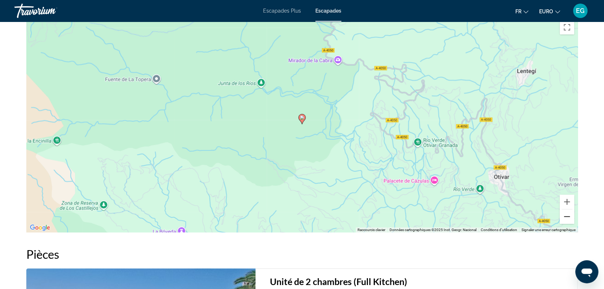
click at [566, 216] on button "Zoom arrière" at bounding box center [567, 217] width 14 height 14
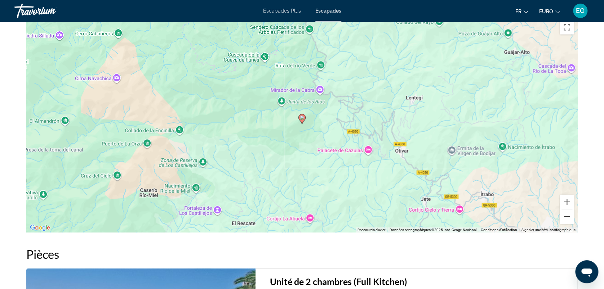
click at [566, 216] on button "Zoom arrière" at bounding box center [567, 217] width 14 height 14
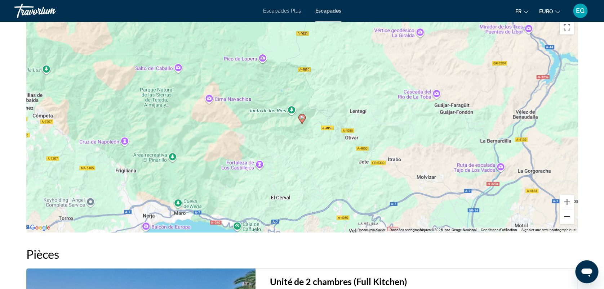
click at [566, 216] on button "Zoom arrière" at bounding box center [567, 217] width 14 height 14
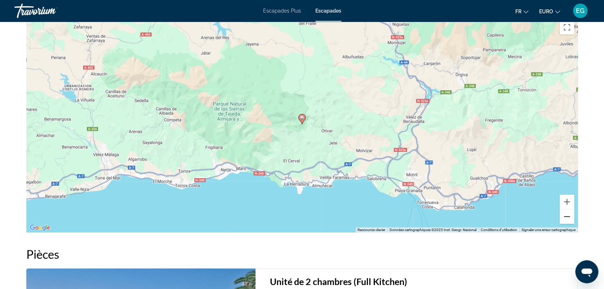
click at [566, 216] on button "Zoom arrière" at bounding box center [567, 217] width 14 height 14
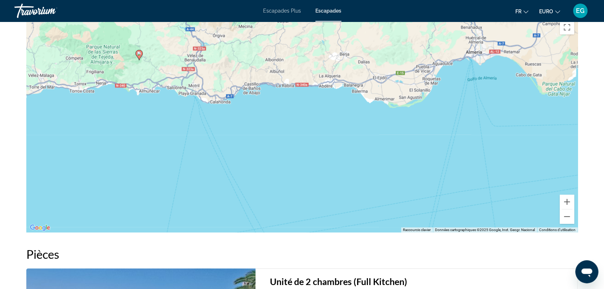
drag, startPoint x: 178, startPoint y: 55, endPoint x: 6, endPoint y: -14, distance: 185.6
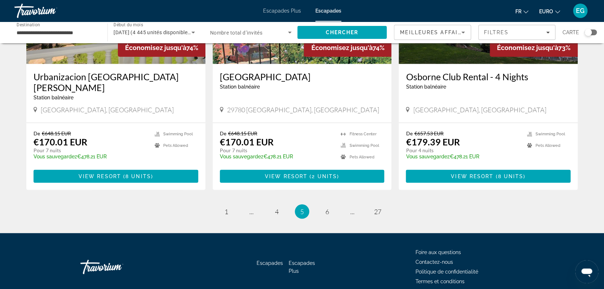
scroll to position [877, 0]
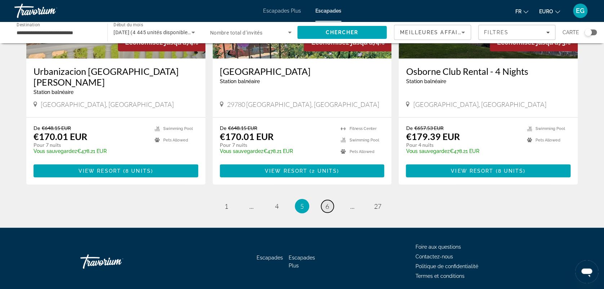
click at [326, 203] on span "6" at bounding box center [328, 207] width 4 height 8
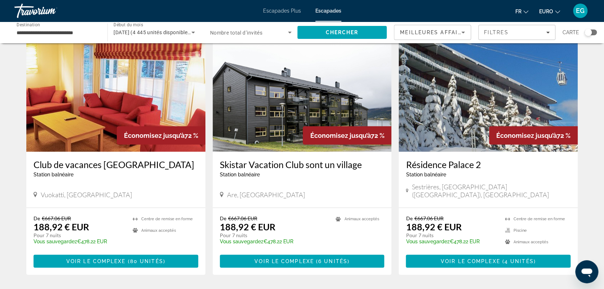
scroll to position [795, 0]
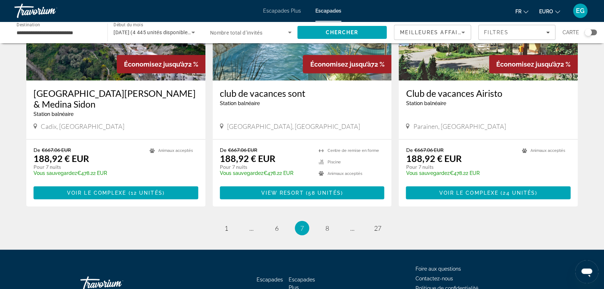
scroll to position [866, 0]
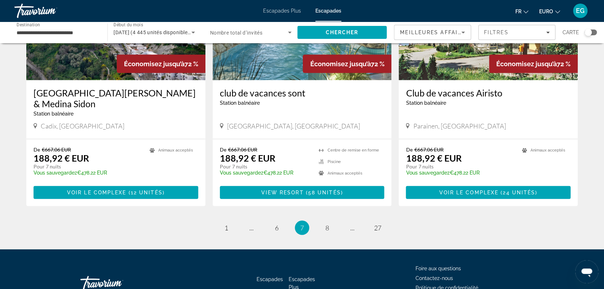
click at [594, 31] on div "Widget de recherche" at bounding box center [591, 33] width 12 height 6
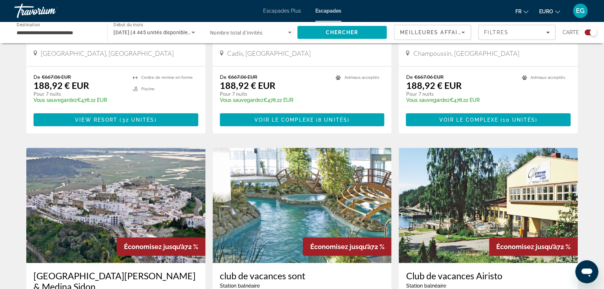
scroll to position [905, 0]
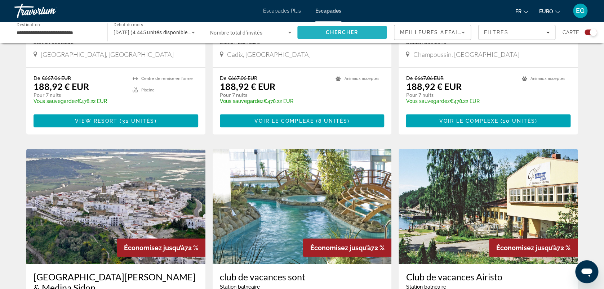
click at [358, 29] on span "Rechercher" at bounding box center [341, 32] width 89 height 17
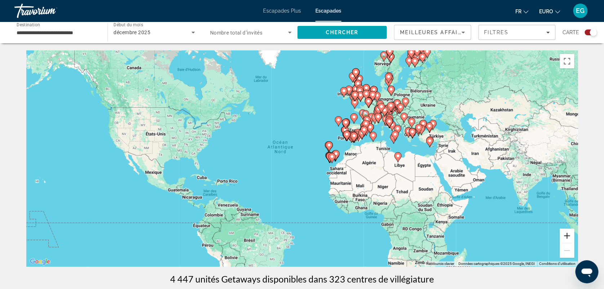
click at [568, 237] on button "Zoom avant" at bounding box center [567, 236] width 14 height 14
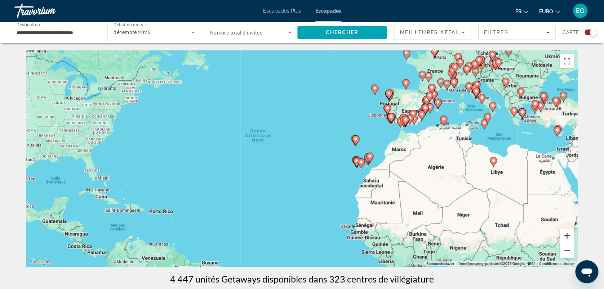
click at [568, 237] on button "Zoom avant" at bounding box center [567, 236] width 14 height 14
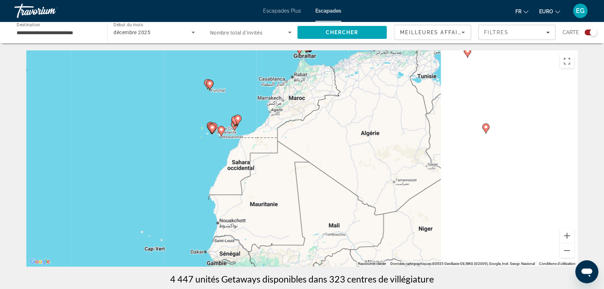
drag, startPoint x: 518, startPoint y: 172, endPoint x: 283, endPoint y: 126, distance: 240.0
click at [283, 126] on div "Pour activer le glissement avec le clavier, appuyez sur Alt+Entrée. Une fois ce…" at bounding box center [302, 158] width 552 height 216
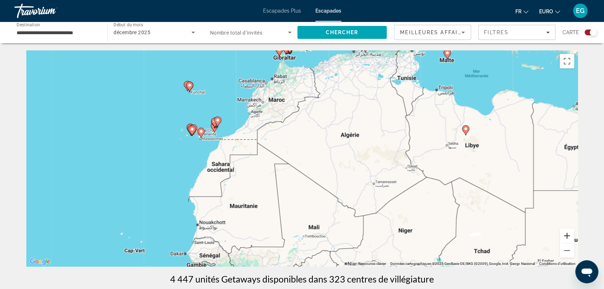
click at [563, 231] on button "Zoom avant" at bounding box center [567, 236] width 14 height 14
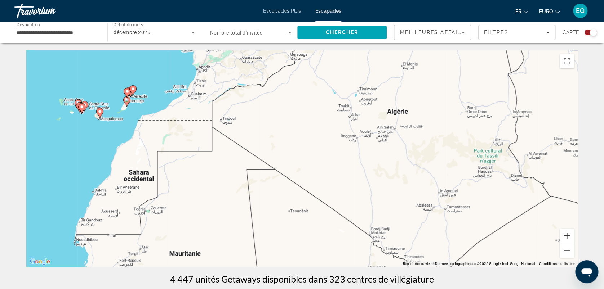
click at [563, 231] on button "Zoom avant" at bounding box center [567, 236] width 14 height 14
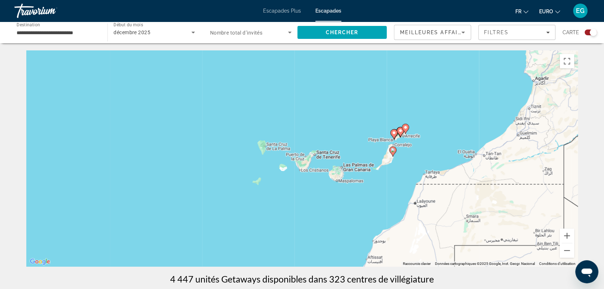
drag, startPoint x: 80, startPoint y: 86, endPoint x: 524, endPoint y: 188, distance: 455.3
click at [524, 188] on div "Pour activer le glissement avec le clavier, appuyez sur Alt+Entrée. Une fois ce…" at bounding box center [302, 158] width 552 height 216
click at [568, 237] on button "Zoom avant" at bounding box center [567, 236] width 14 height 14
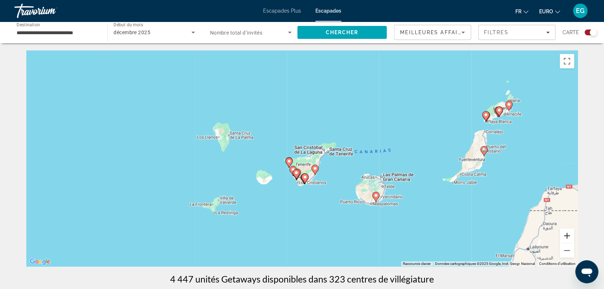
click at [568, 237] on button "Zoom avant" at bounding box center [567, 236] width 14 height 14
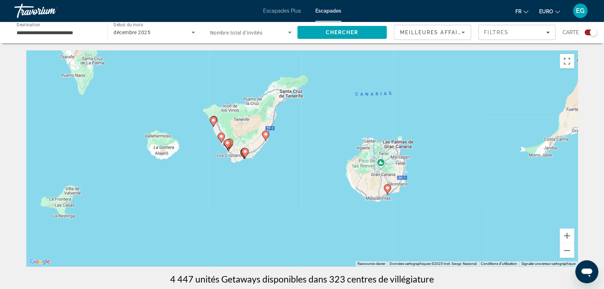
drag, startPoint x: 357, startPoint y: 211, endPoint x: 287, endPoint y: 153, distance: 90.8
click at [287, 153] on div "Pour activer le glissement avec le clavier, appuyez sur Alt+Entrée. Une fois ce…" at bounding box center [302, 158] width 552 height 216
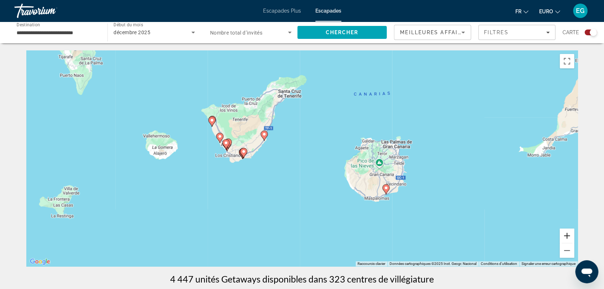
click at [565, 236] on button "Zoom avant" at bounding box center [567, 236] width 14 height 14
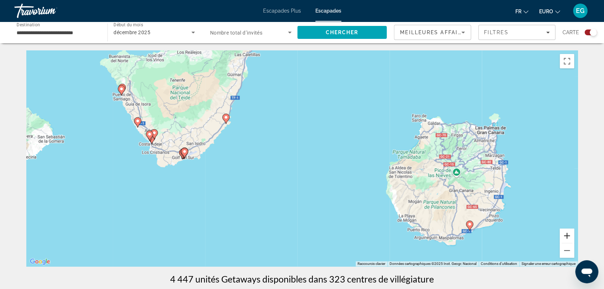
click at [565, 236] on button "Zoom avant" at bounding box center [567, 236] width 14 height 14
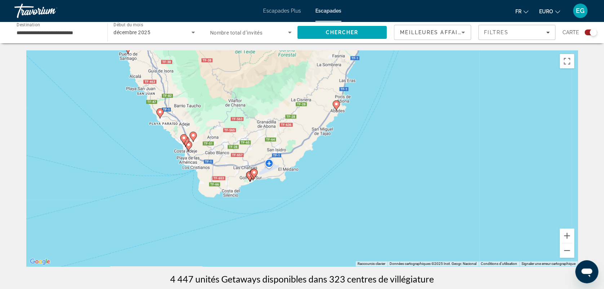
drag, startPoint x: 204, startPoint y: 115, endPoint x: 392, endPoint y: 137, distance: 188.7
click at [392, 137] on div "Pour activer le glissement avec le clavier, appuyez sur Alt+Entrée. Une fois ce…" at bounding box center [302, 158] width 552 height 216
click at [189, 142] on gmp-advanced-marker "Contenu principal" at bounding box center [185, 141] width 7 height 11
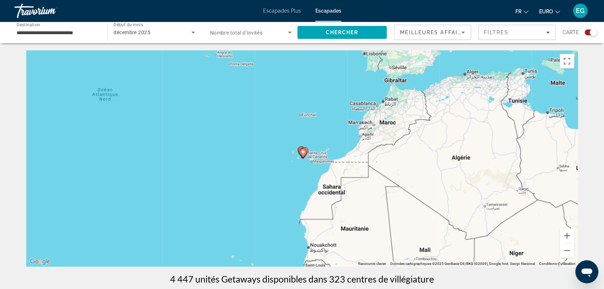
click at [301, 151] on image "Contenu principal" at bounding box center [303, 152] width 4 height 4
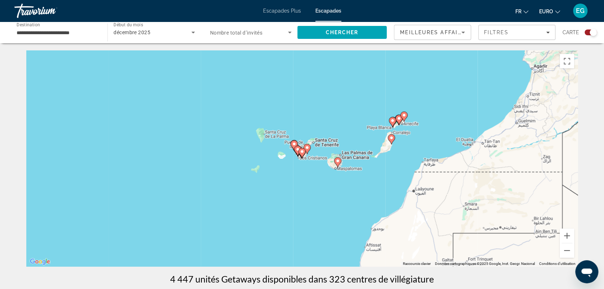
click at [301, 151] on image "Contenu principal" at bounding box center [302, 152] width 4 height 4
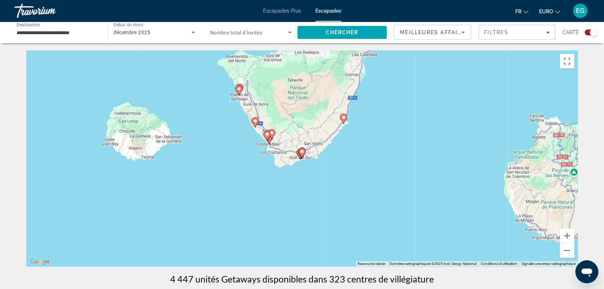
click at [301, 151] on image "Contenu principal" at bounding box center [302, 152] width 4 height 4
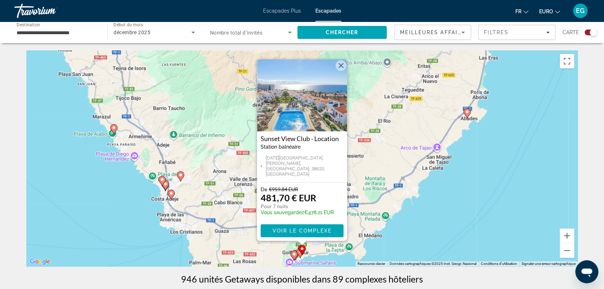
click at [171, 196] on icon "Contenu principal" at bounding box center [171, 194] width 6 height 9
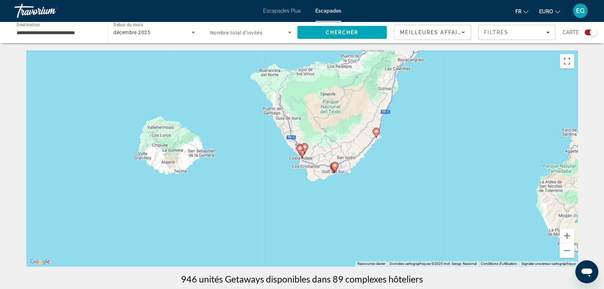
click at [302, 146] on icon "Contenu principal" at bounding box center [300, 149] width 6 height 9
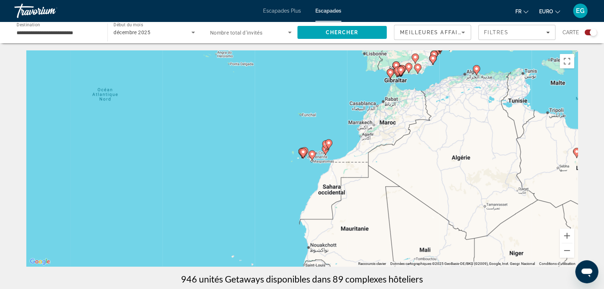
click at [303, 151] on image "Contenu principal" at bounding box center [303, 152] width 4 height 4
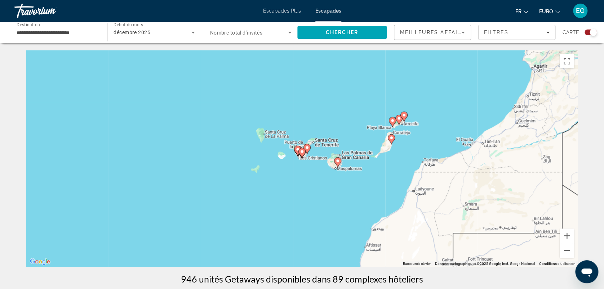
click at [303, 151] on image "Contenu principal" at bounding box center [302, 152] width 4 height 4
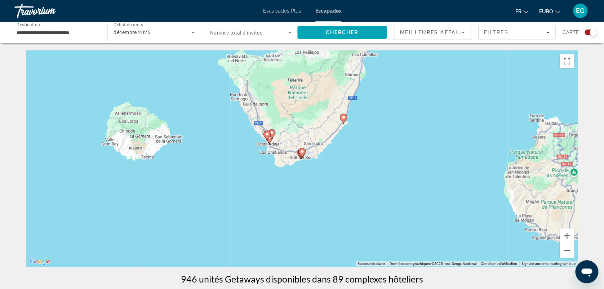
click at [267, 133] on icon "Contenu principal" at bounding box center [267, 135] width 6 height 9
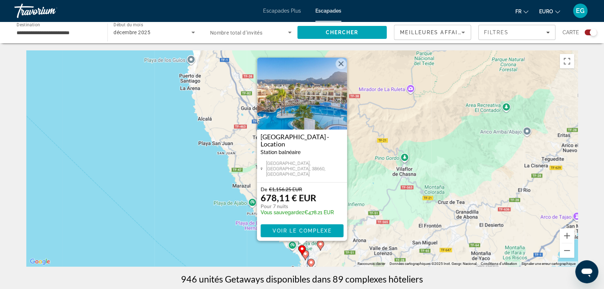
click at [305, 255] on gmp-advanced-marker "Contenu principal" at bounding box center [302, 250] width 7 height 11
click at [321, 246] on image "Contenu principal" at bounding box center [320, 244] width 4 height 4
type input "**********"
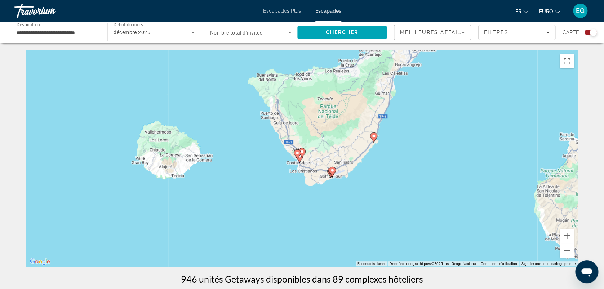
click at [303, 151] on image "Contenu principal" at bounding box center [302, 152] width 4 height 4
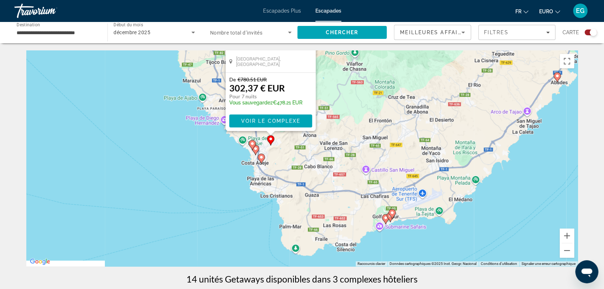
drag, startPoint x: 381, startPoint y: 215, endPoint x: 344, endPoint y: 96, distance: 124.0
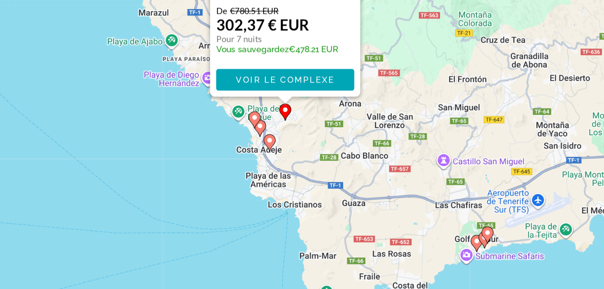
click at [251, 142] on gmp-advanced-marker "Contenu principal" at bounding box center [248, 138] width 7 height 11
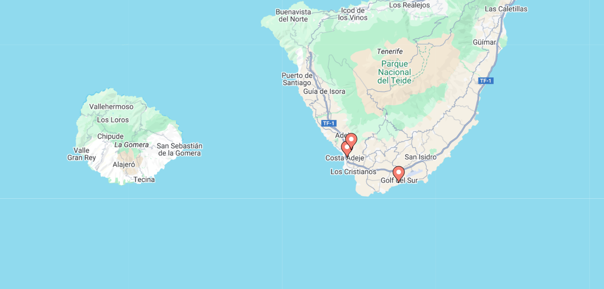
click at [302, 154] on image "Contenu principal" at bounding box center [304, 155] width 4 height 4
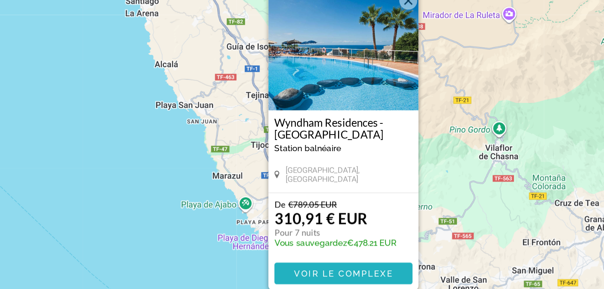
click at [287, 227] on span "Contenu principal" at bounding box center [302, 230] width 83 height 17
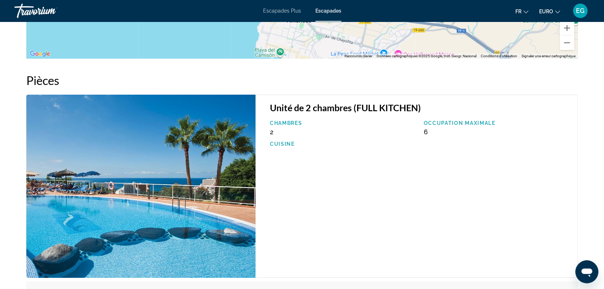
scroll to position [1167, 0]
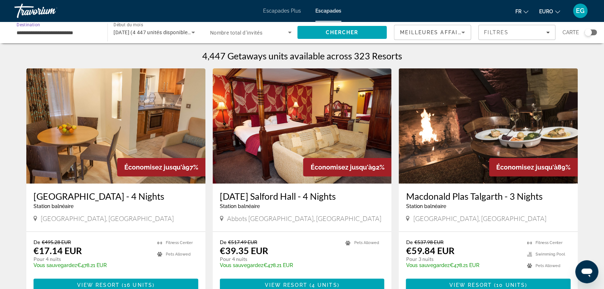
click at [83, 31] on input "**********" at bounding box center [57, 32] width 81 height 9
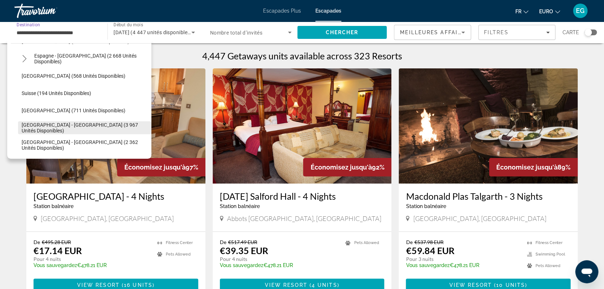
scroll to position [382, 0]
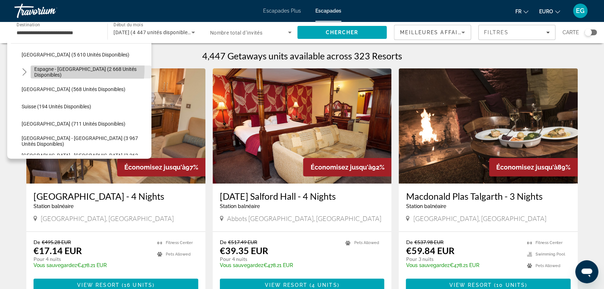
click at [49, 68] on span "Espagne - [GEOGRAPHIC_DATA] (2 668 unités disponibles)" at bounding box center [91, 72] width 114 height 12
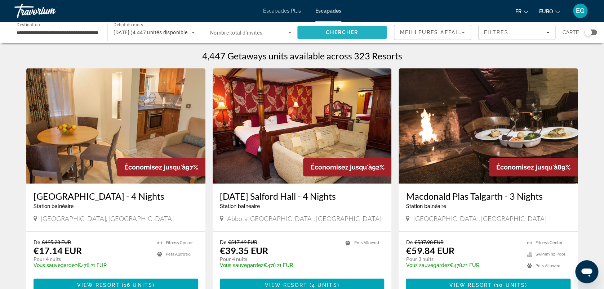
click at [316, 27] on span "Rechercher" at bounding box center [341, 32] width 89 height 17
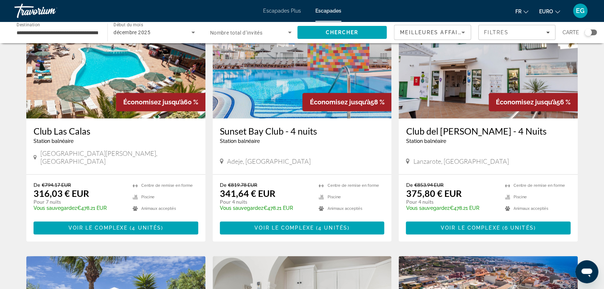
scroll to position [330, 0]
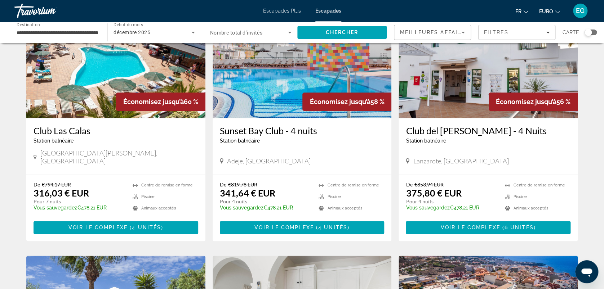
click at [589, 29] on div "Widget de recherche" at bounding box center [588, 32] width 7 height 7
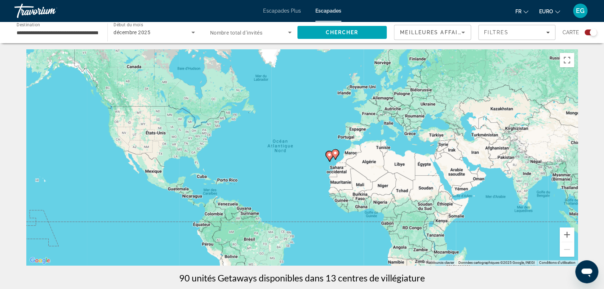
scroll to position [0, 0]
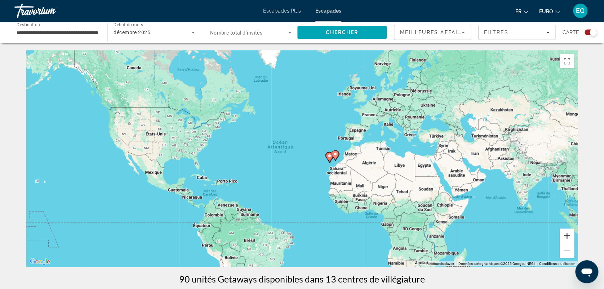
click at [569, 239] on button "Zoom avant" at bounding box center [567, 236] width 14 height 14
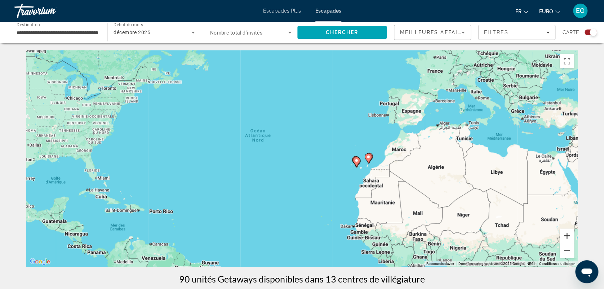
click at [569, 239] on button "Zoom avant" at bounding box center [567, 236] width 14 height 14
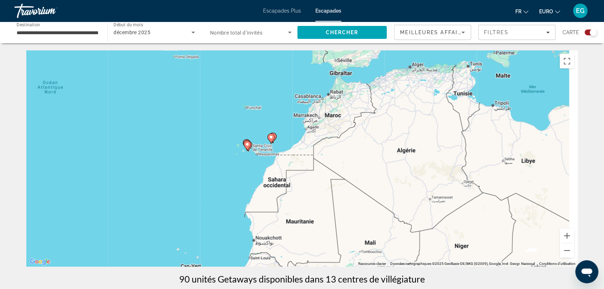
drag, startPoint x: 445, startPoint y: 196, endPoint x: 235, endPoint y: 168, distance: 211.6
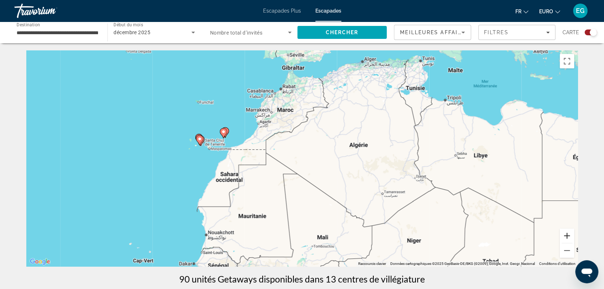
click at [568, 235] on button "Zoom avant" at bounding box center [567, 236] width 14 height 14
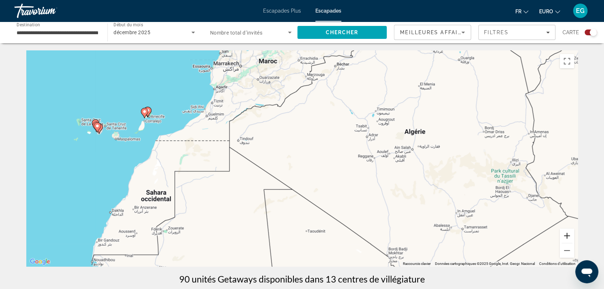
click at [568, 235] on button "Zoom avant" at bounding box center [567, 236] width 14 height 14
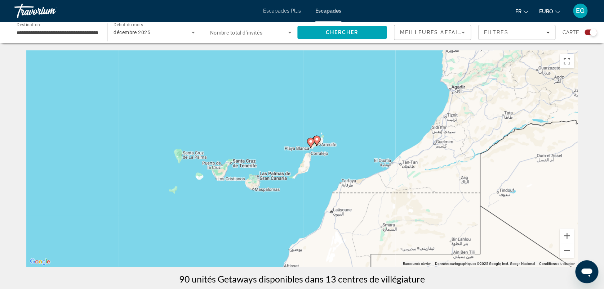
drag, startPoint x: 90, startPoint y: 158, endPoint x: 415, endPoint y: 226, distance: 332.6
click at [569, 234] on button "Zoom avant" at bounding box center [567, 236] width 14 height 14
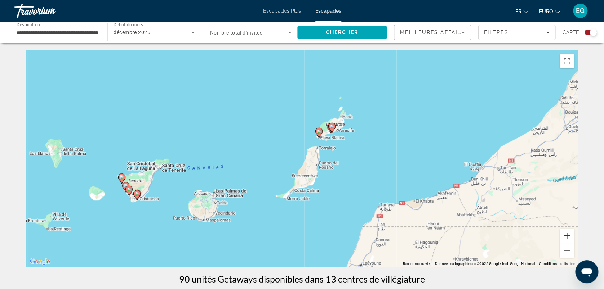
click at [569, 234] on button "Zoom avant" at bounding box center [567, 236] width 14 height 14
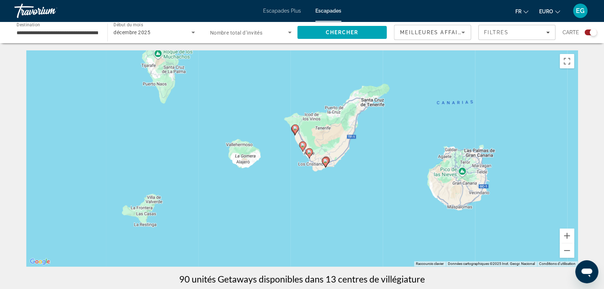
drag, startPoint x: 151, startPoint y: 209, endPoint x: 511, endPoint y: 131, distance: 368.0
click at [511, 131] on div "Pour activer le glissement avec le clavier, appuyez sur Alt+Entrée. Une fois ce…" at bounding box center [302, 158] width 552 height 216
click at [565, 236] on button "Zoom avant" at bounding box center [567, 236] width 14 height 14
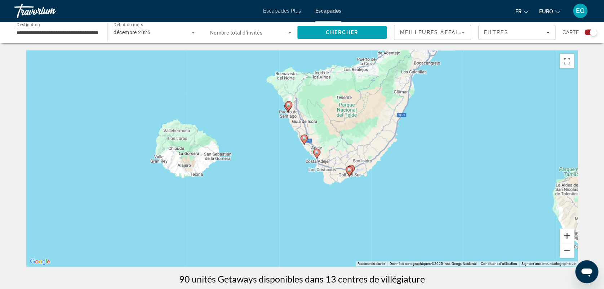
click at [565, 236] on button "Zoom avant" at bounding box center [567, 236] width 14 height 14
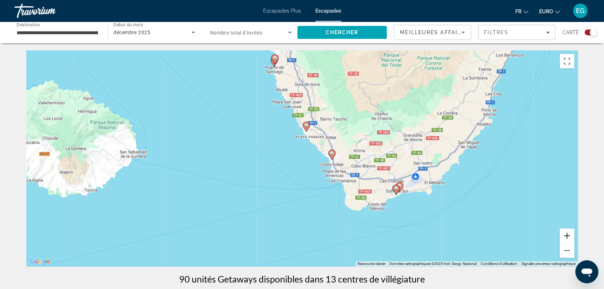
click at [565, 236] on button "Zoom avant" at bounding box center [567, 236] width 14 height 14
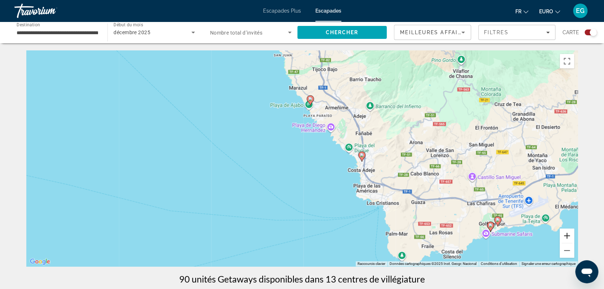
click at [565, 236] on button "Zoom avant" at bounding box center [567, 236] width 14 height 14
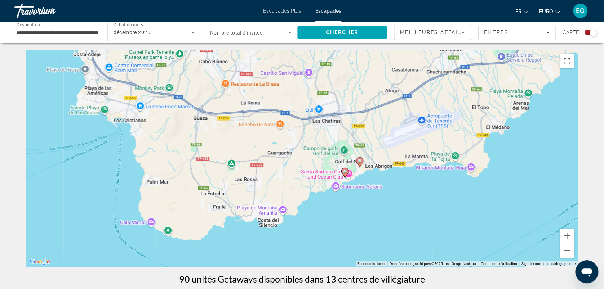
drag, startPoint x: 526, startPoint y: 191, endPoint x: 190, endPoint y: 63, distance: 359.8
click at [190, 63] on div "Pour activer le glissement avec le clavier, appuyez sur Alt+Entrée. Une fois ce…" at bounding box center [302, 158] width 552 height 216
click at [80, 27] on div "**********" at bounding box center [57, 32] width 81 height 21
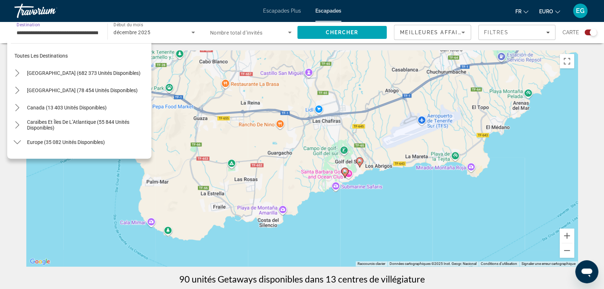
scroll to position [354, 0]
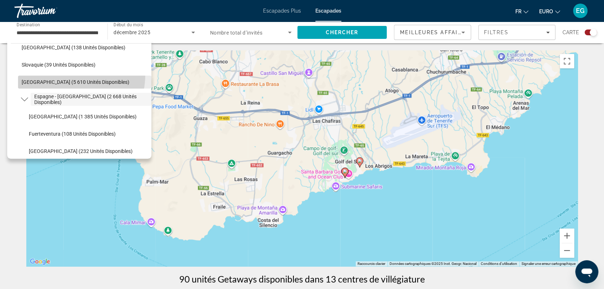
click at [59, 74] on span "Sélectionnez la destination : Espagne (5 610 unités disponibles)" at bounding box center [84, 82] width 133 height 17
type input "**********"
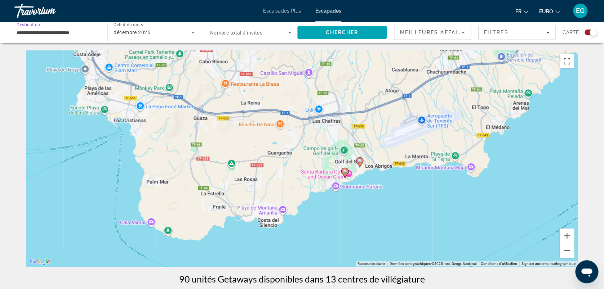
scroll to position [0, 0]
click at [338, 30] on span "Chercher" at bounding box center [342, 33] width 33 height 6
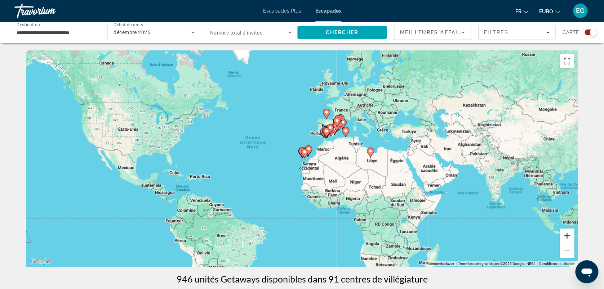
click at [566, 231] on button "Zoom avant" at bounding box center [567, 236] width 14 height 14
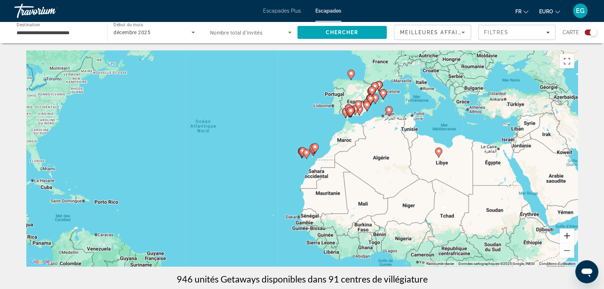
click at [566, 231] on button "Zoom avant" at bounding box center [567, 236] width 14 height 14
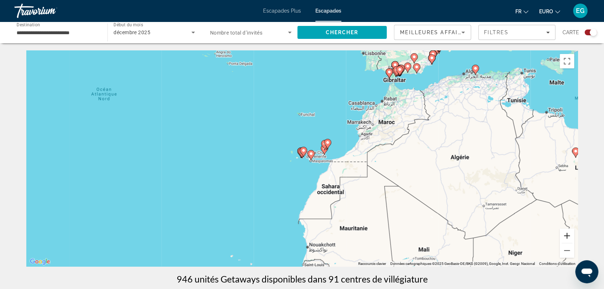
click at [566, 231] on button "Zoom avant" at bounding box center [567, 236] width 14 height 14
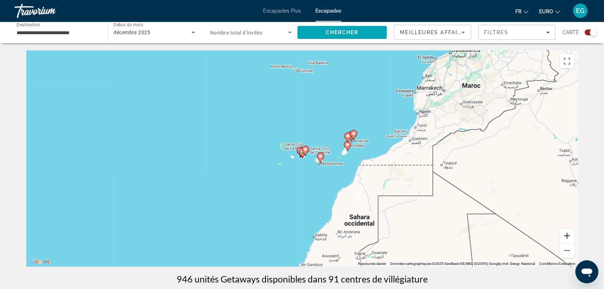
click at [566, 231] on button "Zoom avant" at bounding box center [567, 236] width 14 height 14
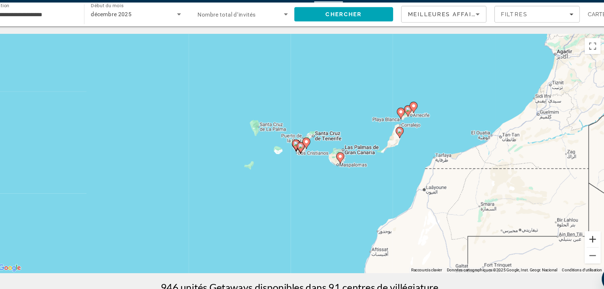
click at [568, 235] on button "Zoom avant" at bounding box center [567, 236] width 14 height 14
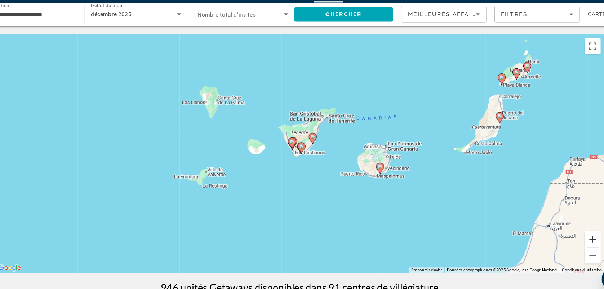
click at [568, 235] on button "Zoom avant" at bounding box center [567, 236] width 14 height 14
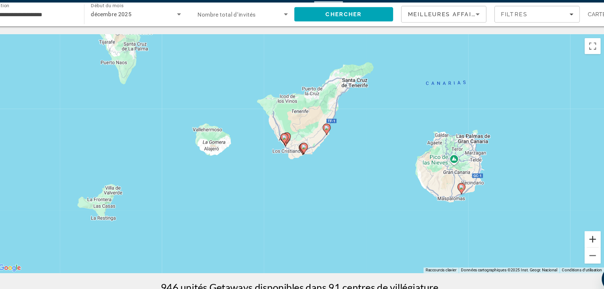
click at [568, 235] on button "Zoom avant" at bounding box center [567, 236] width 14 height 14
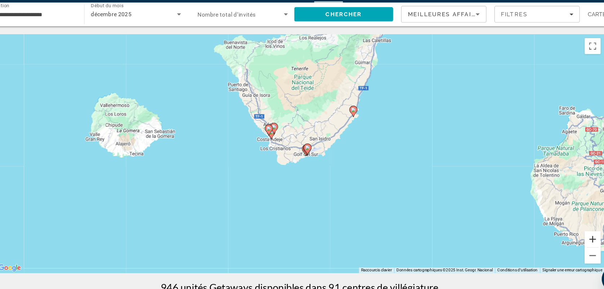
click at [568, 235] on button "Zoom avant" at bounding box center [567, 236] width 14 height 14
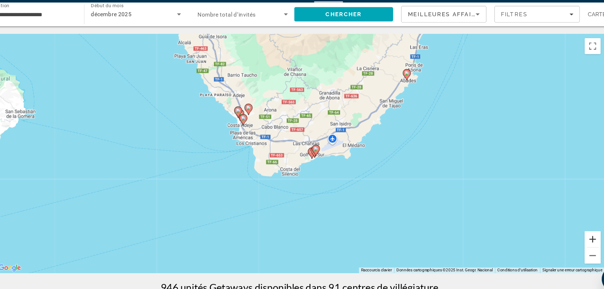
click at [568, 235] on button "Zoom avant" at bounding box center [567, 236] width 14 height 14
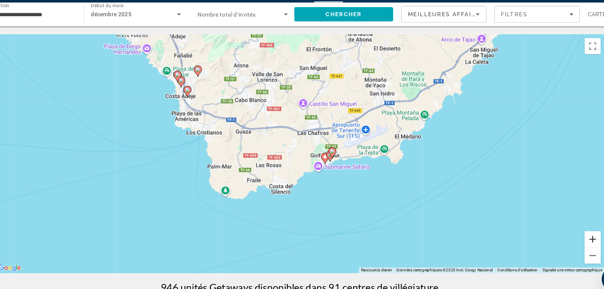
click at [568, 235] on button "Zoom avant" at bounding box center [567, 236] width 14 height 14
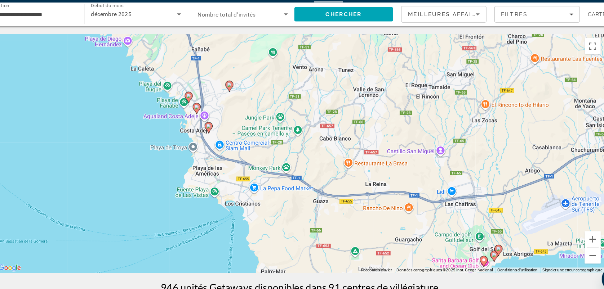
drag, startPoint x: 180, startPoint y: 157, endPoint x: 306, endPoint y: 242, distance: 152.0
click at [209, 115] on image "Contenu principal" at bounding box center [209, 116] width 4 height 4
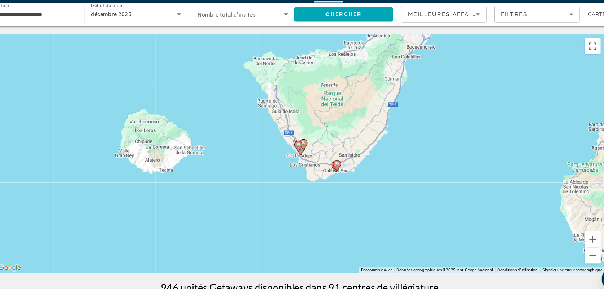
click at [300, 148] on icon "Contenu principal" at bounding box center [301, 151] width 6 height 9
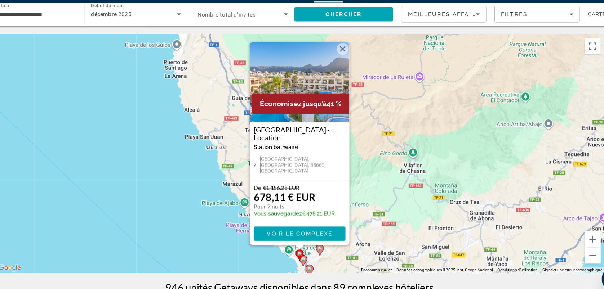
click at [304, 117] on span "Économisez jusqu’à" at bounding box center [296, 114] width 61 height 8
click at [305, 231] on span "Voir le complexe" at bounding box center [302, 231] width 59 height 6
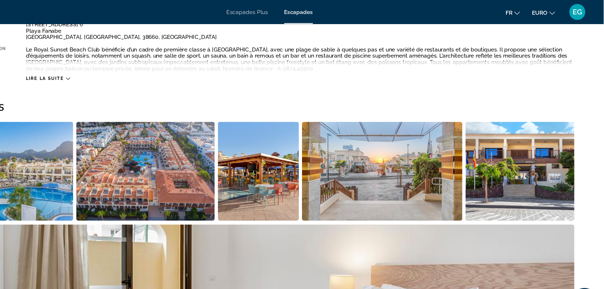
scroll to position [287, 0]
